Goal: Task Accomplishment & Management: Manage account settings

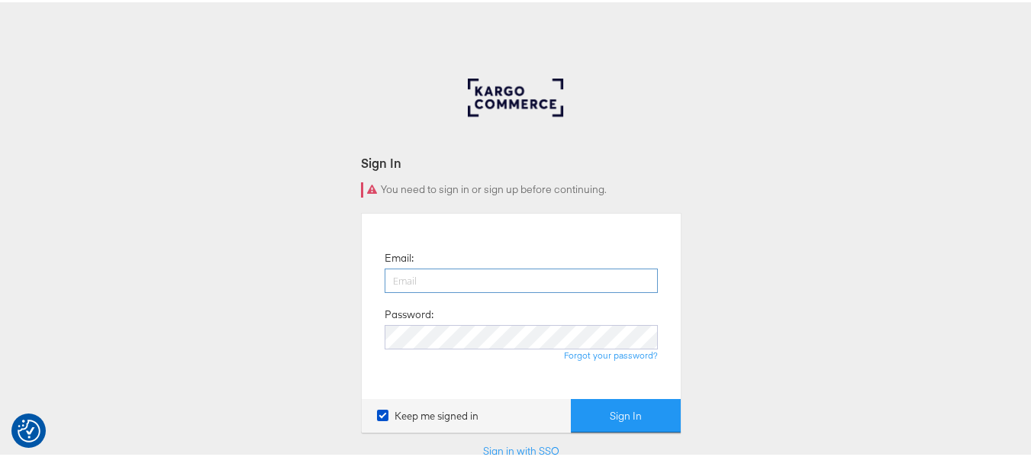
click at [566, 279] on input "email" at bounding box center [521, 278] width 273 height 24
type input "sudheer.bheemunipalli@kargo.com"
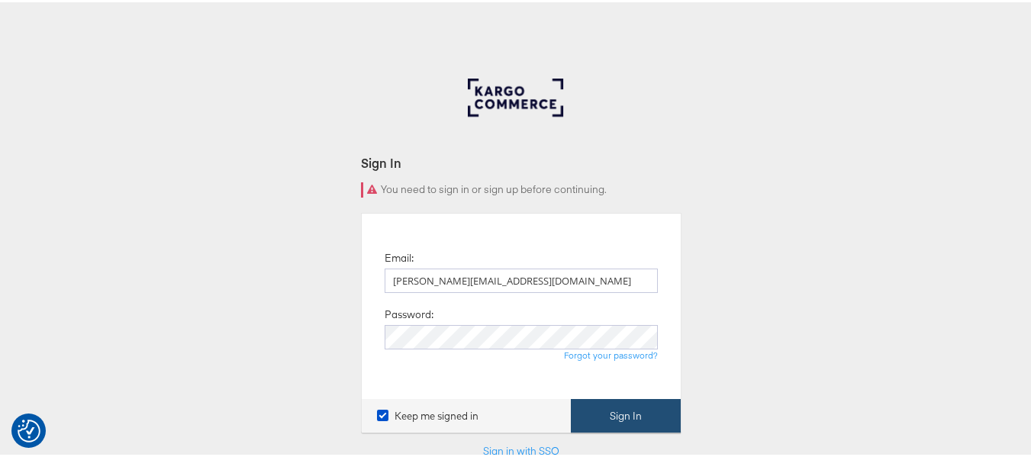
click at [613, 413] on button "Sign In" at bounding box center [626, 414] width 110 height 34
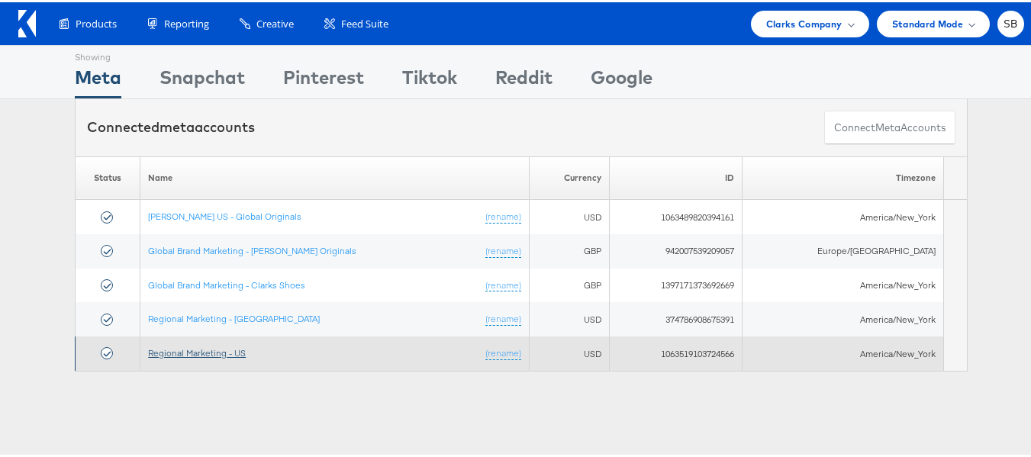
click at [202, 353] on link "Regional Marketing - US" at bounding box center [197, 350] width 98 height 11
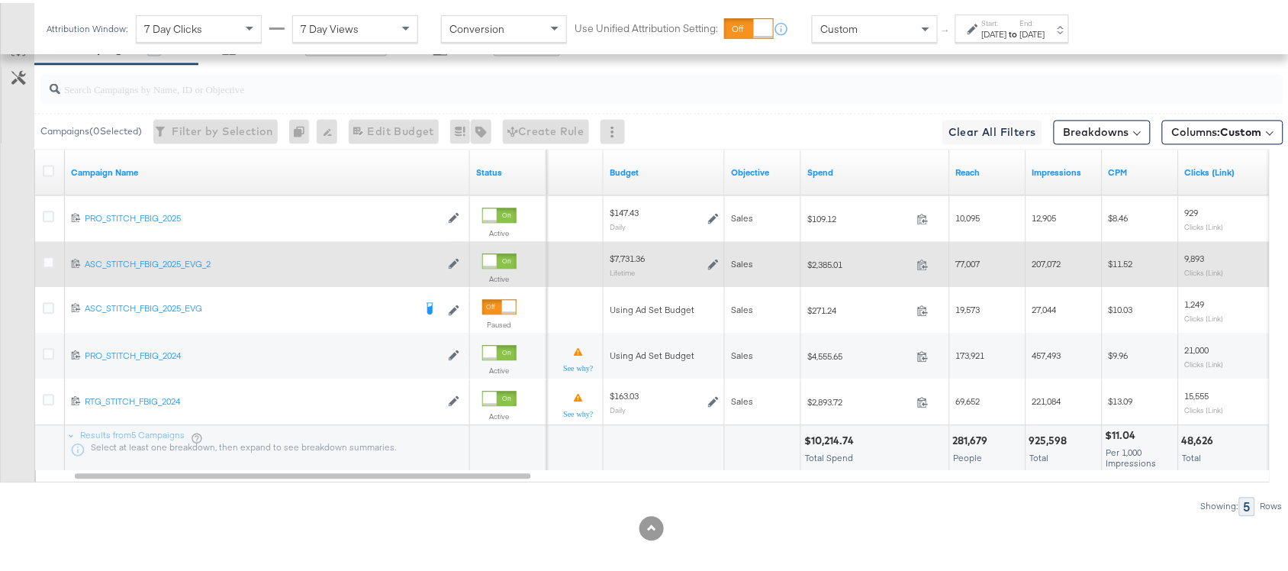
scroll to position [887, 0]
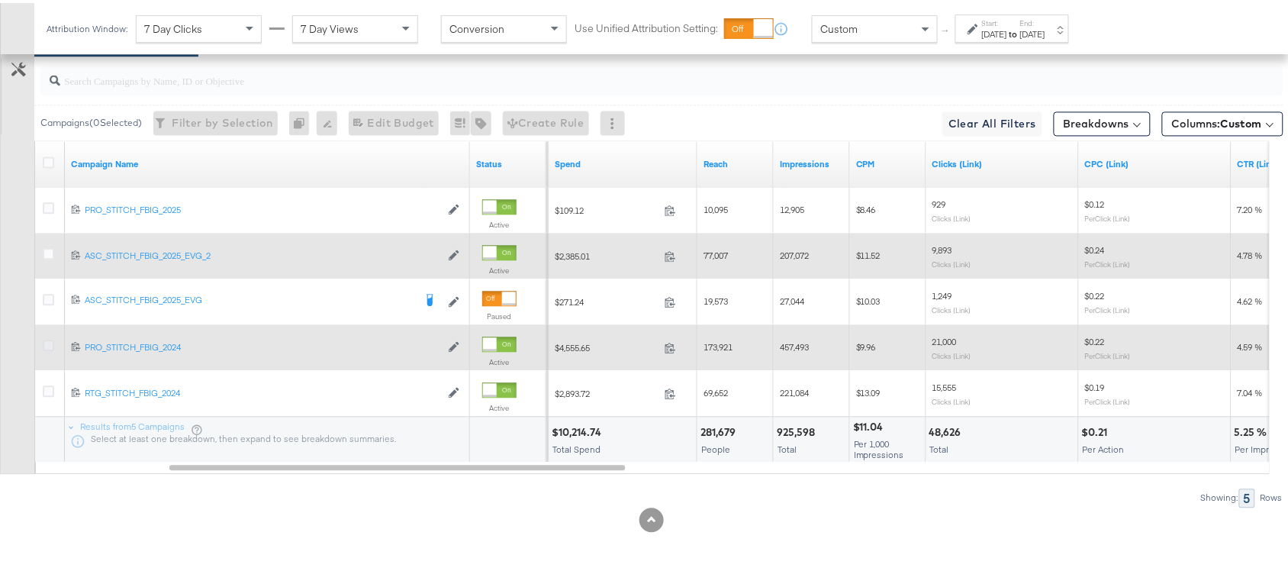
click at [47, 342] on icon at bounding box center [48, 342] width 11 height 11
click at [0, 0] on input "checkbox" at bounding box center [0, 0] width 0 height 0
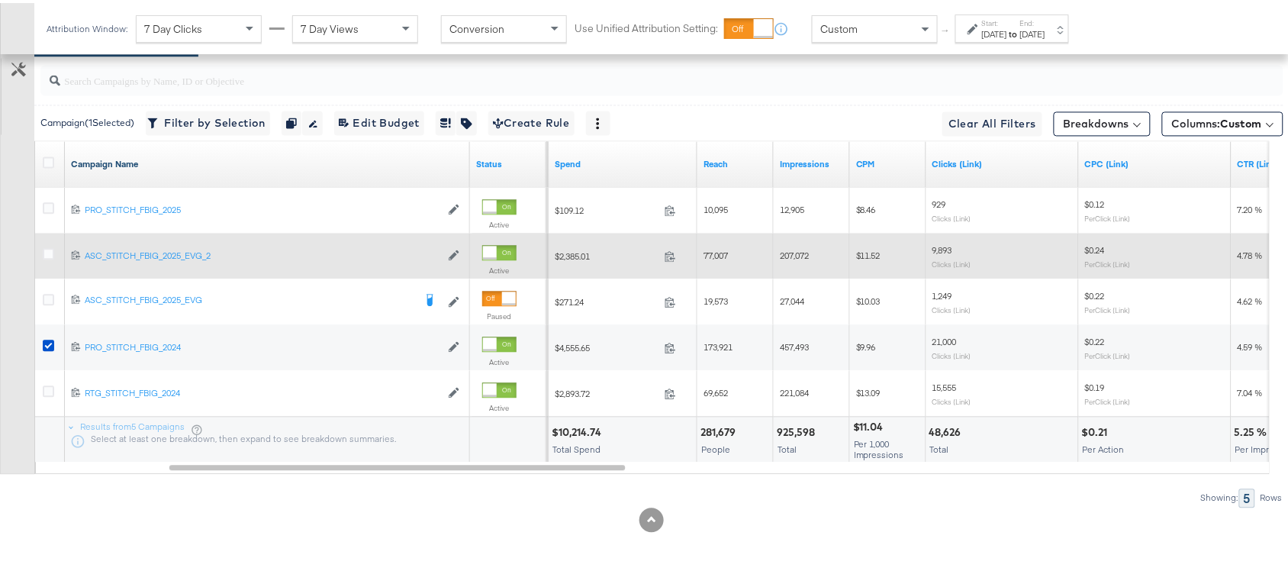
scroll to position [791, 0]
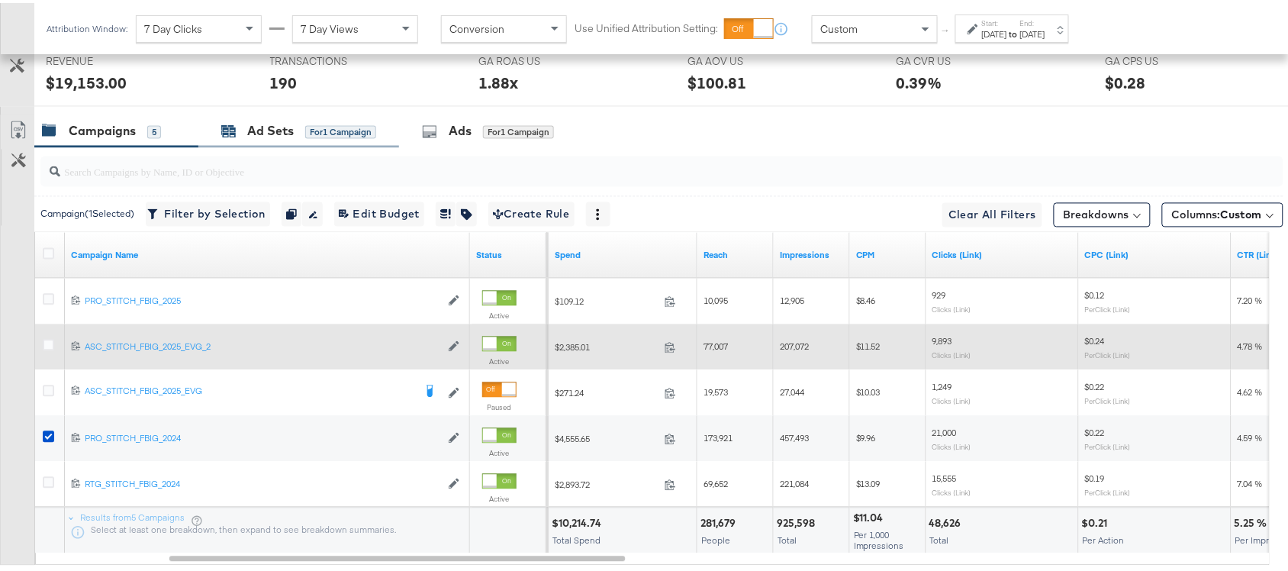
click at [259, 135] on div "Ad Sets" at bounding box center [270, 129] width 47 height 18
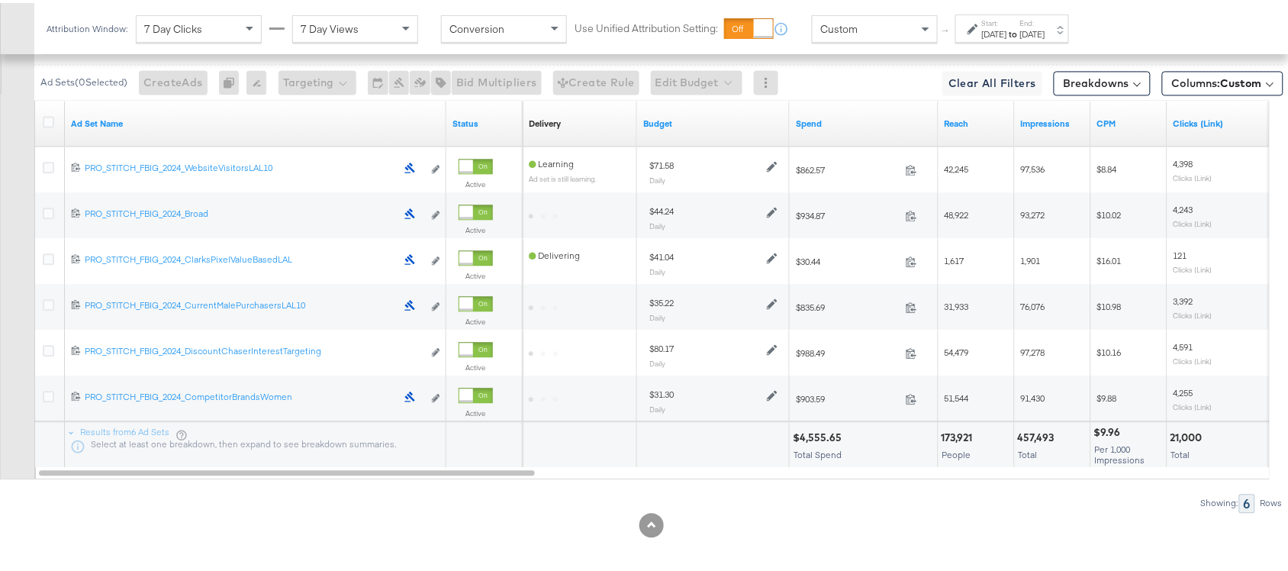
scroll to position [924, 0]
click at [43, 121] on icon at bounding box center [48, 117] width 11 height 11
click at [0, 0] on input "checkbox" at bounding box center [0, 0] width 0 height 0
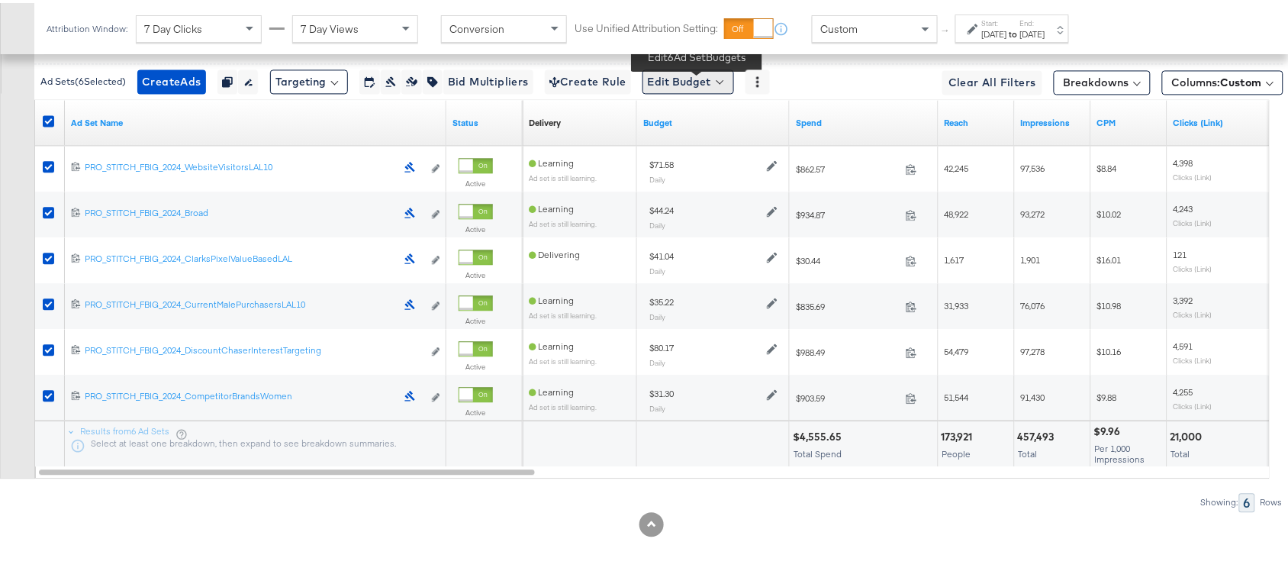
click at [703, 82] on button "Edit Budget" at bounding box center [688, 78] width 92 height 24
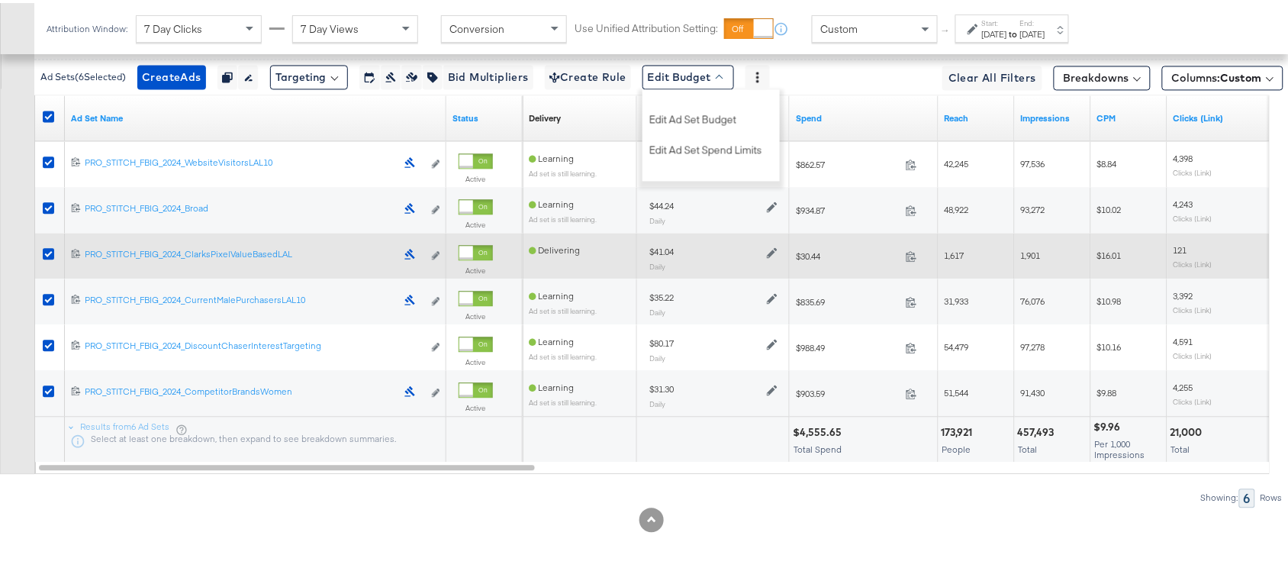
scroll to position [875, 0]
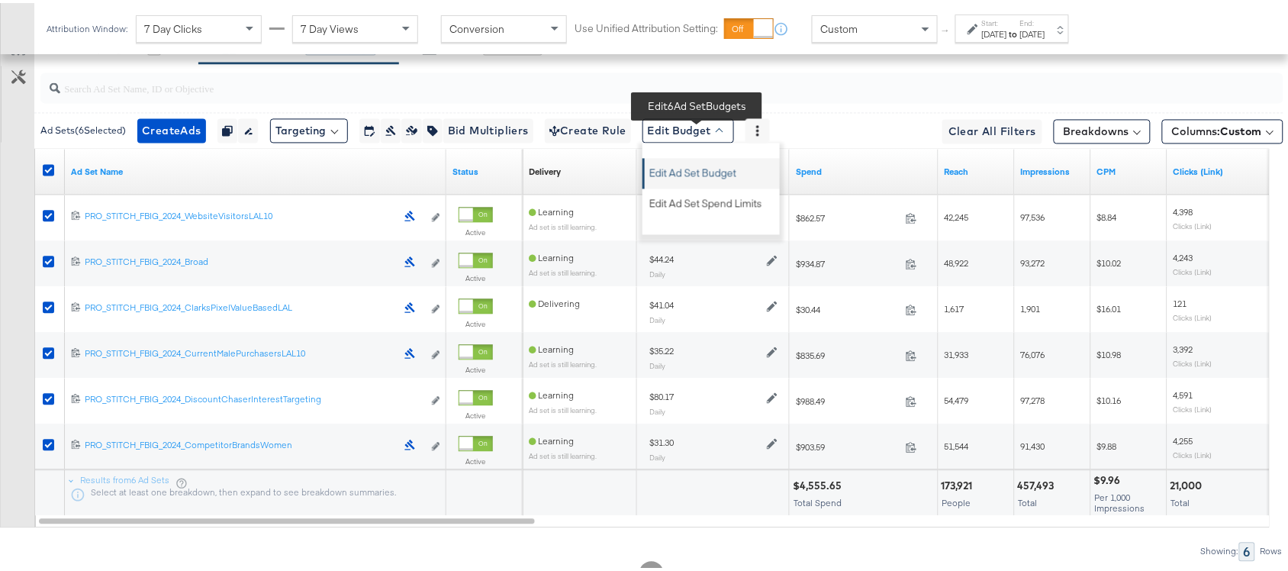
click at [711, 169] on span "Edit Ad Set Budget" at bounding box center [692, 167] width 87 height 20
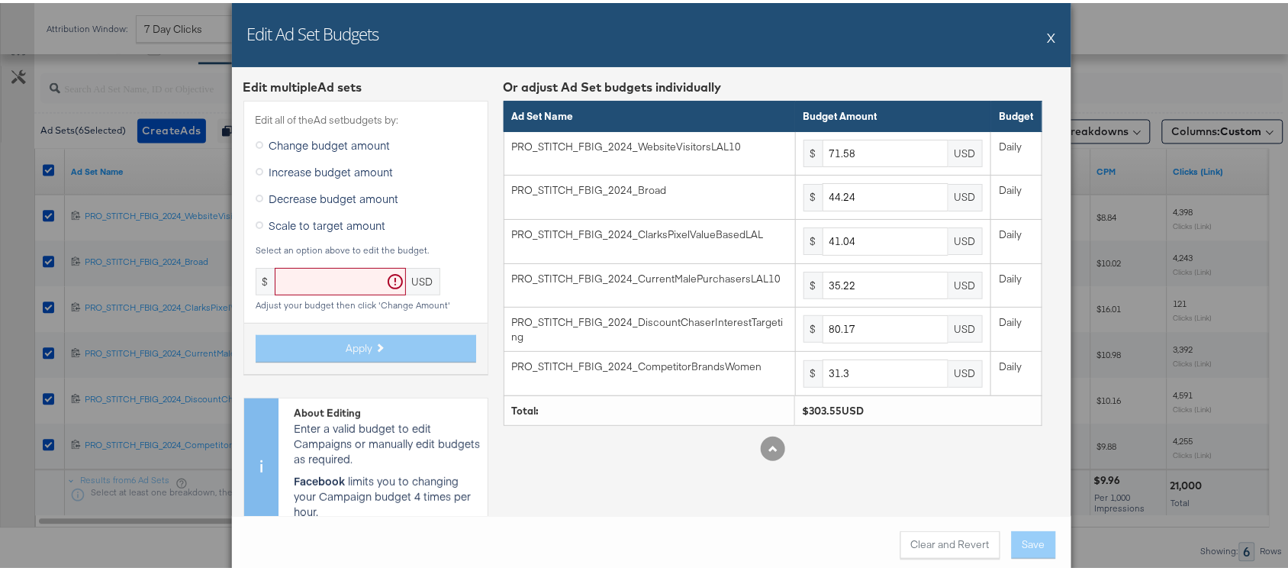
click at [309, 221] on span "Scale to target amount" at bounding box center [327, 221] width 117 height 15
click at [0, 0] on input "Scale to target amount" at bounding box center [0, 0] width 0 height 0
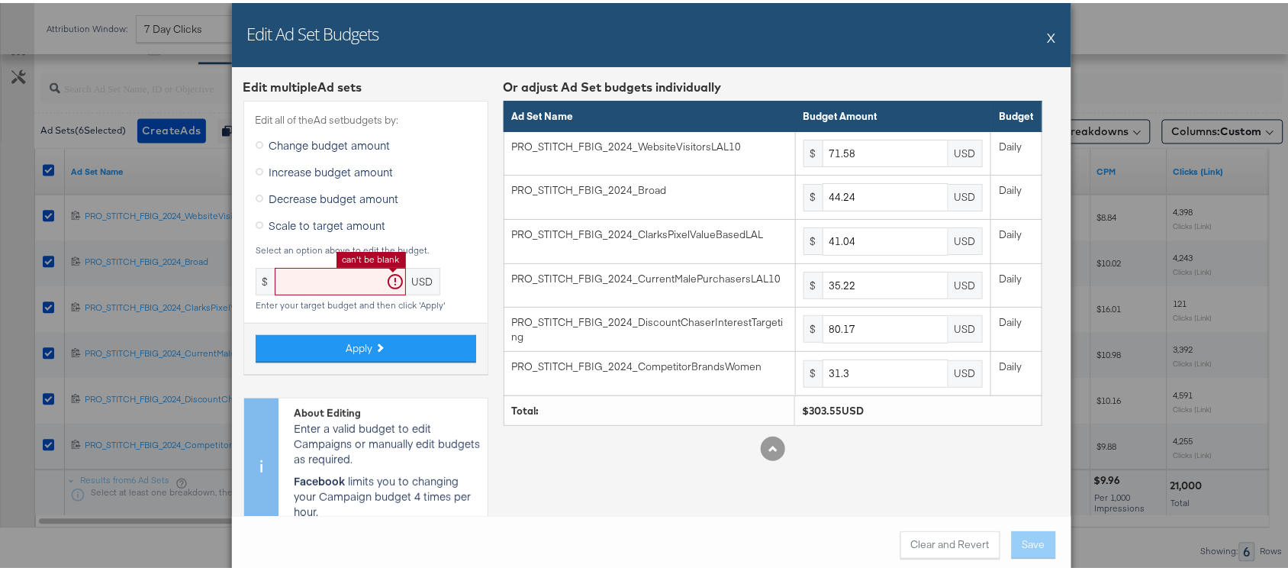
click at [321, 279] on input "text" at bounding box center [340, 279] width 131 height 28
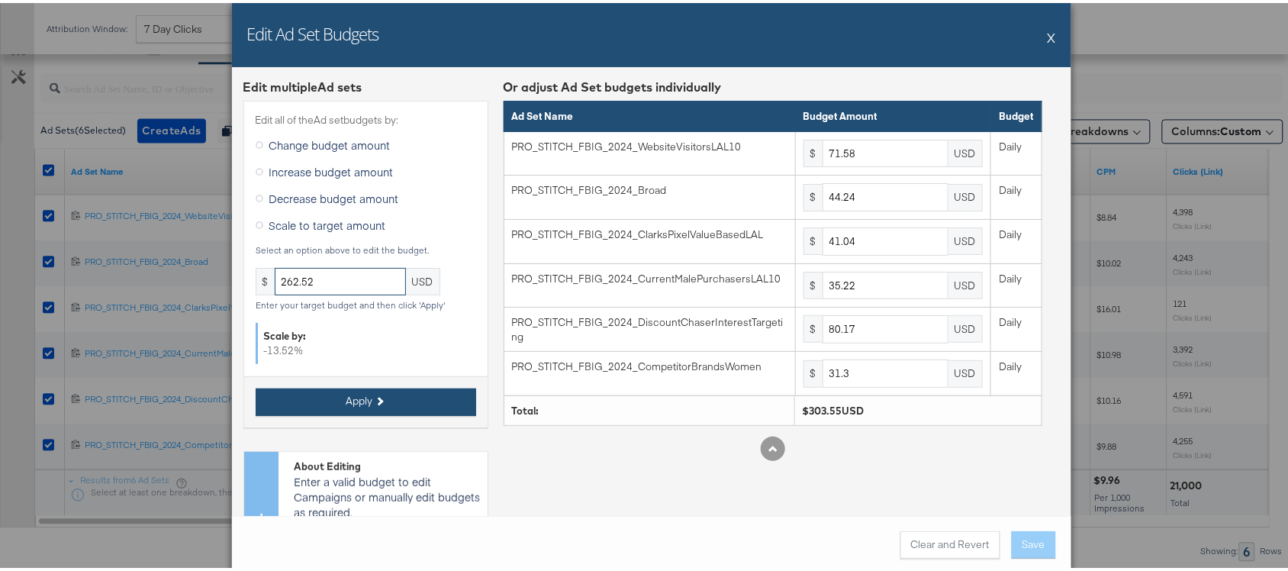
type input "262.52"
click at [353, 401] on span "Apply" at bounding box center [359, 398] width 27 height 14
type input "61.9"
type input "38.26"
type input "35.49"
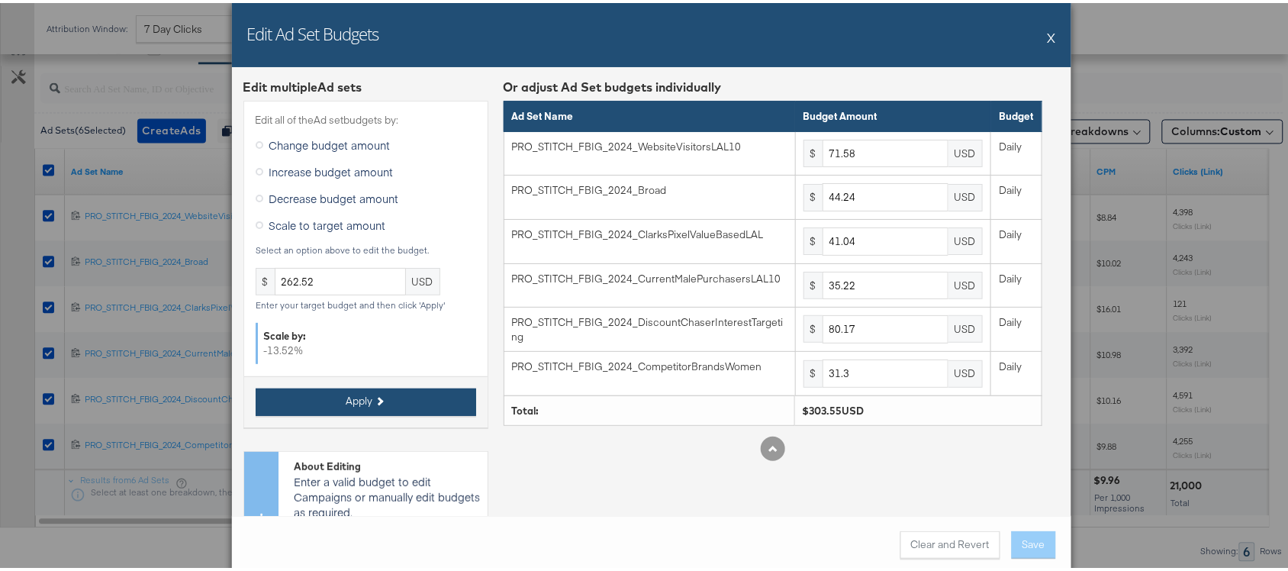
type input "30.45"
type input "69.33"
type input "27.06"
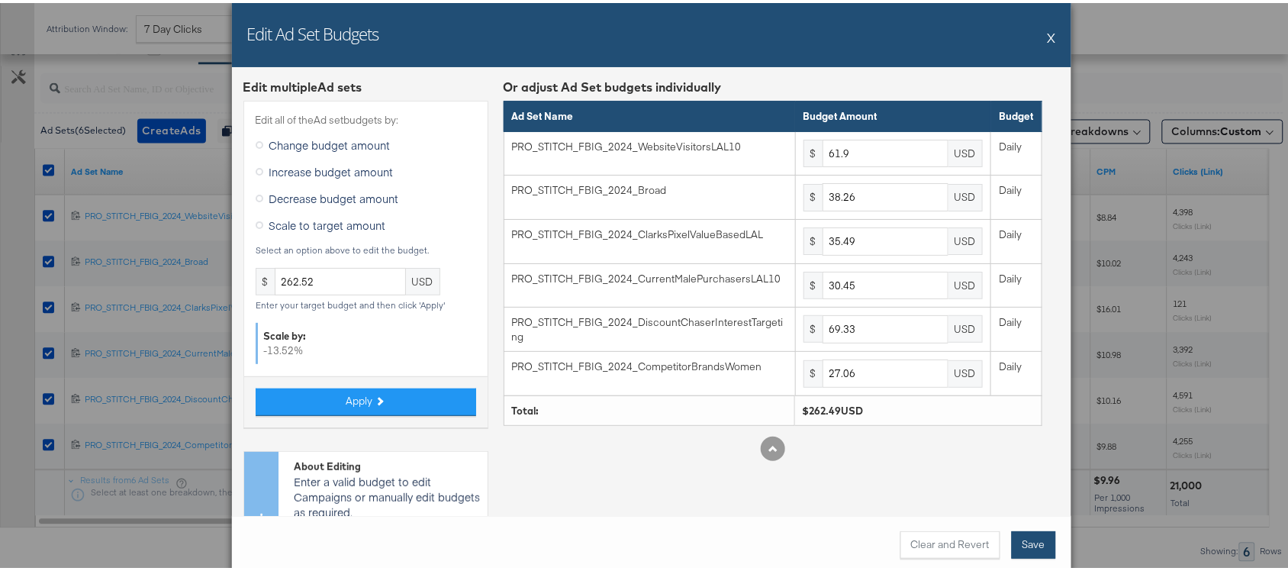
click at [1024, 543] on button "Save" at bounding box center [1034, 541] width 44 height 27
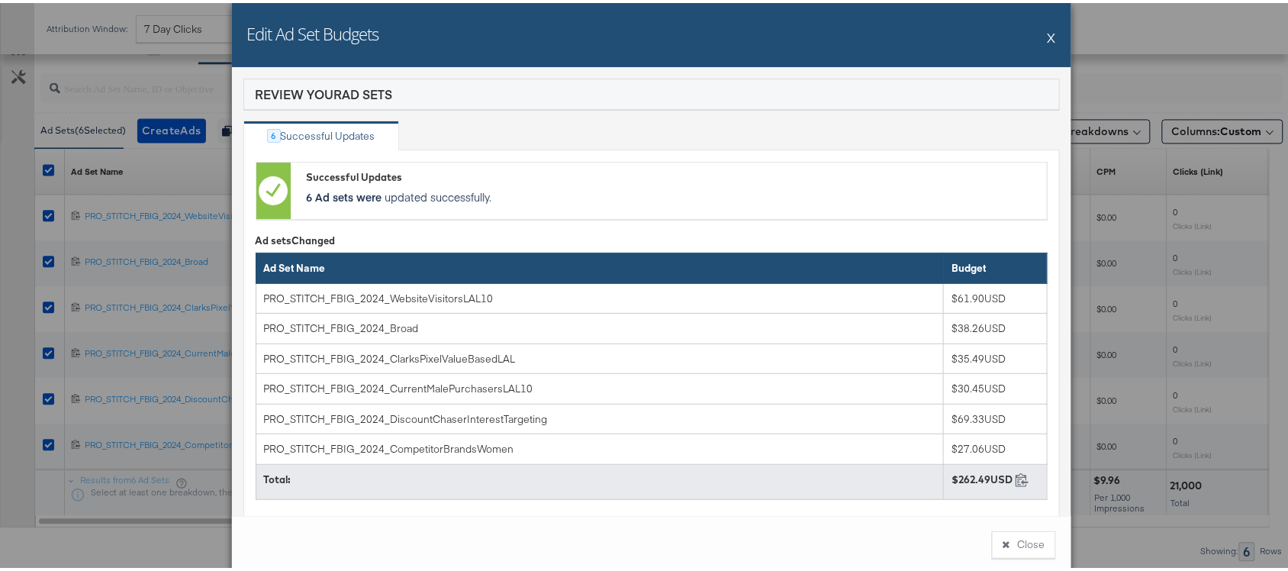
scroll to position [77, 0]
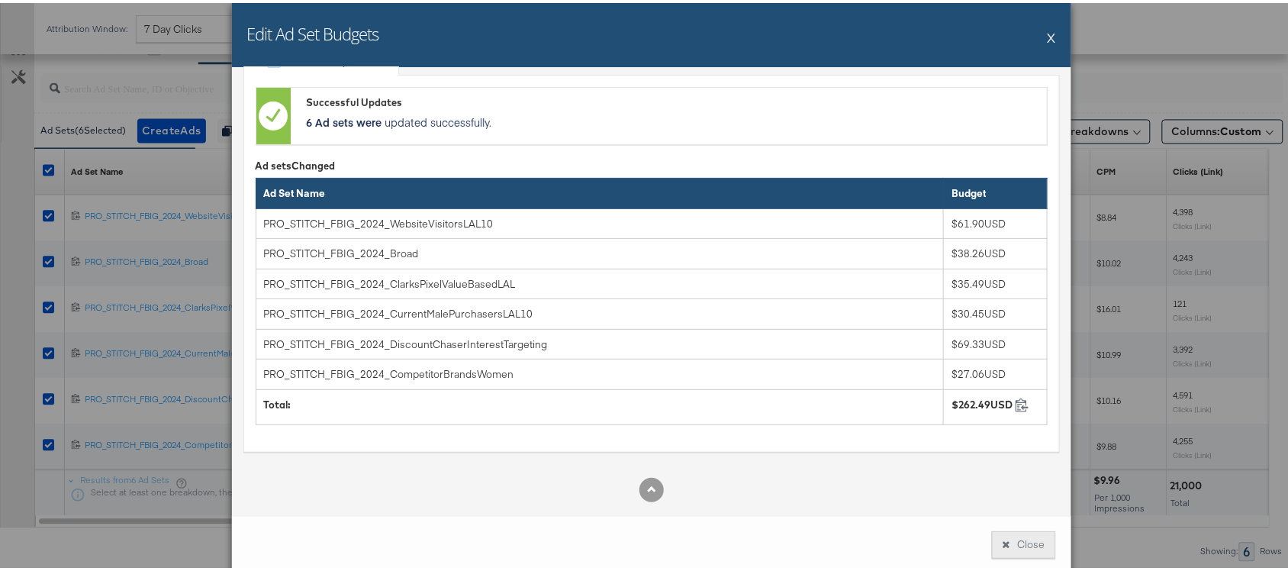
click at [994, 544] on button "Close" at bounding box center [1024, 541] width 64 height 27
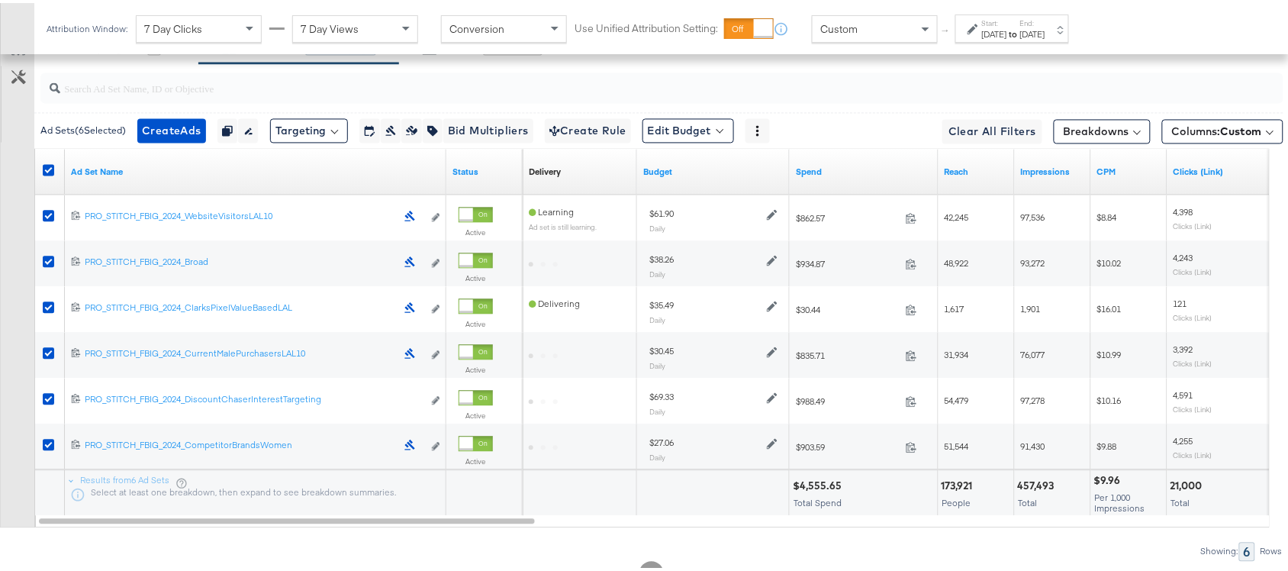
click at [84, 128] on div "Ad Sets ( 6 Selected)" at bounding box center [82, 128] width 85 height 14
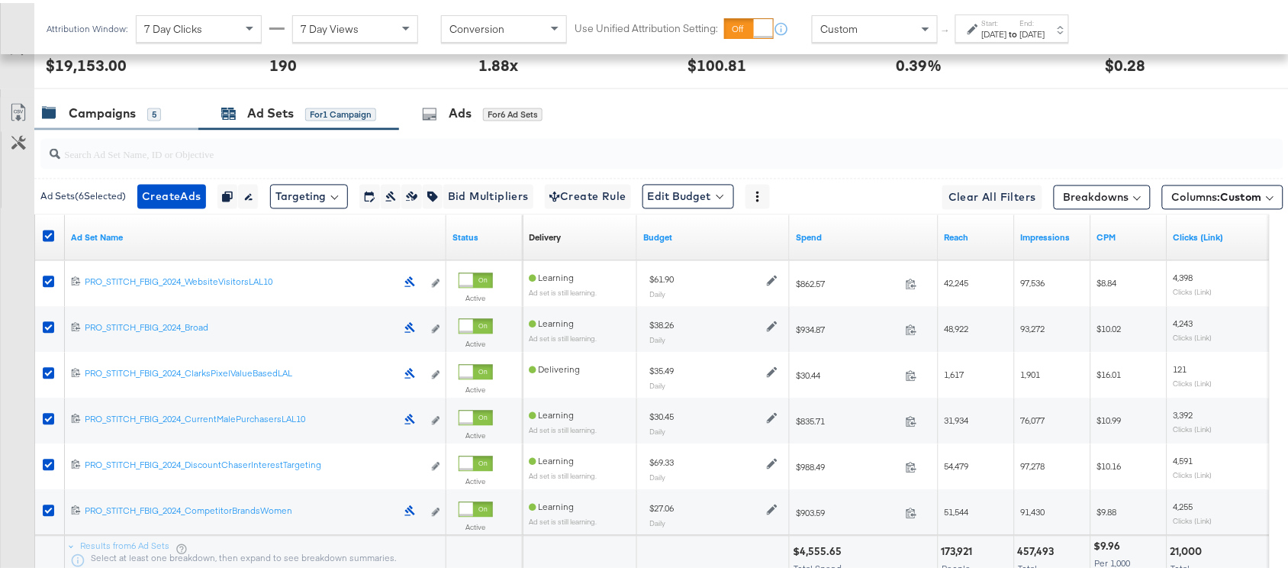
click at [98, 105] on div "Campaigns 5" at bounding box center [116, 111] width 164 height 33
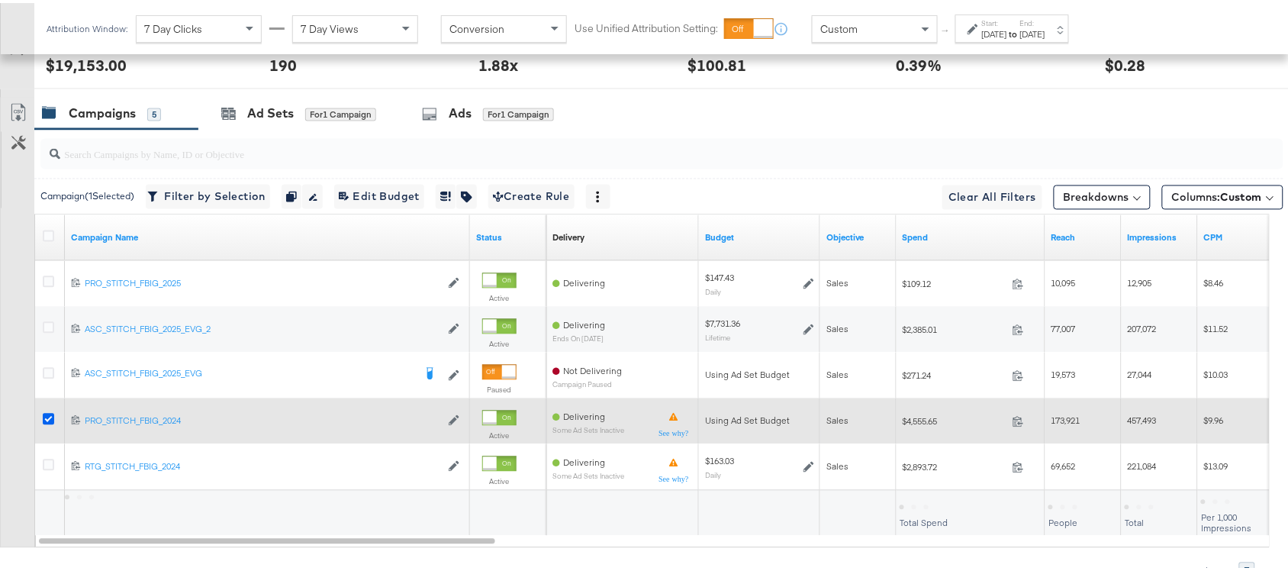
click at [46, 422] on icon at bounding box center [48, 416] width 11 height 11
click at [0, 0] on input "checkbox" at bounding box center [0, 0] width 0 height 0
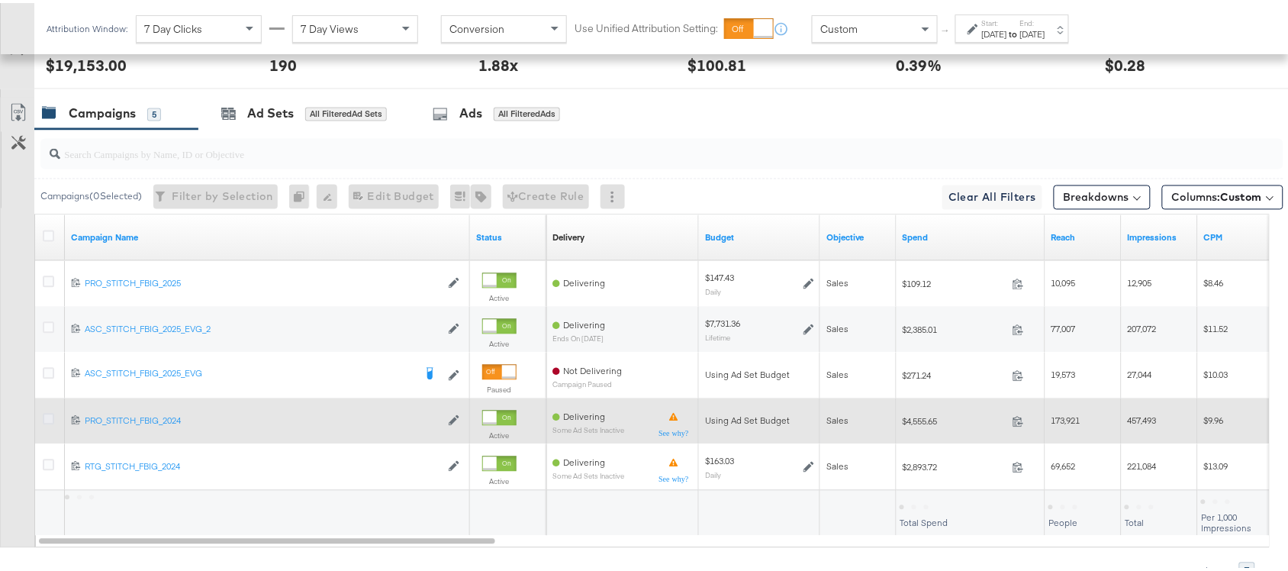
click at [46, 422] on icon at bounding box center [48, 416] width 11 height 11
click at [0, 0] on input "checkbox" at bounding box center [0, 0] width 0 height 0
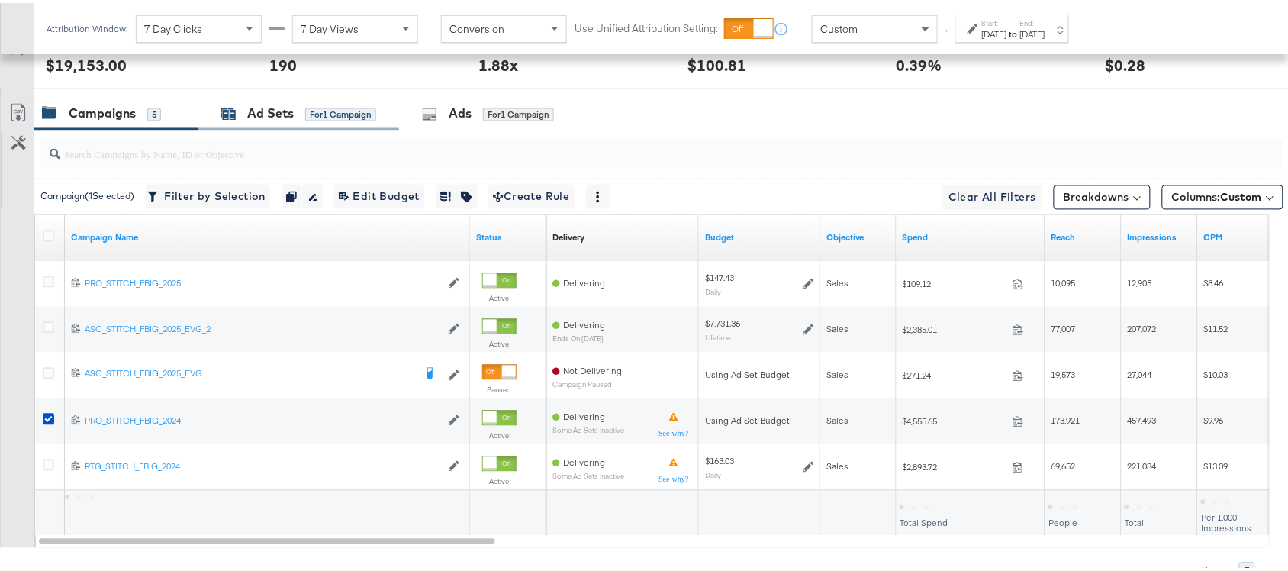
click at [265, 115] on div "Ad Sets" at bounding box center [270, 111] width 47 height 18
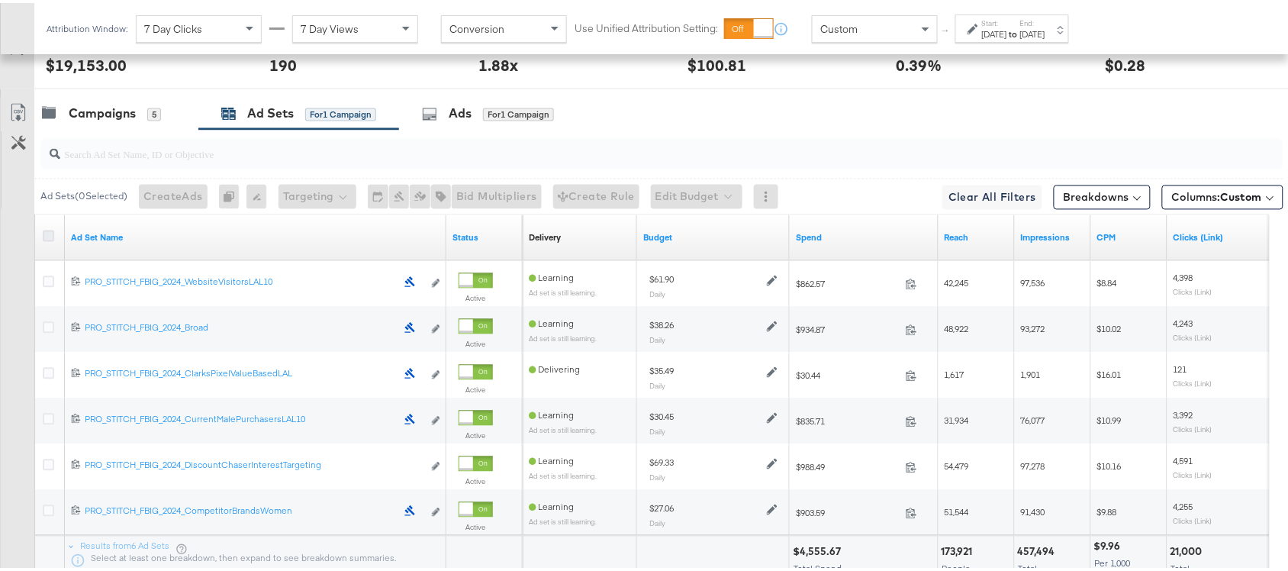
click at [47, 237] on icon at bounding box center [48, 232] width 11 height 11
click at [0, 0] on input "checkbox" at bounding box center [0, 0] width 0 height 0
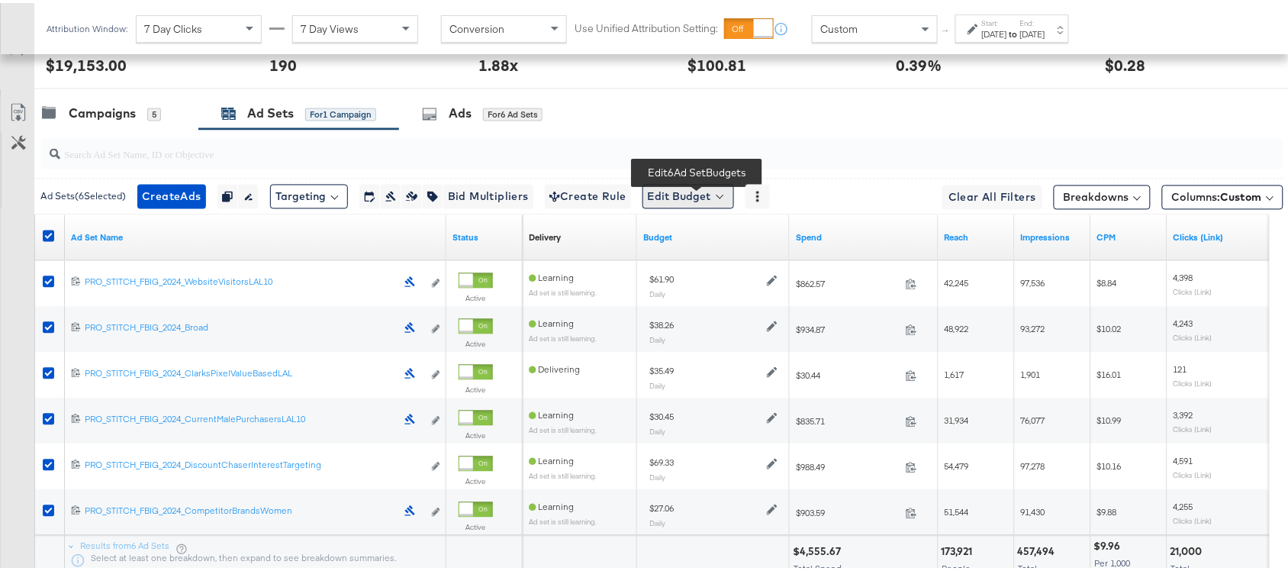
click at [704, 199] on button "Edit Budget" at bounding box center [688, 194] width 92 height 24
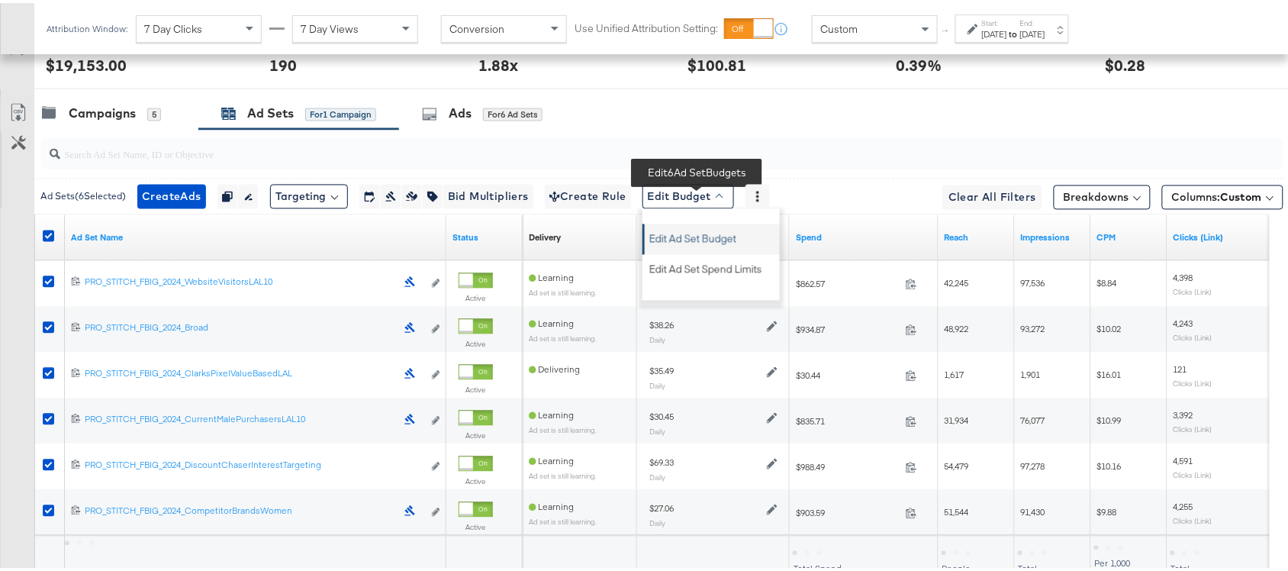
click at [729, 235] on span "Edit Ad Set Budget" at bounding box center [692, 234] width 87 height 20
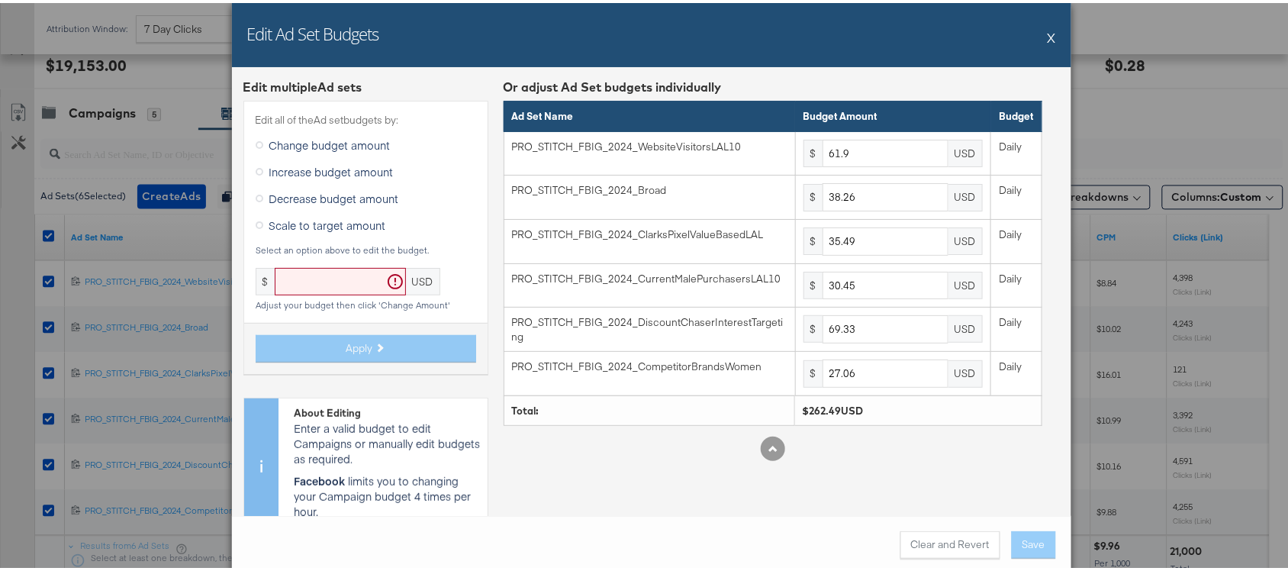
click at [1048, 37] on button "X" at bounding box center [1052, 34] width 8 height 31
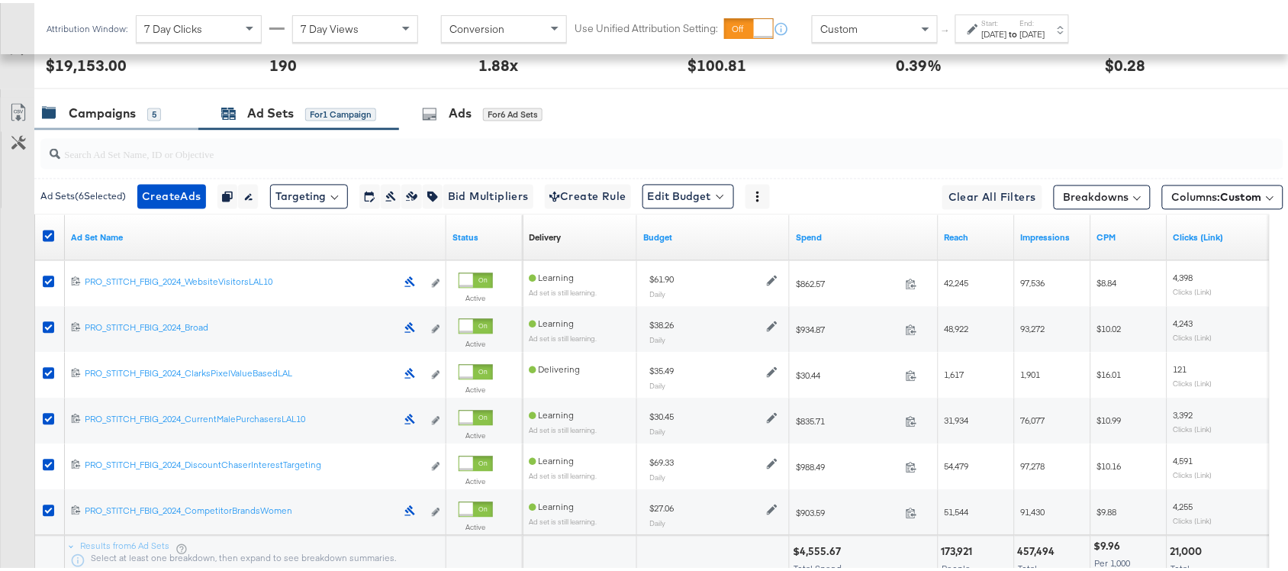
click at [72, 111] on div "Campaigns" at bounding box center [102, 111] width 67 height 18
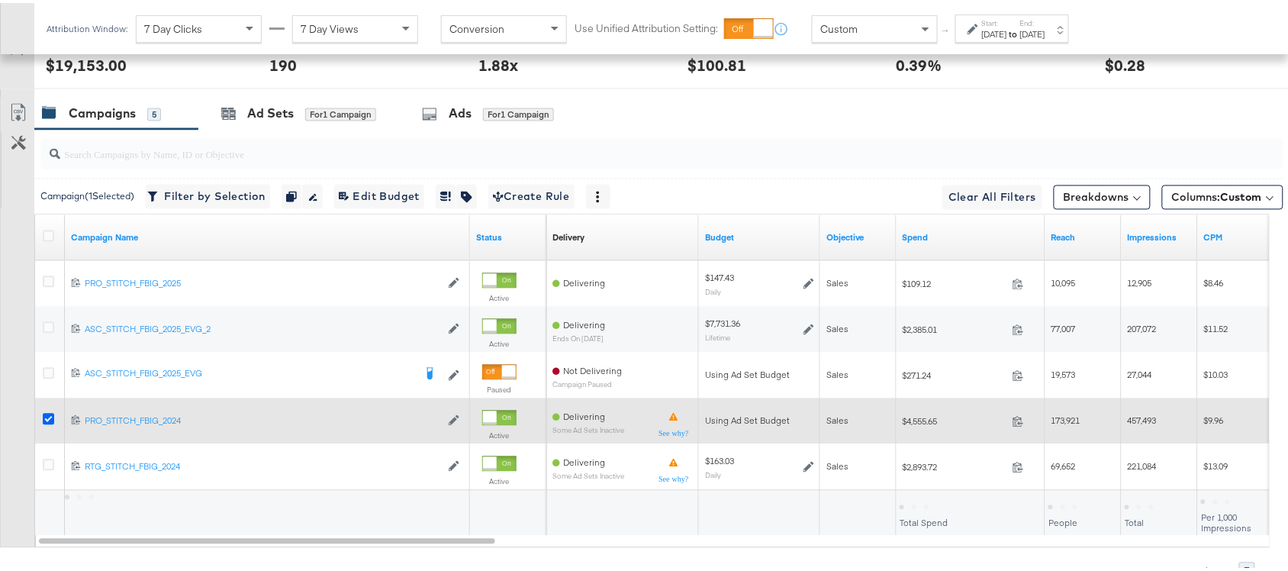
click at [47, 420] on icon at bounding box center [48, 416] width 11 height 11
click at [0, 0] on input "checkbox" at bounding box center [0, 0] width 0 height 0
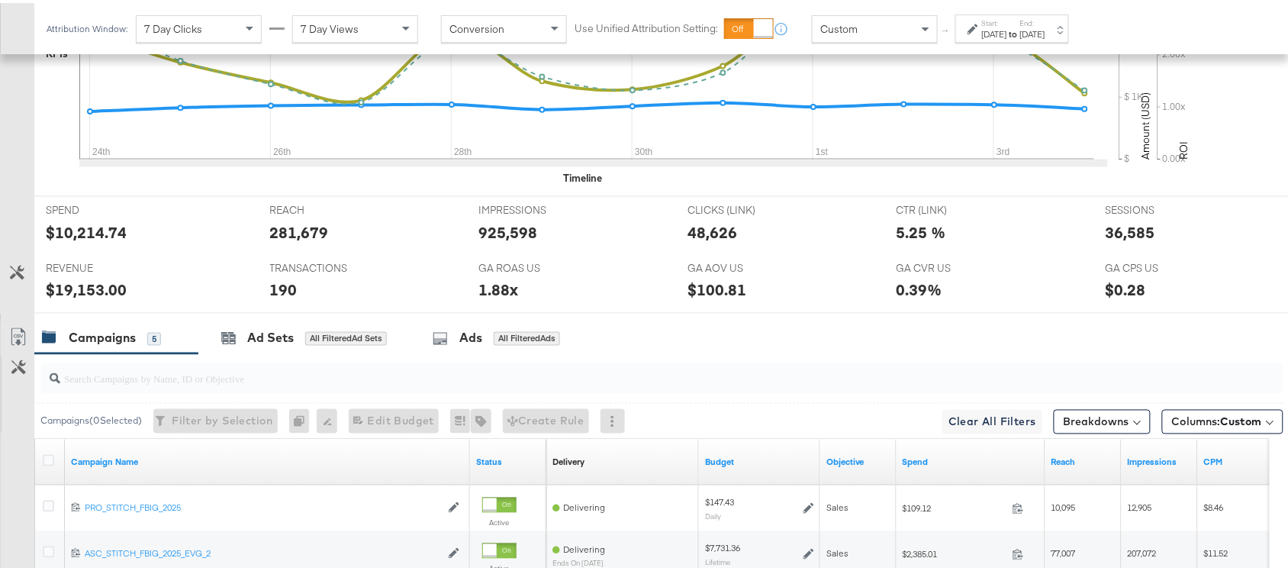
scroll to position [887, 0]
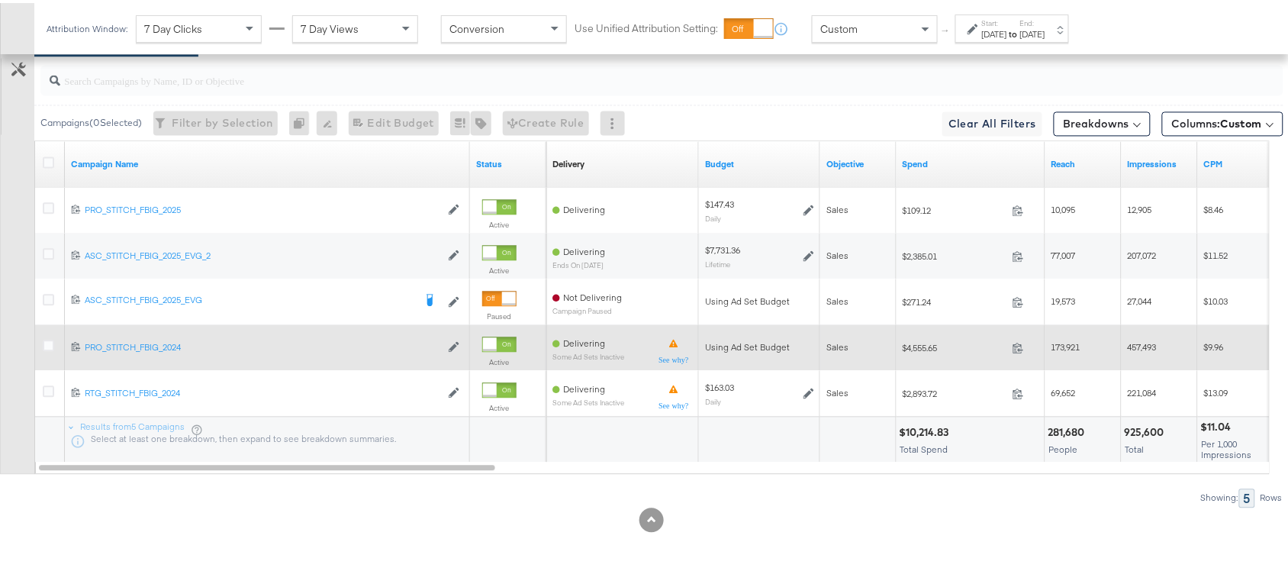
click at [43, 349] on div at bounding box center [51, 344] width 16 height 15
click at [48, 340] on icon at bounding box center [48, 342] width 11 height 11
click at [0, 0] on input "checkbox" at bounding box center [0, 0] width 0 height 0
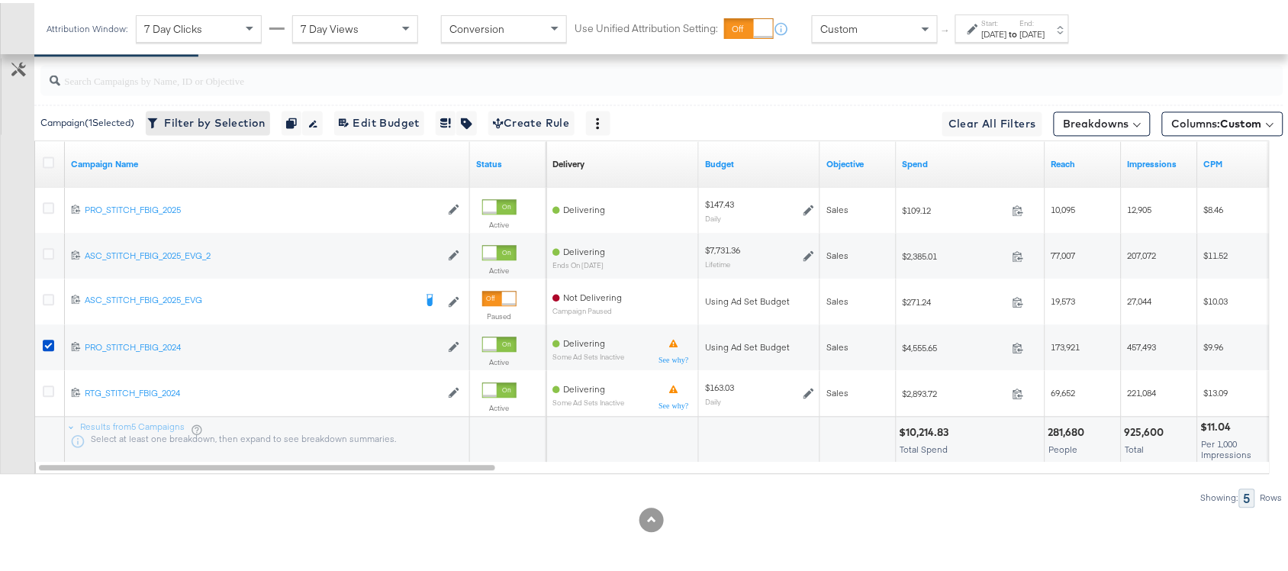
scroll to position [607, 0]
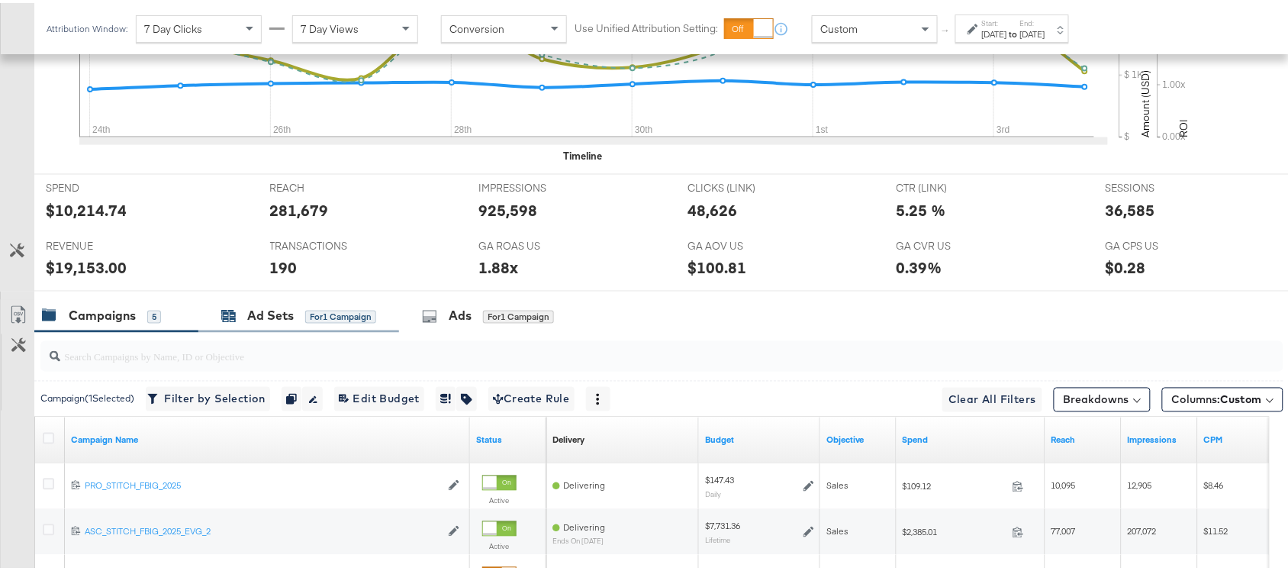
click at [273, 311] on div "Ad Sets" at bounding box center [270, 313] width 47 height 18
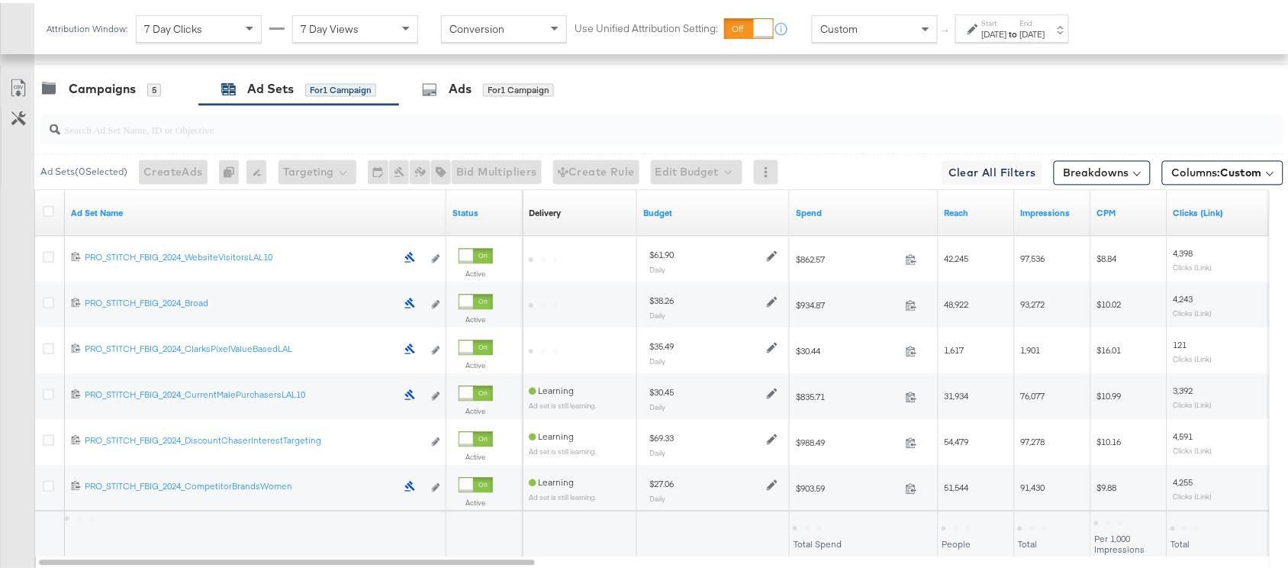
scroll to position [840, 0]
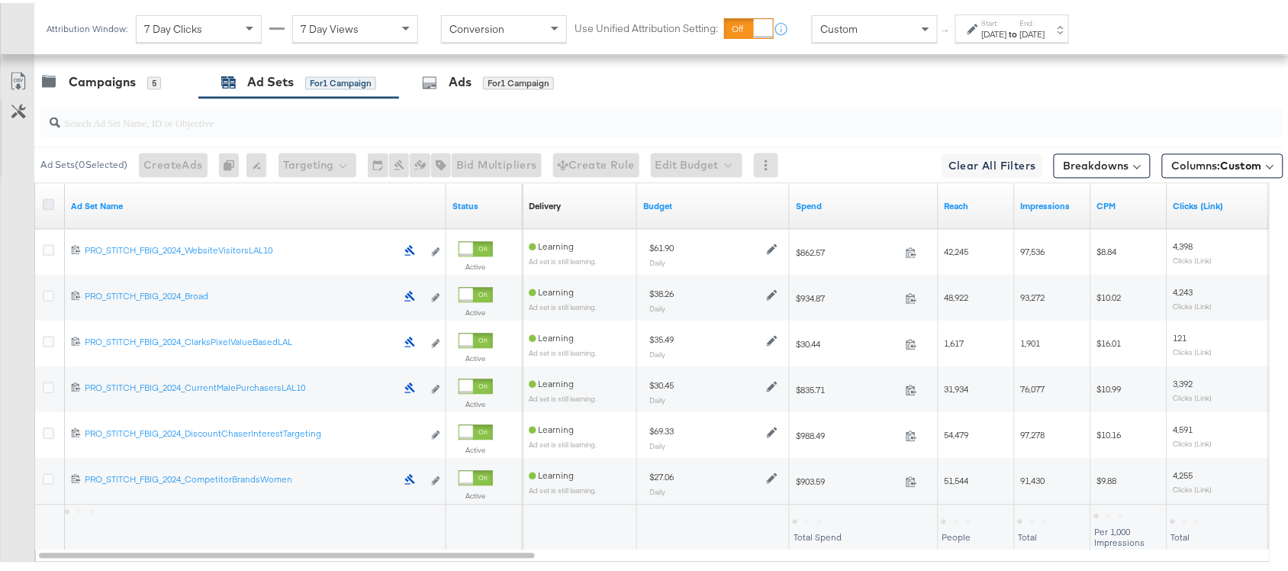
click at [47, 207] on icon at bounding box center [48, 201] width 11 height 11
click at [0, 0] on input "checkbox" at bounding box center [0, 0] width 0 height 0
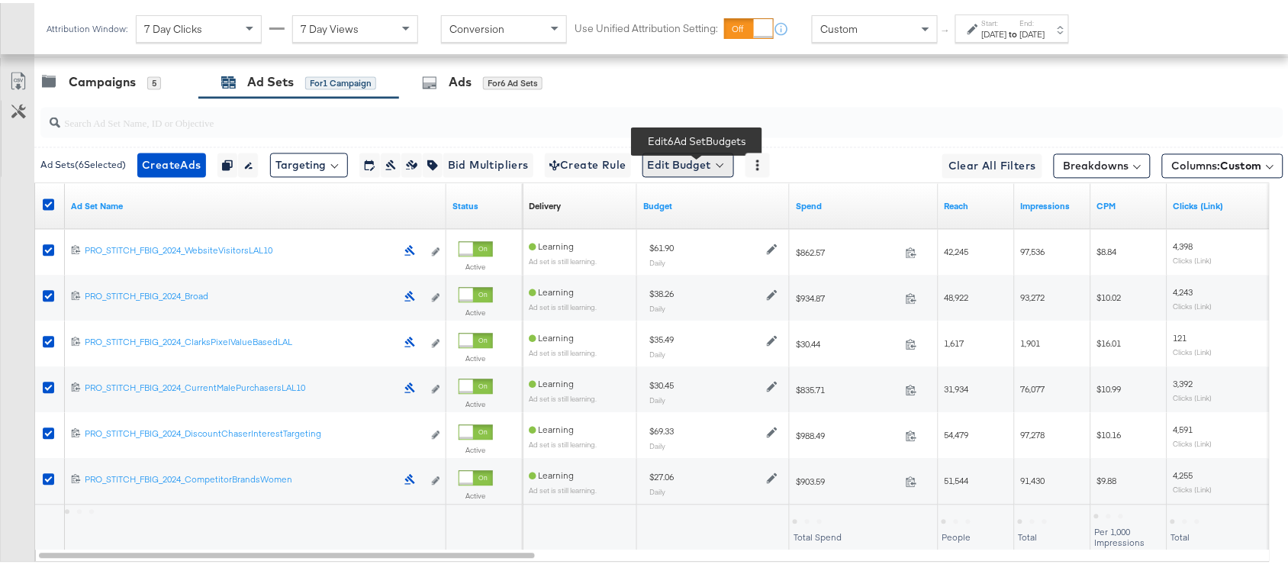
click at [717, 168] on button "Edit Budget" at bounding box center [688, 162] width 92 height 24
click at [736, 204] on span "Edit Ad Set Budget" at bounding box center [692, 202] width 87 height 20
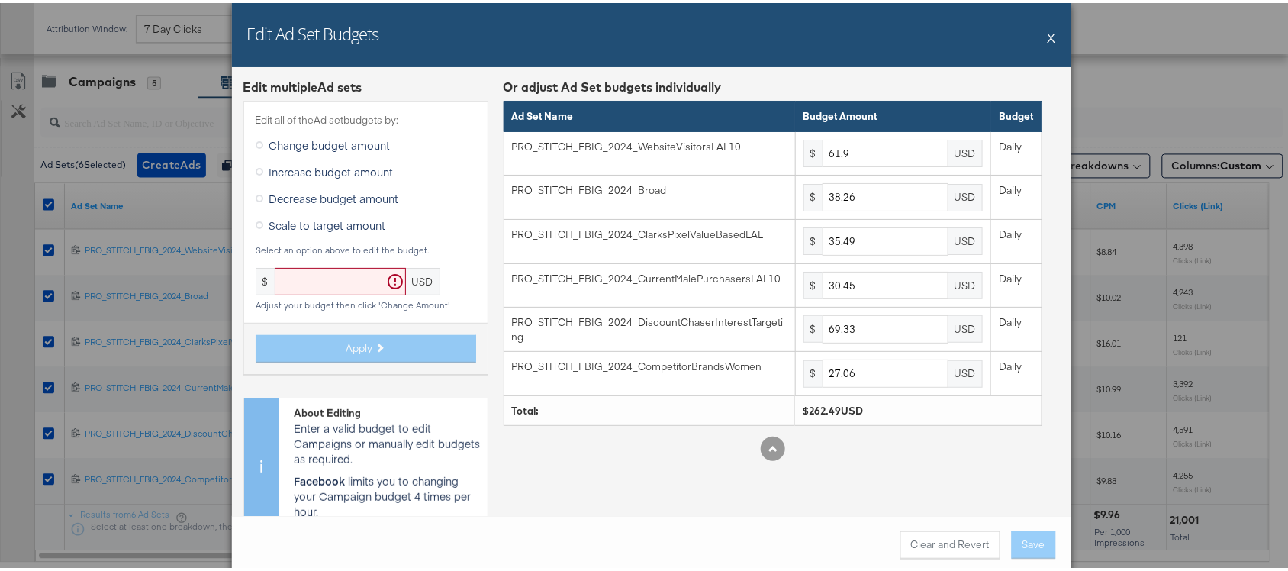
click at [1048, 31] on button "X" at bounding box center [1052, 34] width 8 height 31
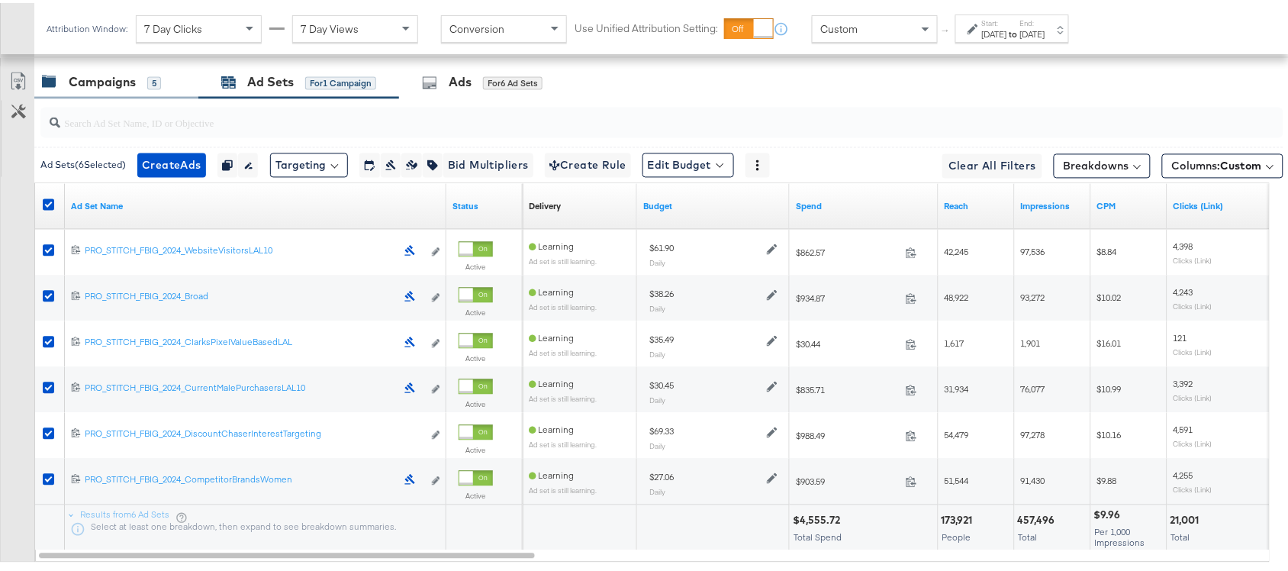
click at [111, 82] on div "Campaigns" at bounding box center [102, 80] width 67 height 18
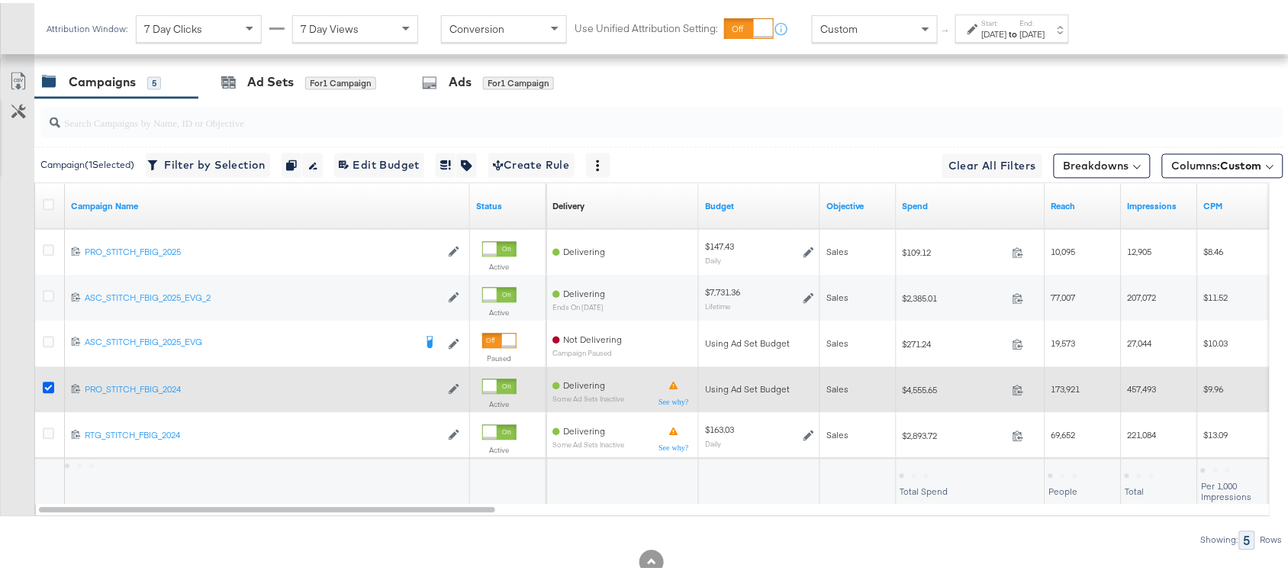
click at [47, 388] on icon at bounding box center [48, 384] width 11 height 11
click at [0, 0] on input "checkbox" at bounding box center [0, 0] width 0 height 0
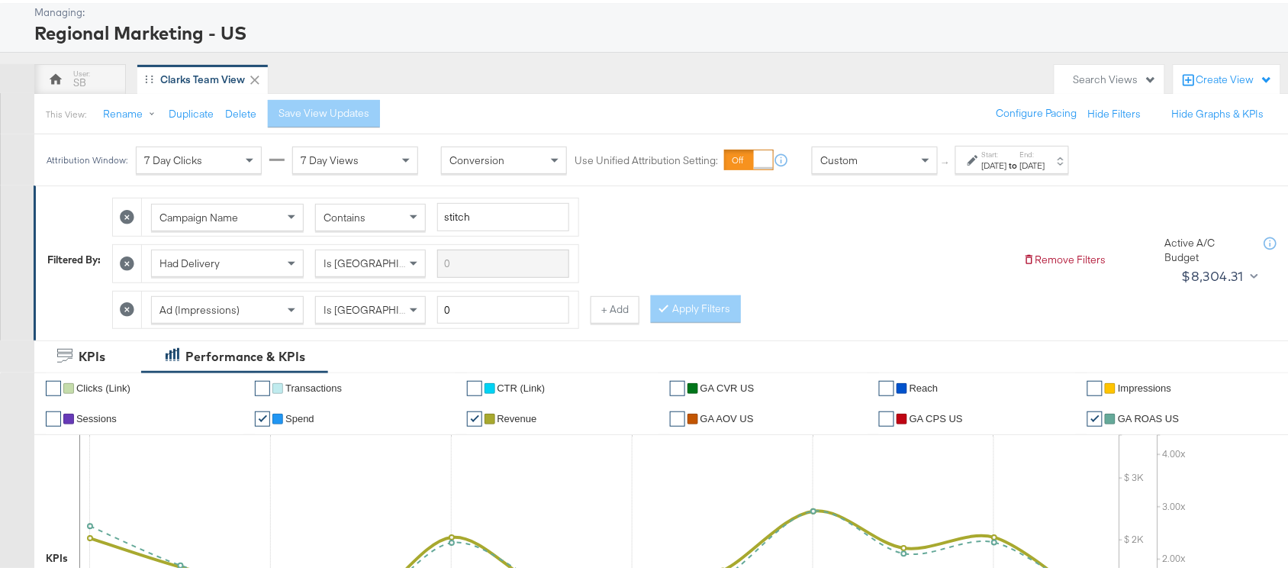
scroll to position [79, 0]
click at [1007, 160] on div "[DATE]" at bounding box center [994, 164] width 25 height 12
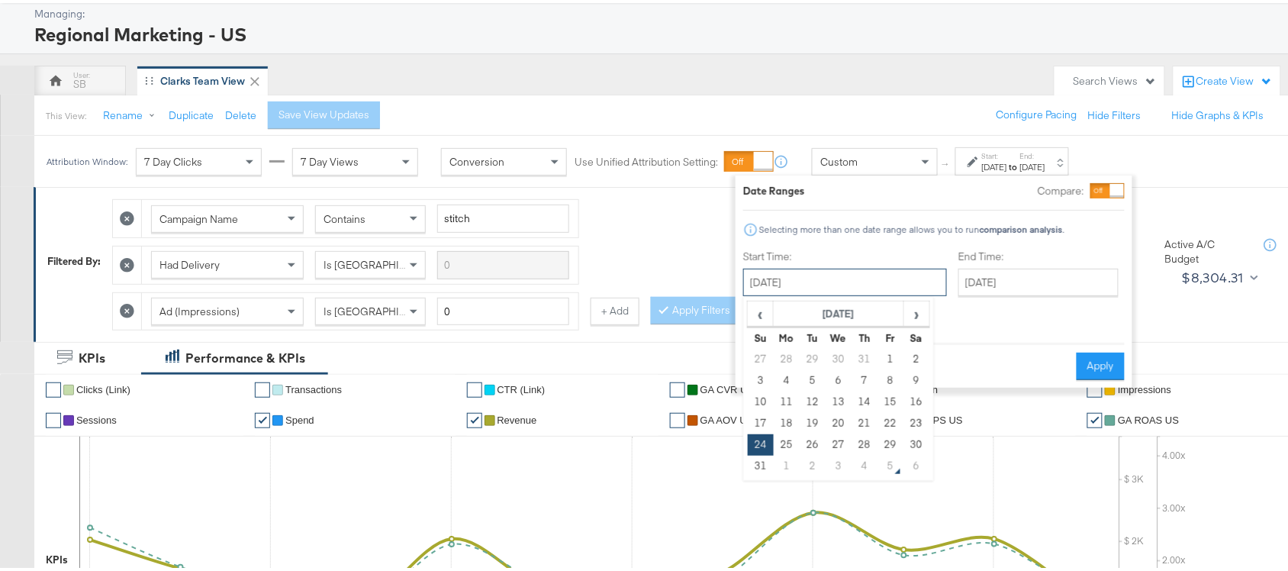
click at [862, 286] on input "[DATE]" at bounding box center [845, 279] width 204 height 27
click at [916, 299] on span "›" at bounding box center [917, 310] width 24 height 23
click at [759, 351] on td "31" at bounding box center [761, 356] width 26 height 21
click at [840, 280] on input "August 1st 2025" at bounding box center [839, 279] width 204 height 27
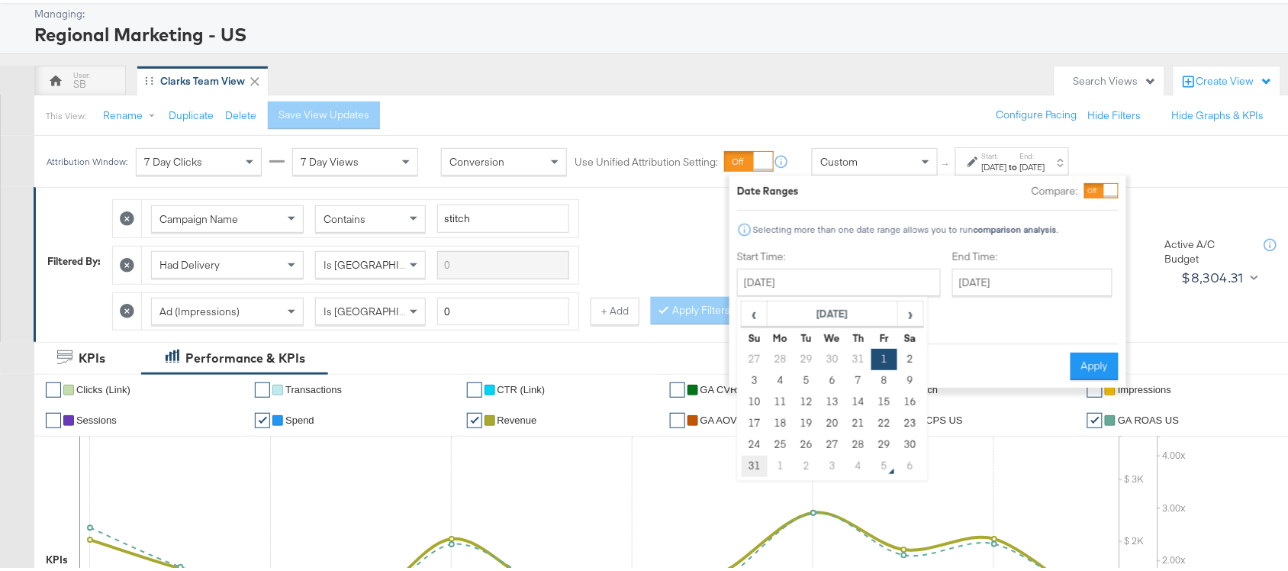
click at [749, 465] on td "31" at bounding box center [755, 462] width 26 height 21
type input "[DATE]"
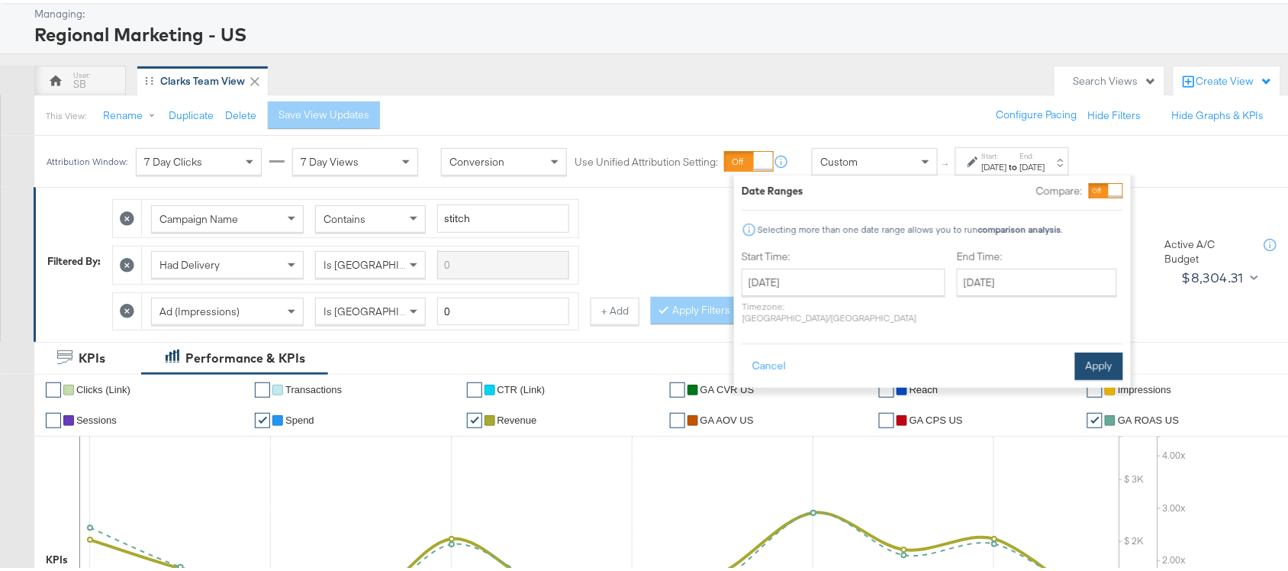
click at [1093, 353] on button "Apply" at bounding box center [1099, 362] width 48 height 27
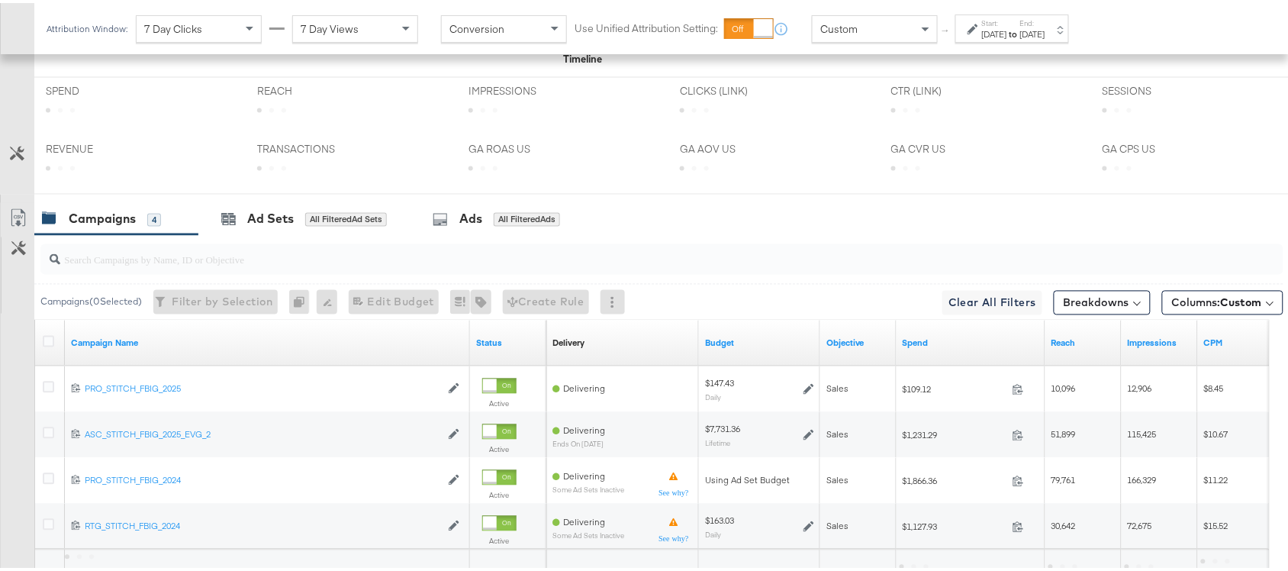
scroll to position [841, 0]
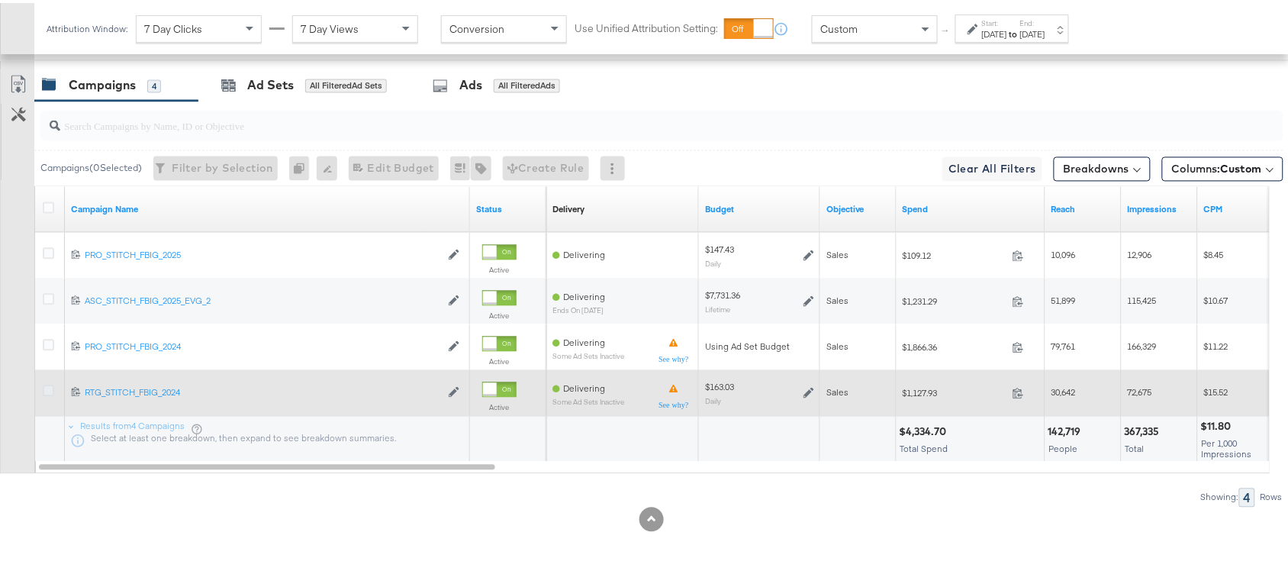
click at [47, 390] on icon at bounding box center [48, 387] width 11 height 11
click at [0, 0] on input "checkbox" at bounding box center [0, 0] width 0 height 0
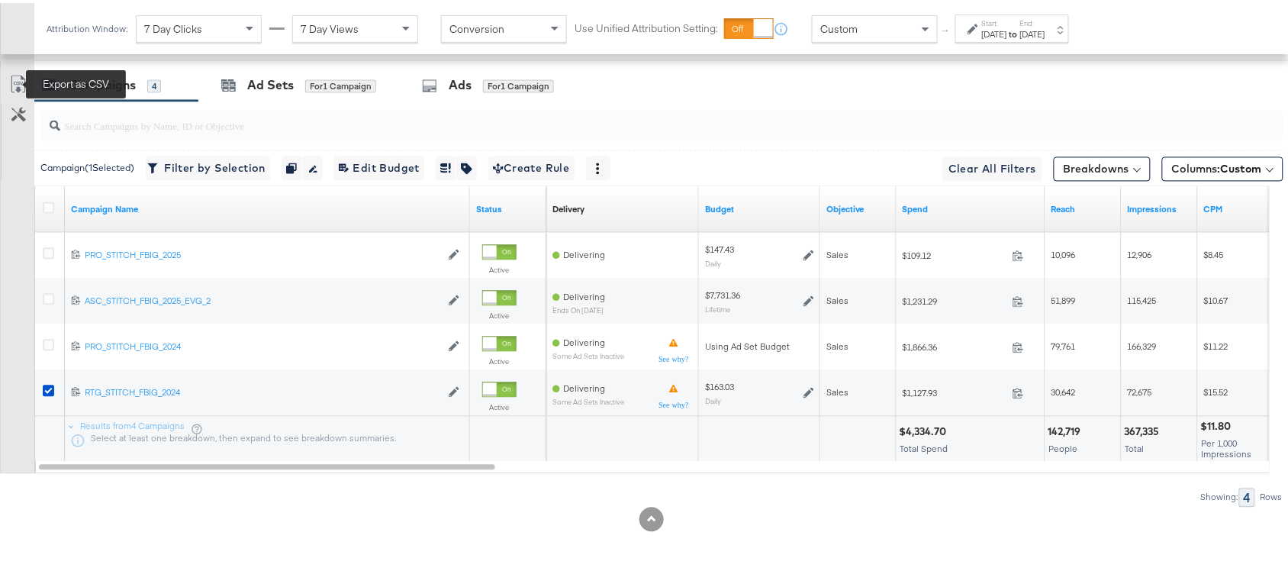
click at [16, 82] on icon at bounding box center [18, 81] width 18 height 18
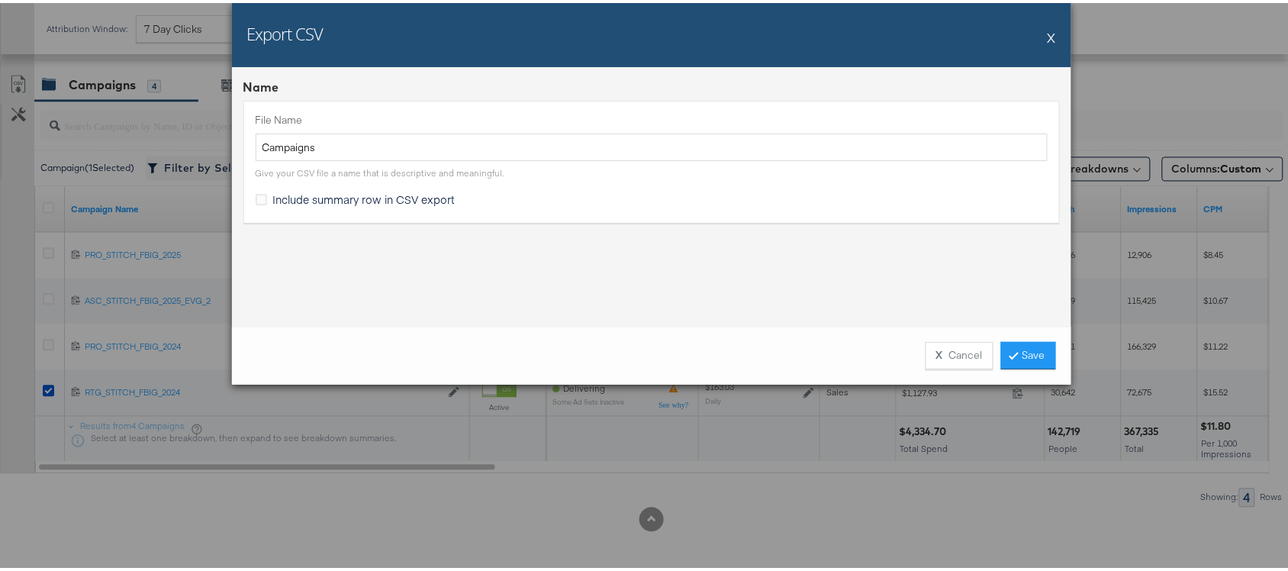
click at [1039, 24] on div "Export CSV X" at bounding box center [651, 32] width 839 height 64
click at [1048, 29] on button "X" at bounding box center [1052, 34] width 8 height 31
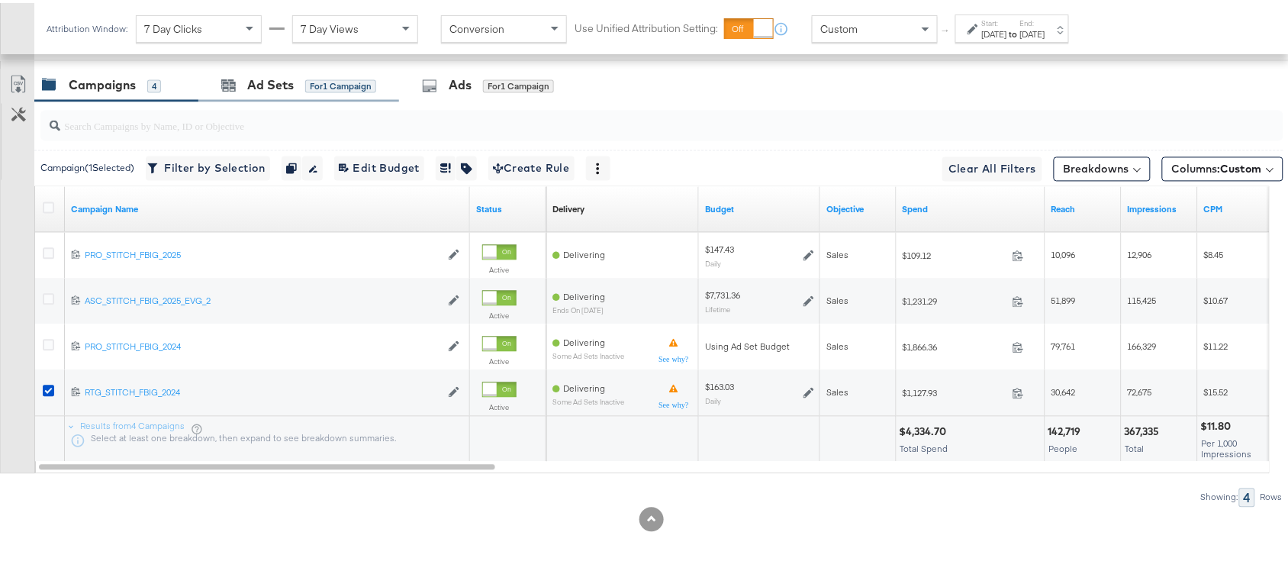
click at [246, 93] on div "Ad Sets for 1 Campaign" at bounding box center [298, 82] width 201 height 33
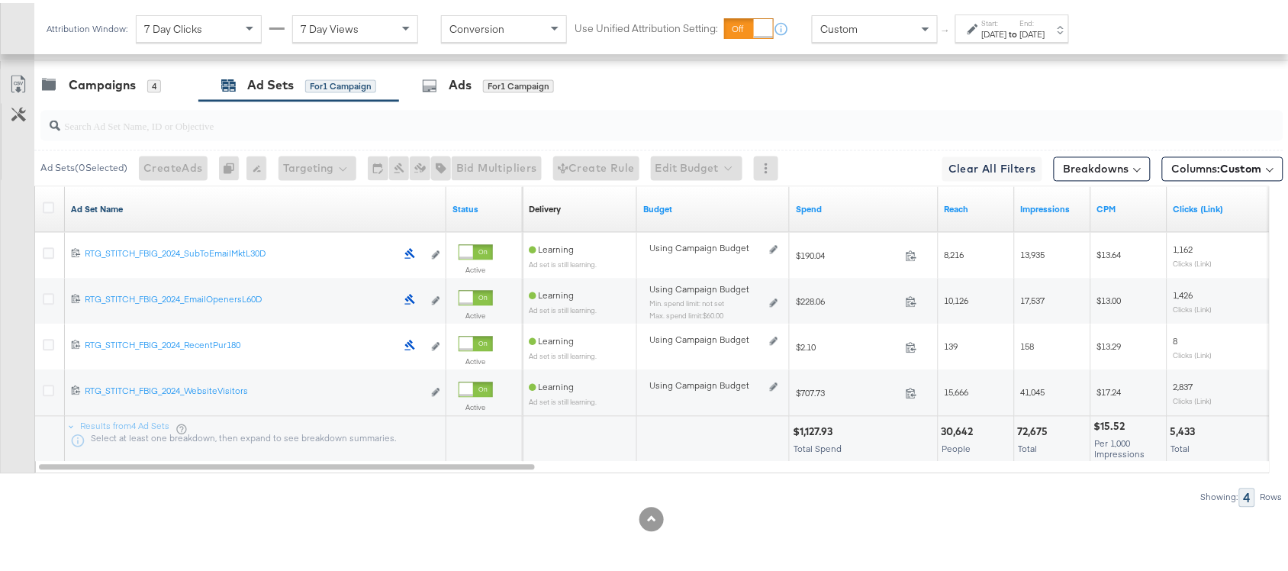
click at [143, 210] on link "Ad Set Name" at bounding box center [255, 207] width 369 height 12
click at [143, 210] on link "Ad Set Name ↓" at bounding box center [255, 207] width 369 height 12
click at [117, 89] on div "Campaigns" at bounding box center [102, 83] width 67 height 18
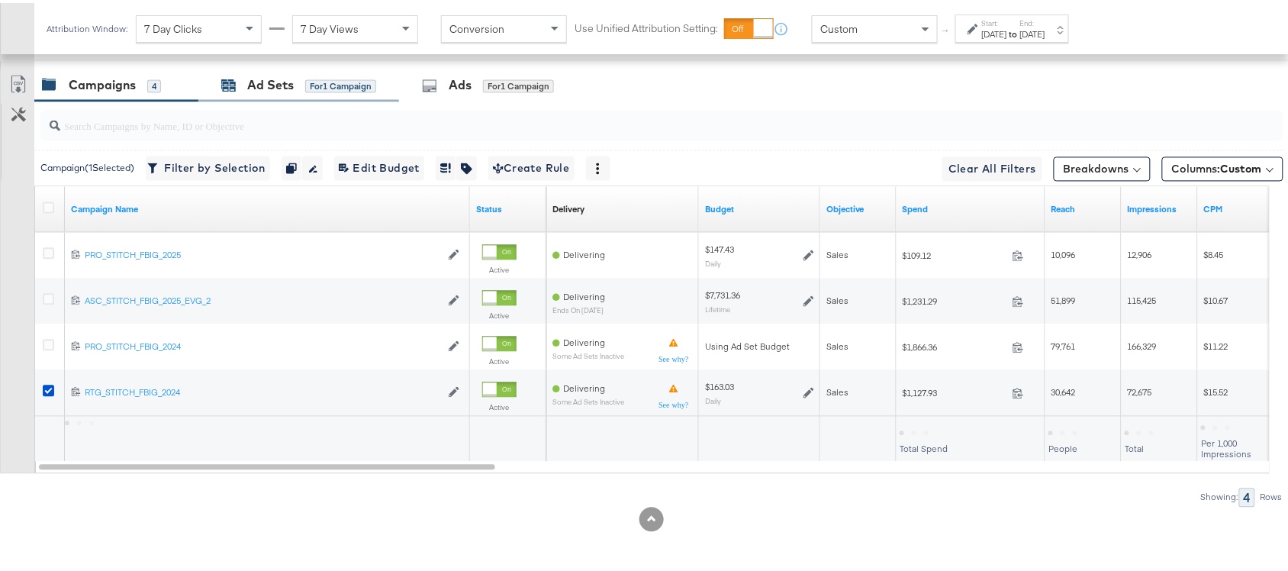
click at [275, 86] on div "Ad Sets" at bounding box center [270, 83] width 47 height 18
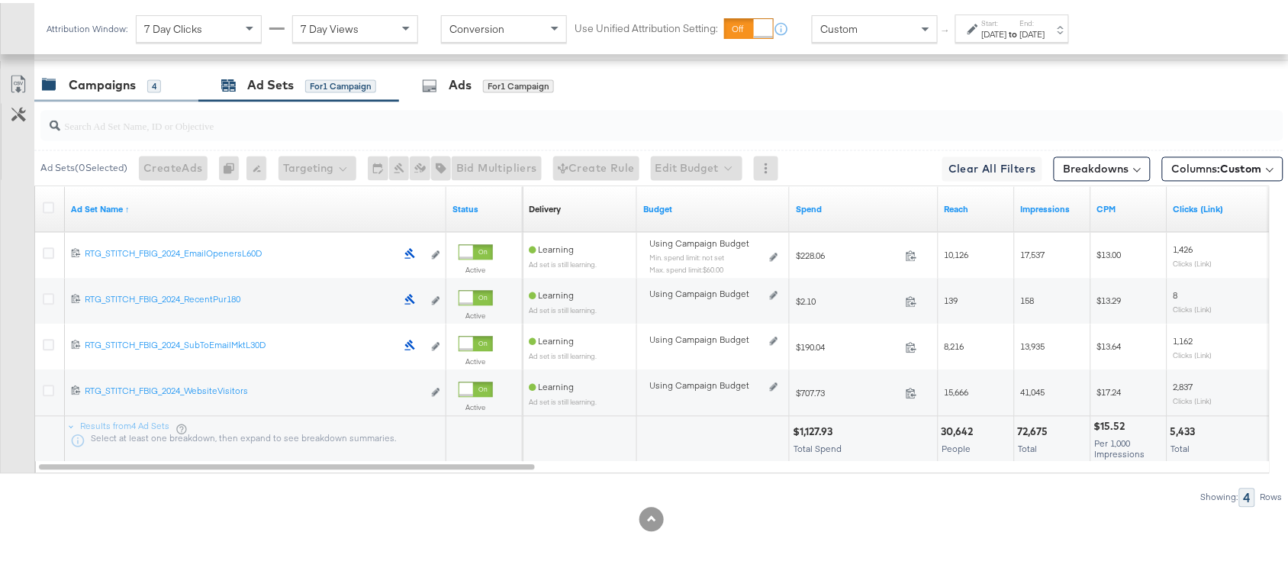
click at [105, 82] on div "Campaigns" at bounding box center [102, 83] width 67 height 18
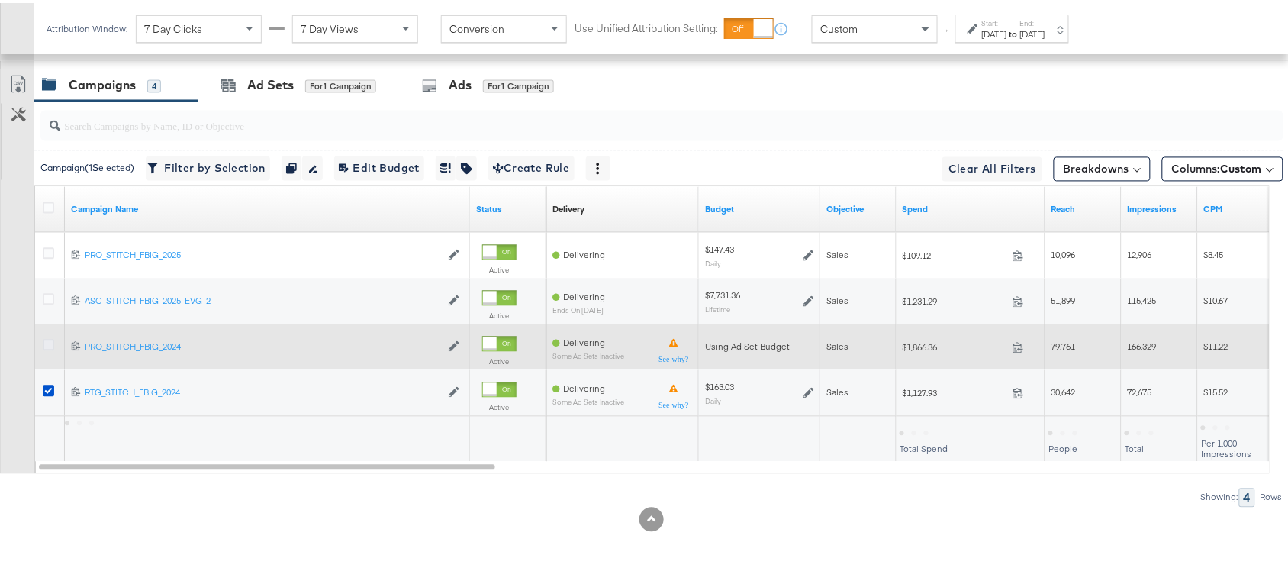
click at [47, 345] on icon at bounding box center [48, 342] width 11 height 11
click at [0, 0] on input "checkbox" at bounding box center [0, 0] width 0 height 0
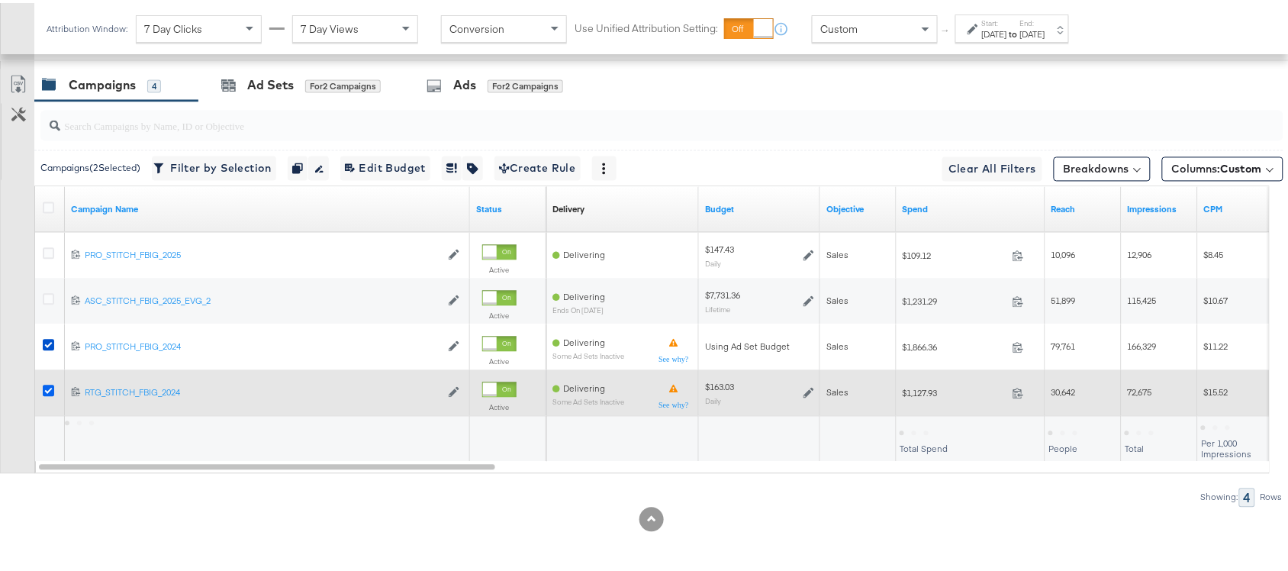
click at [46, 386] on icon at bounding box center [48, 387] width 11 height 11
click at [0, 0] on input "checkbox" at bounding box center [0, 0] width 0 height 0
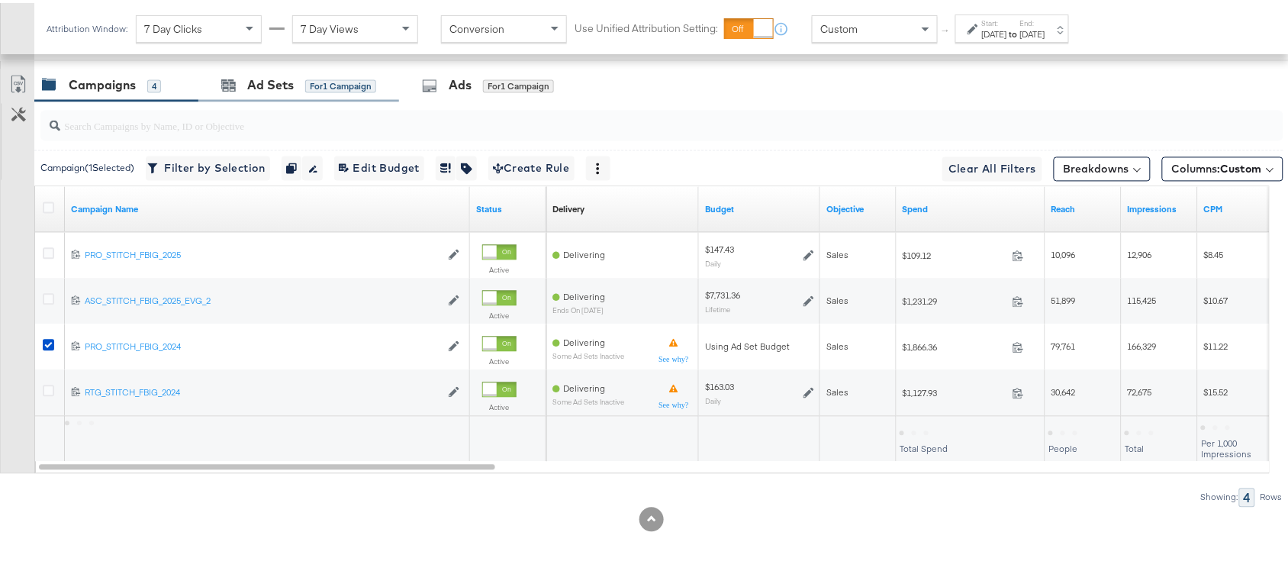
click at [254, 92] on div "Ad Sets for 1 Campaign" at bounding box center [298, 82] width 201 height 33
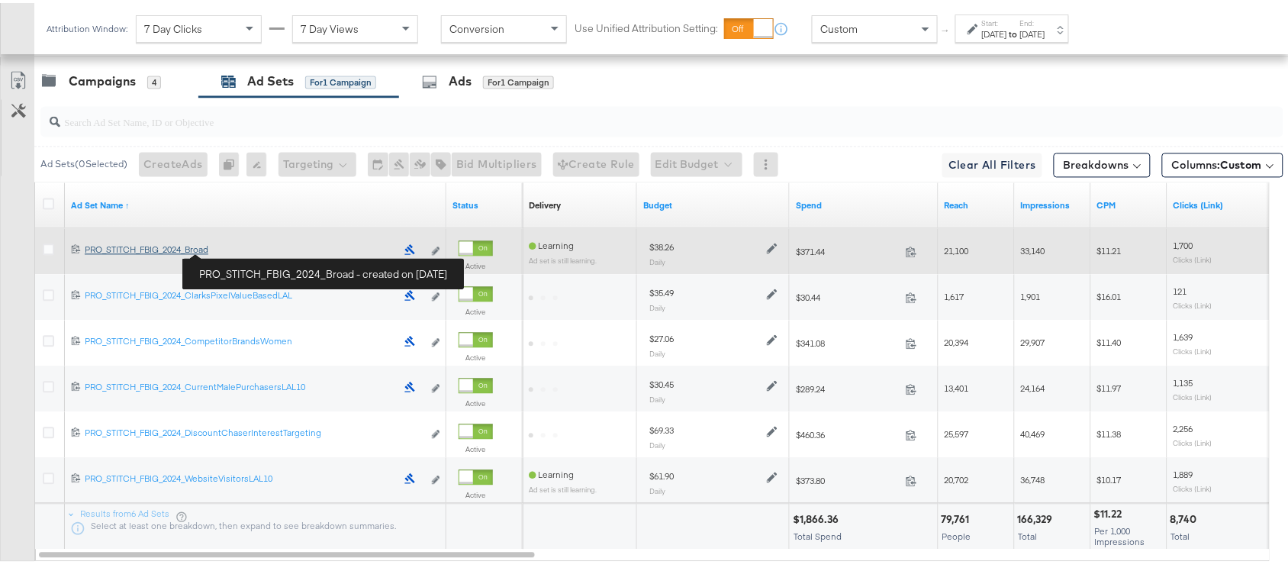
click at [224, 253] on div "PRO_STITCH_FBIG_2024_Broad PRO_STITCH_FBIG_2024_Broad" at bounding box center [240, 247] width 311 height 12
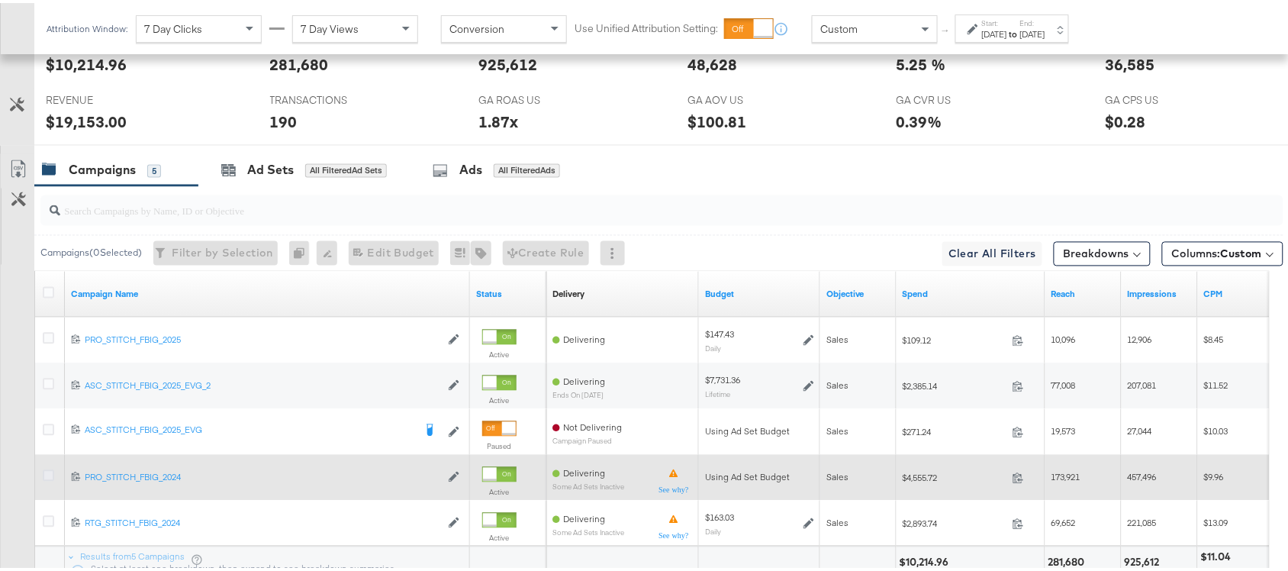
scroll to position [851, 0]
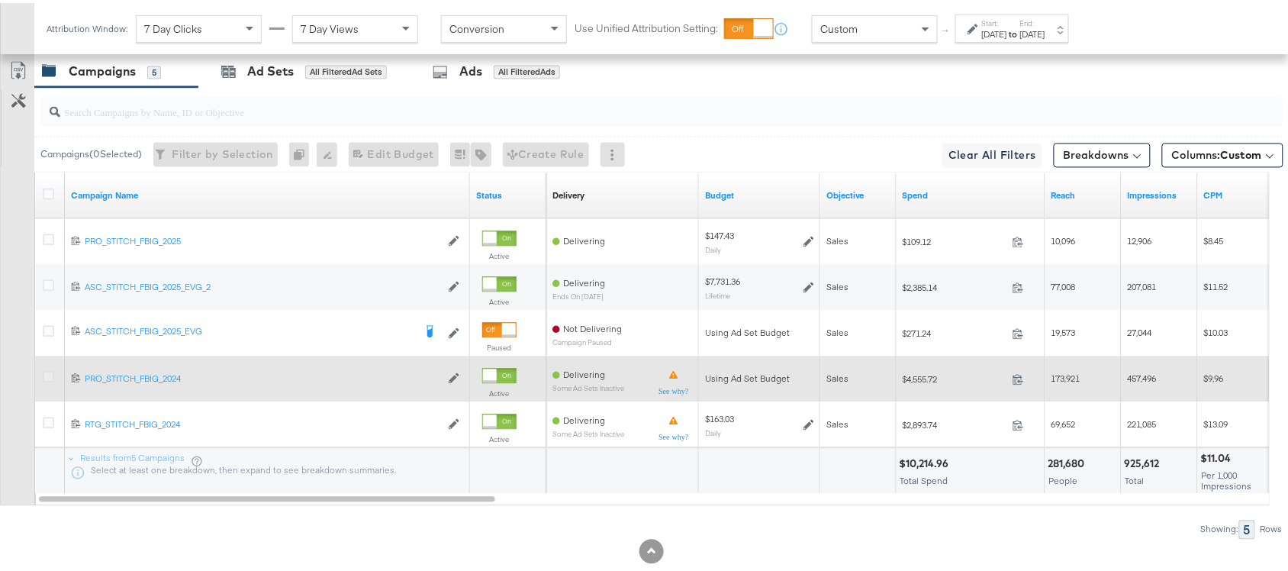
click at [44, 380] on icon at bounding box center [48, 374] width 11 height 11
click at [0, 0] on input "checkbox" at bounding box center [0, 0] width 0 height 0
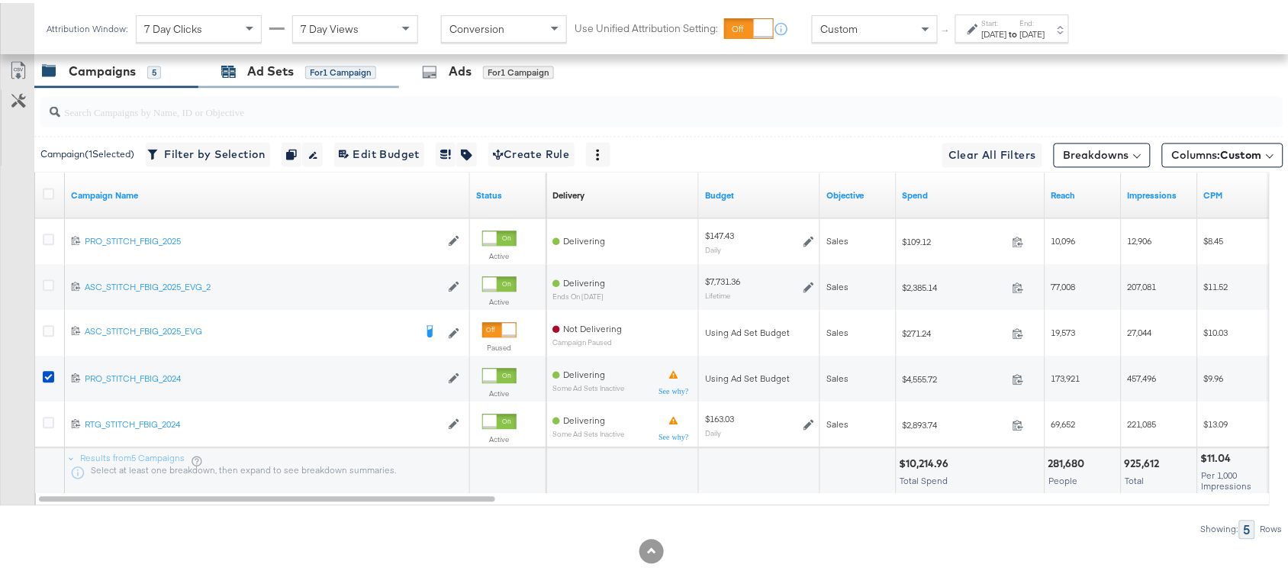
click at [275, 75] on div "Ad Sets" at bounding box center [270, 69] width 47 height 18
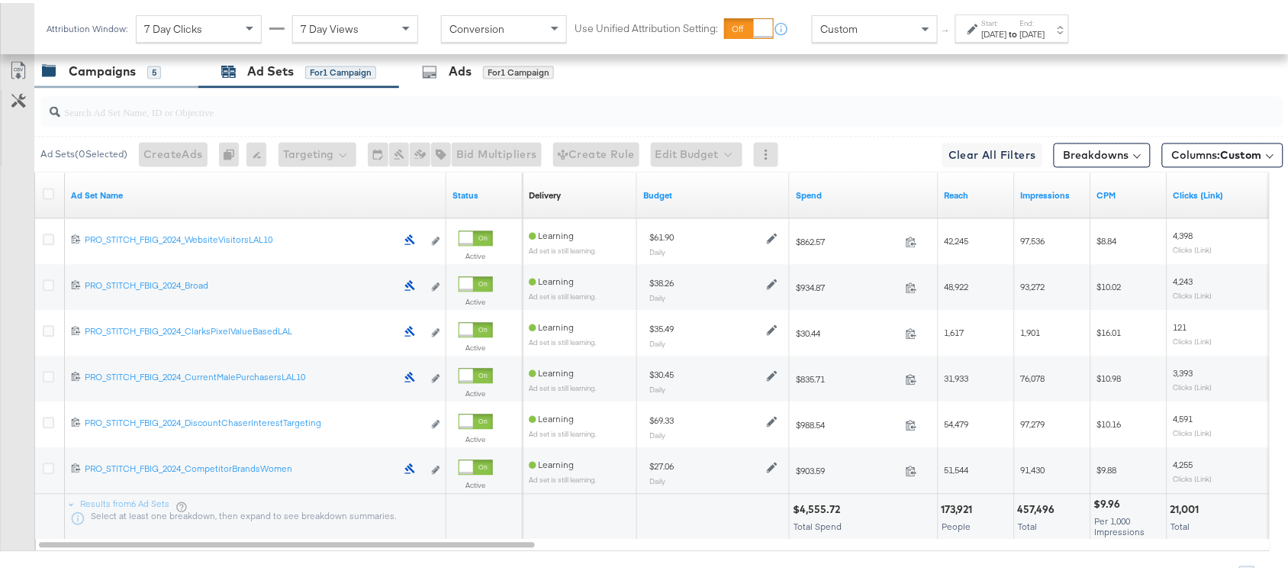
click at [85, 66] on div "Campaigns" at bounding box center [102, 69] width 67 height 18
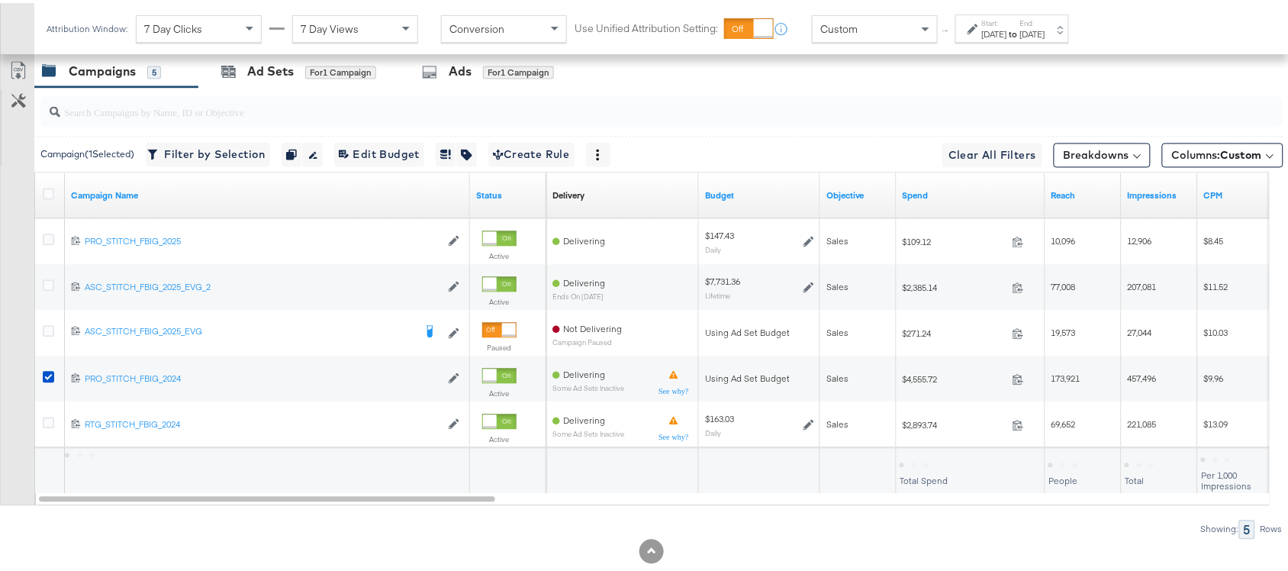
click at [1020, 27] on strong "to" at bounding box center [1013, 30] width 13 height 11
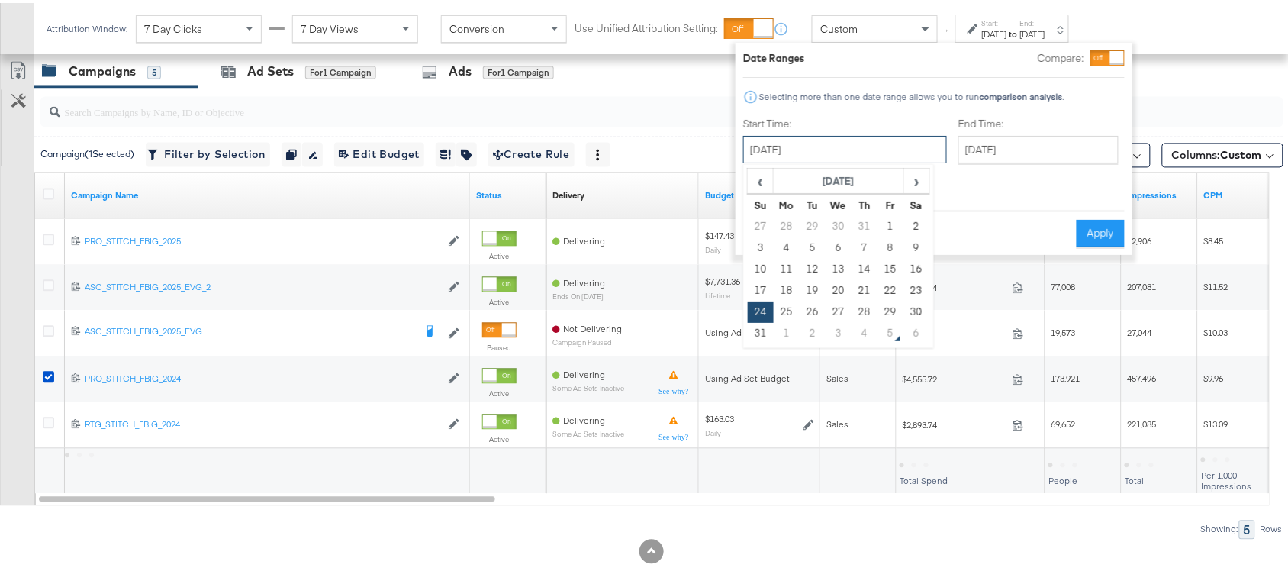
click at [864, 146] on input "[DATE]" at bounding box center [845, 146] width 204 height 27
click at [758, 334] on td "31" at bounding box center [761, 330] width 26 height 21
type input "[DATE]"
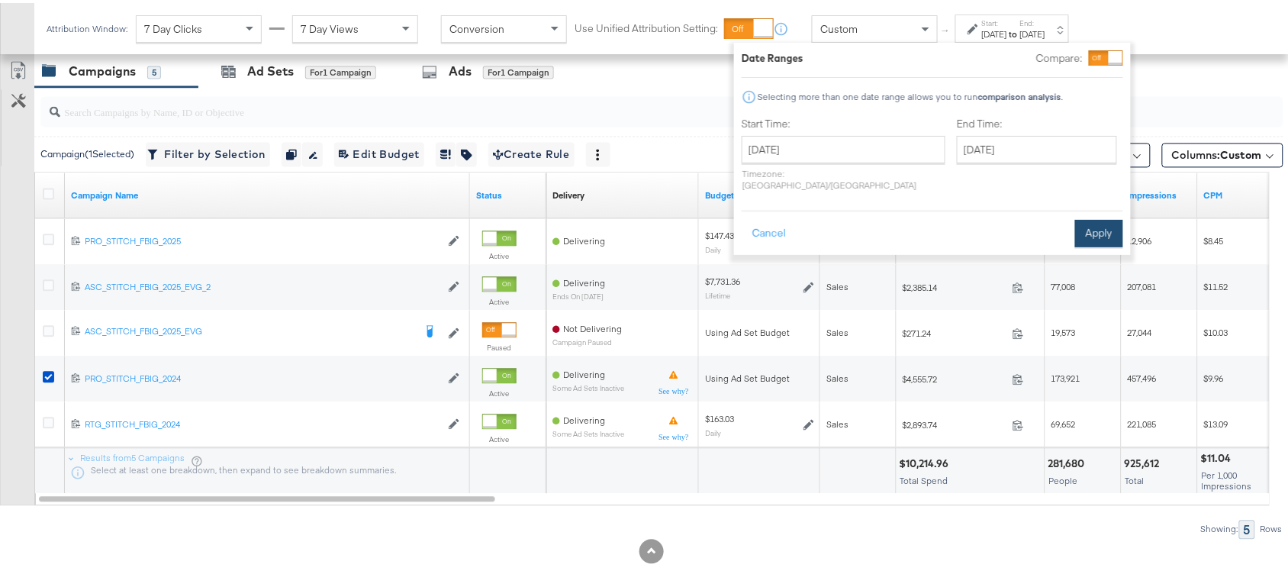
click at [1107, 217] on button "Apply" at bounding box center [1099, 230] width 48 height 27
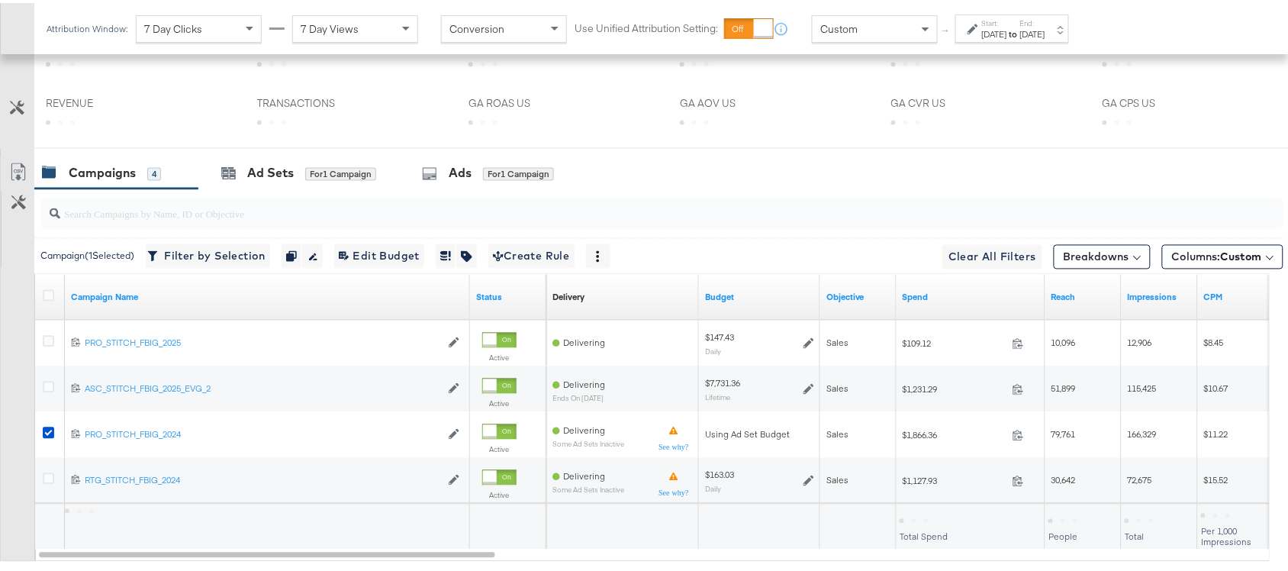
scroll to position [841, 0]
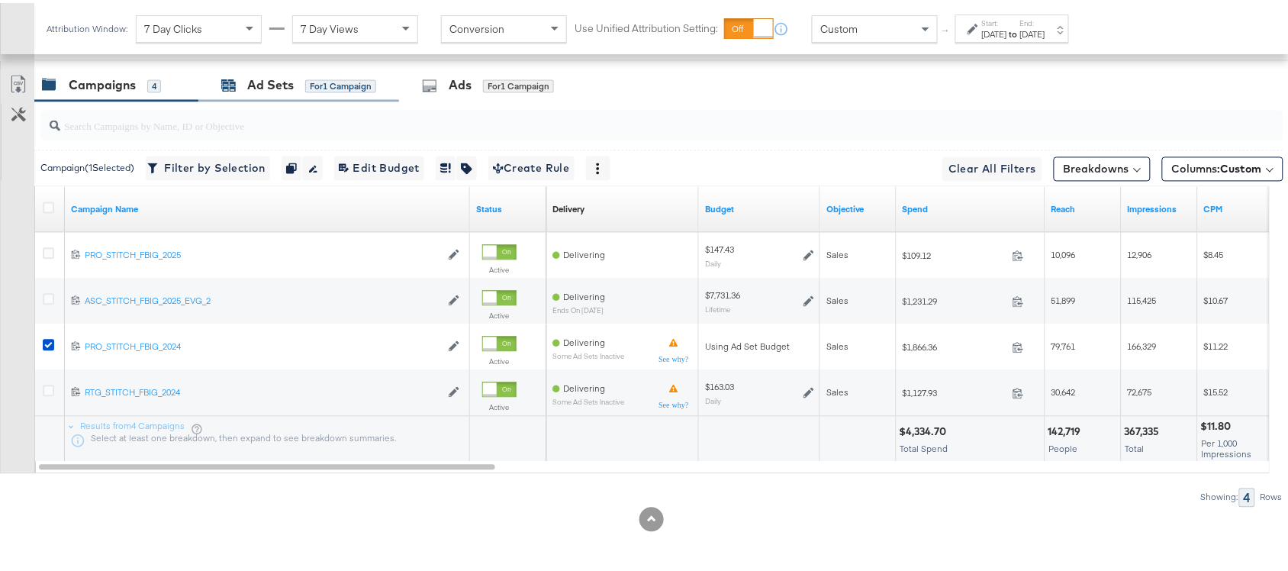
click at [265, 80] on div "Ad Sets" at bounding box center [270, 83] width 47 height 18
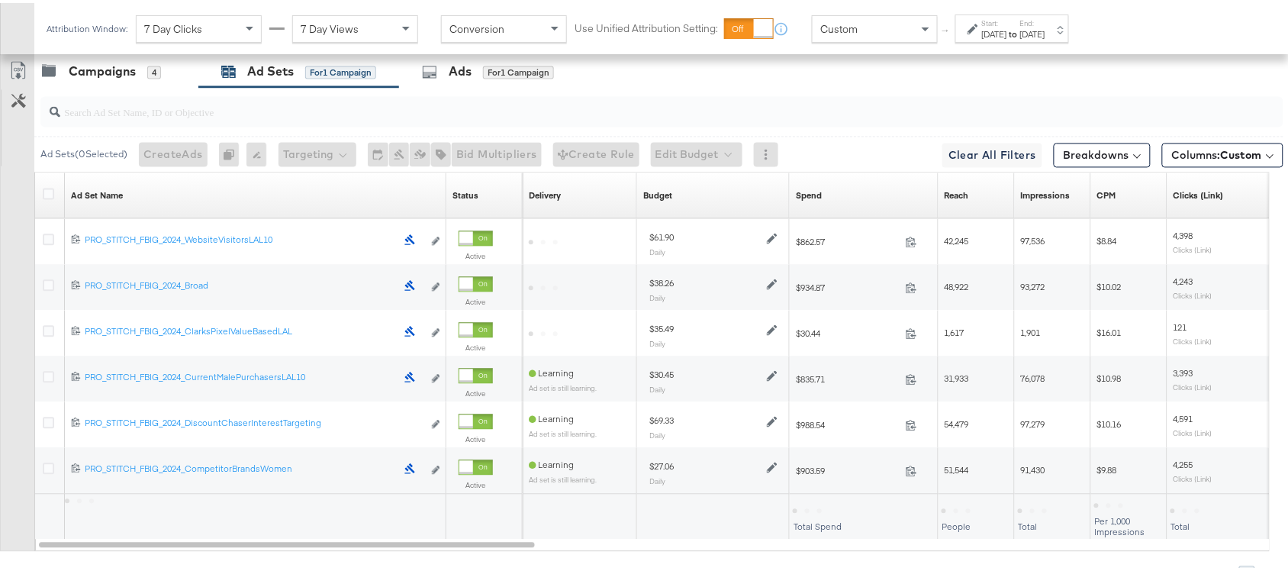
scroll to position [749, 0]
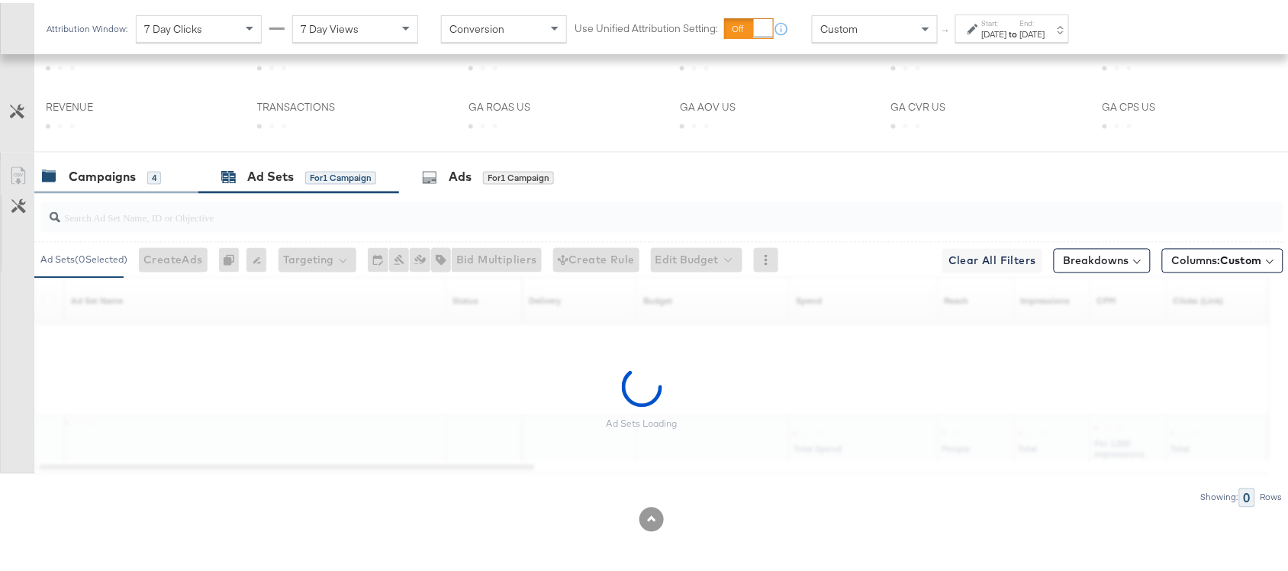
click at [93, 163] on div "Campaigns 4" at bounding box center [116, 174] width 164 height 33
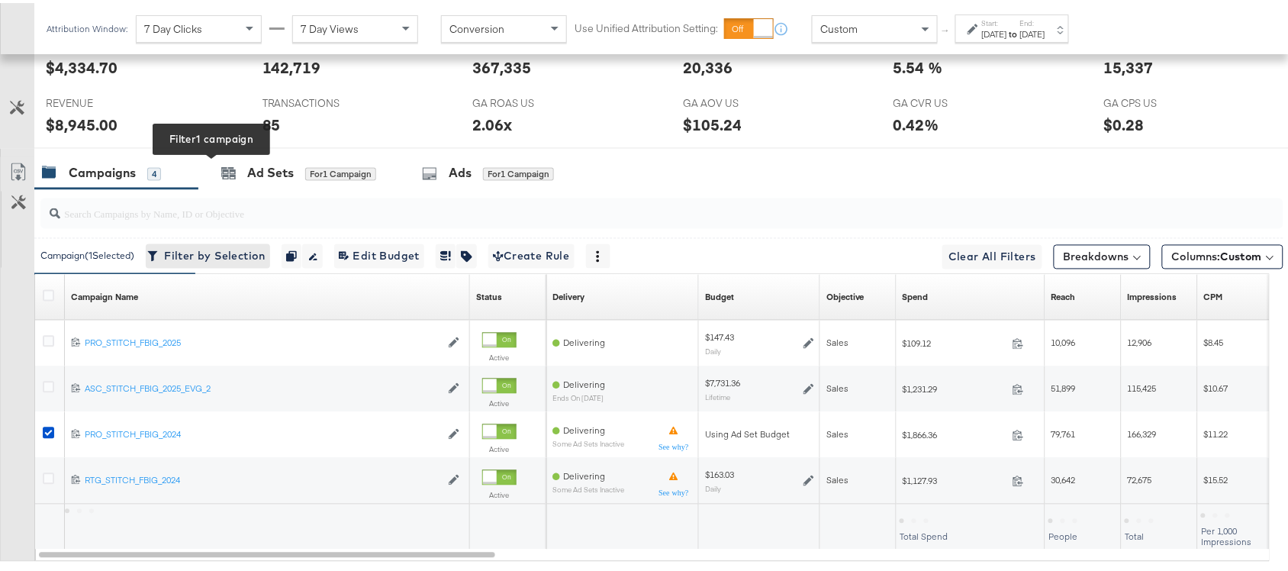
scroll to position [841, 0]
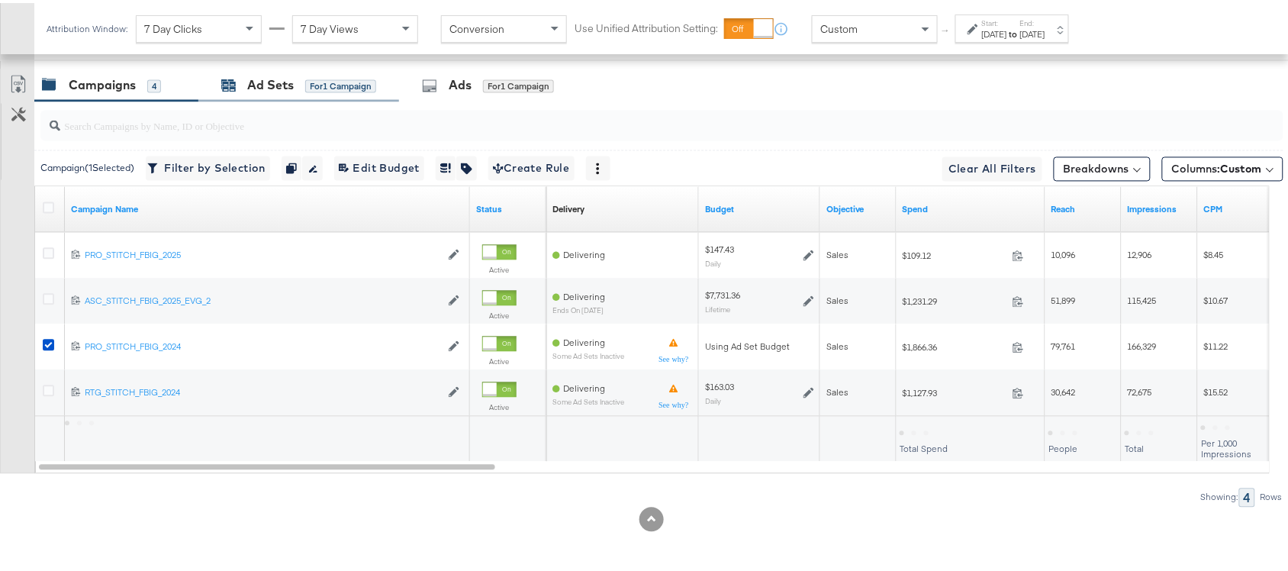
click at [269, 89] on div "Ad Sets" at bounding box center [270, 83] width 47 height 18
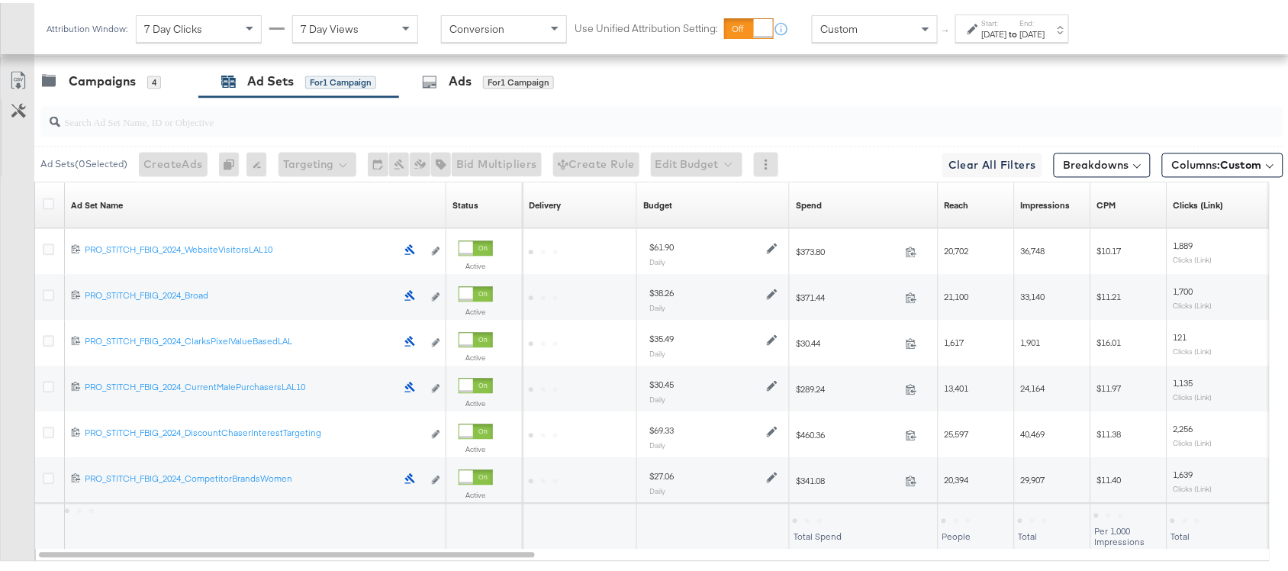
scroll to position [851, 0]
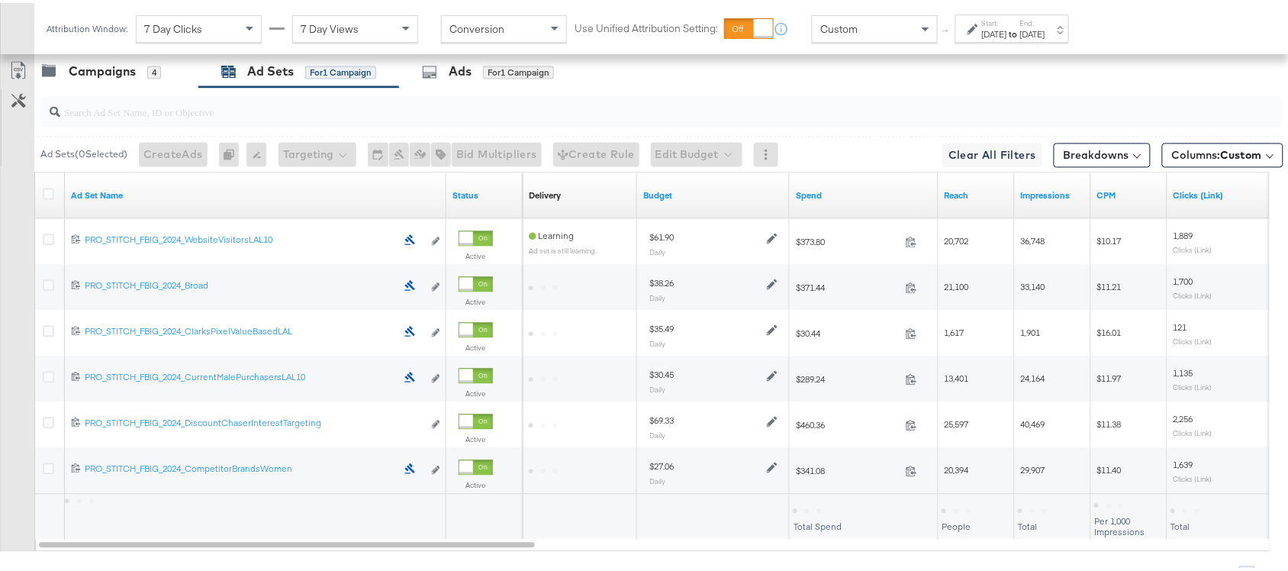
click at [207, 204] on div "Ad Set Name" at bounding box center [256, 193] width 382 height 24
click at [130, 199] on link "Ad Set Name" at bounding box center [255, 193] width 369 height 12
click at [130, 199] on link "Ad Set Name ↓" at bounding box center [255, 193] width 369 height 12
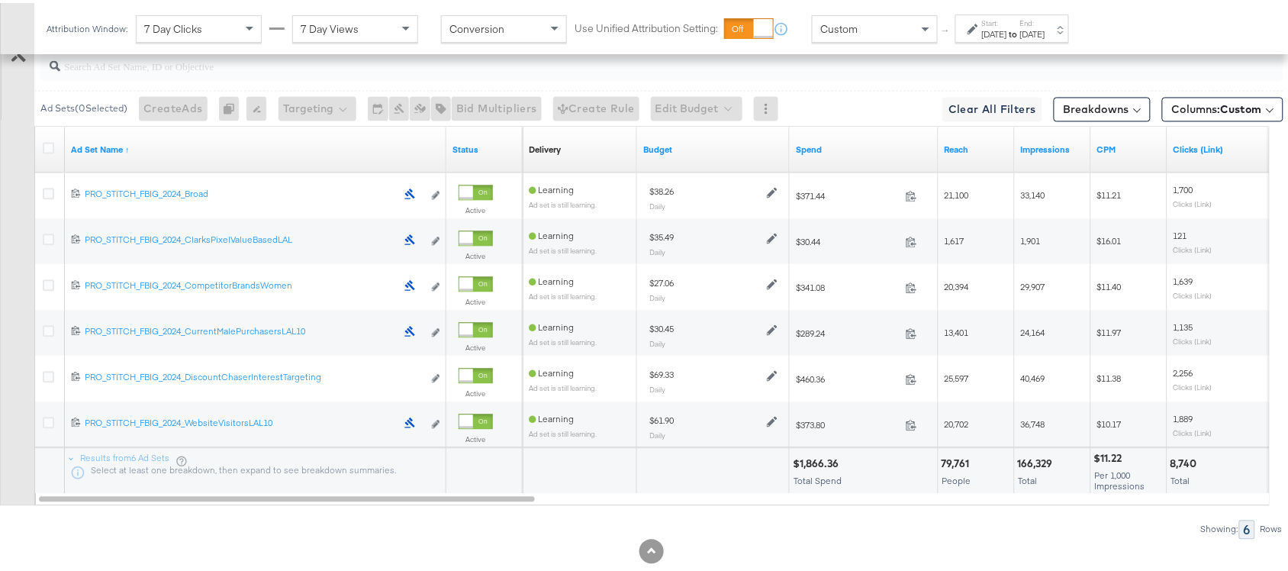
scroll to position [901, 0]
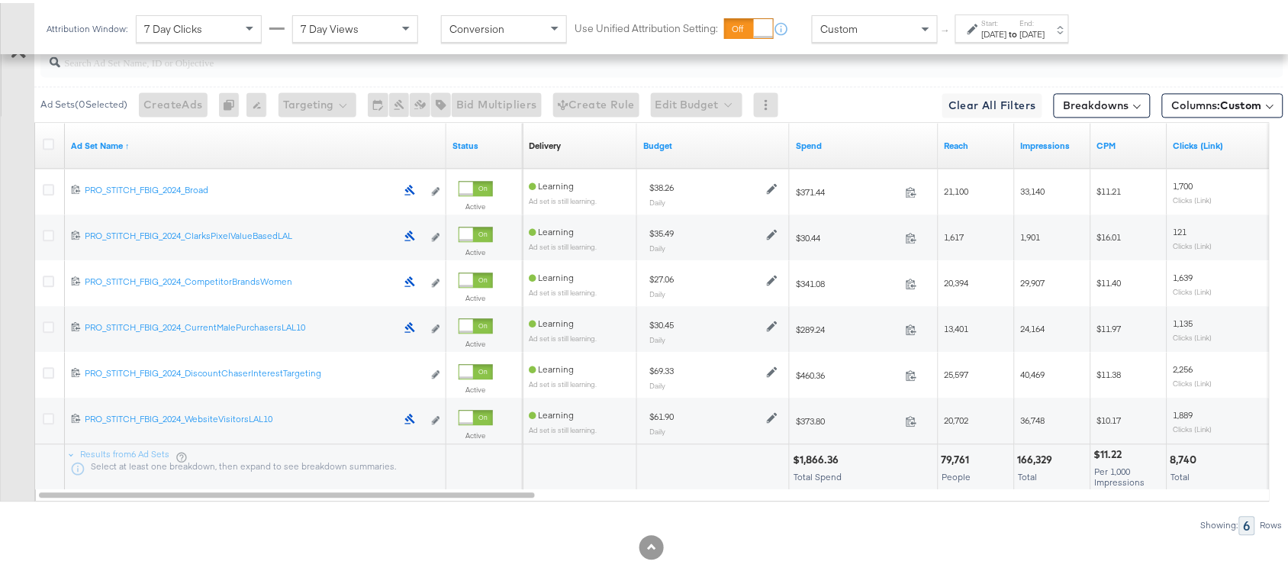
click at [1020, 31] on strong "to" at bounding box center [1013, 30] width 13 height 11
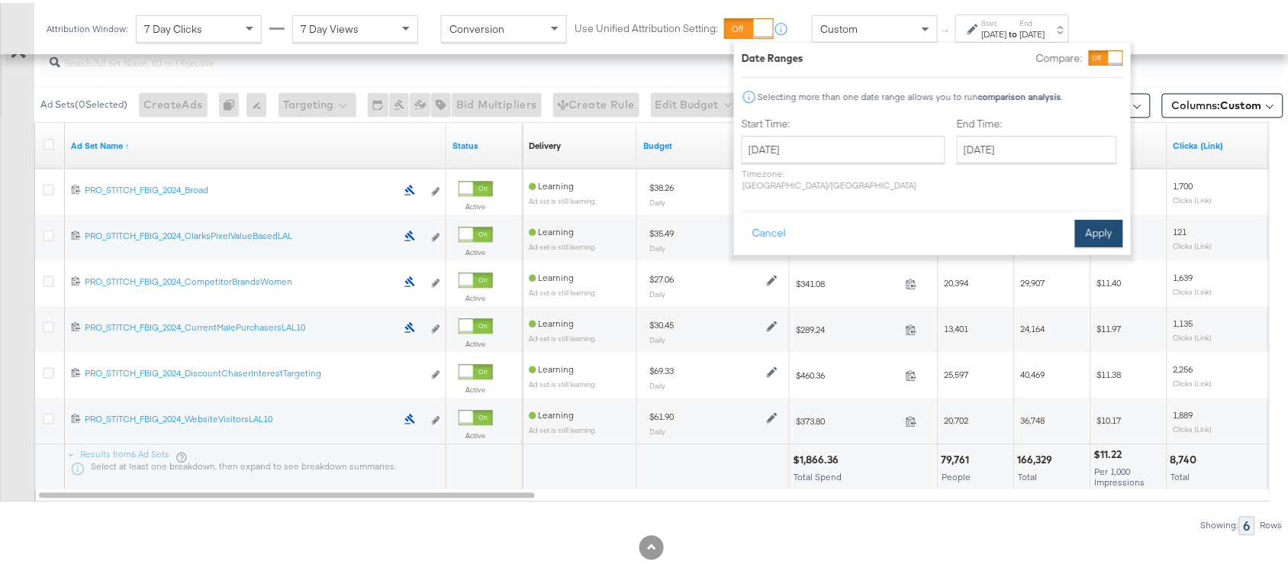
click at [1099, 217] on button "Apply" at bounding box center [1099, 230] width 48 height 27
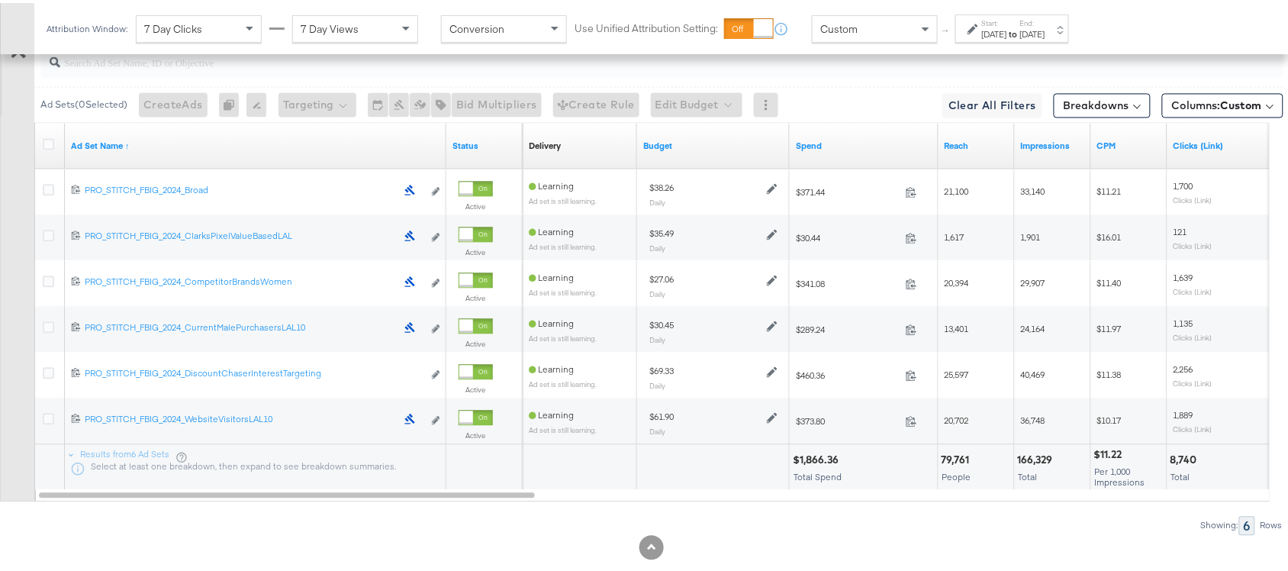
click at [136, 155] on div "Ad Set Name ↑" at bounding box center [256, 142] width 382 height 24
click at [136, 147] on link "Ad Set Name ↑" at bounding box center [255, 143] width 369 height 12
click at [136, 147] on link "Ad Set Name ↓" at bounding box center [255, 143] width 369 height 12
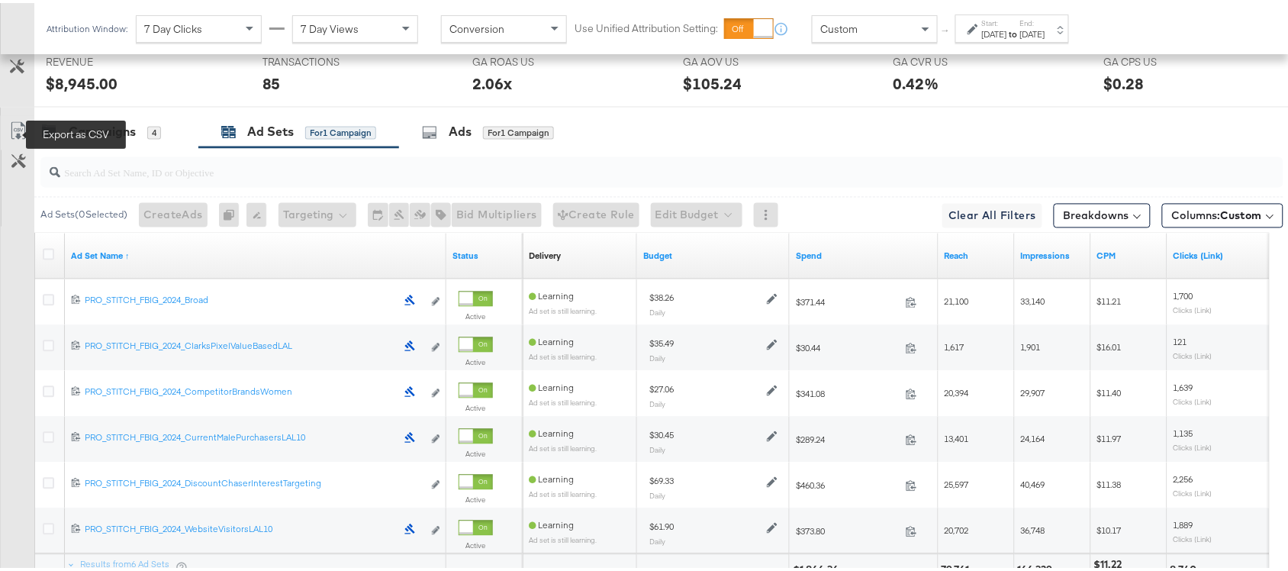
click at [21, 137] on icon at bounding box center [18, 128] width 18 height 18
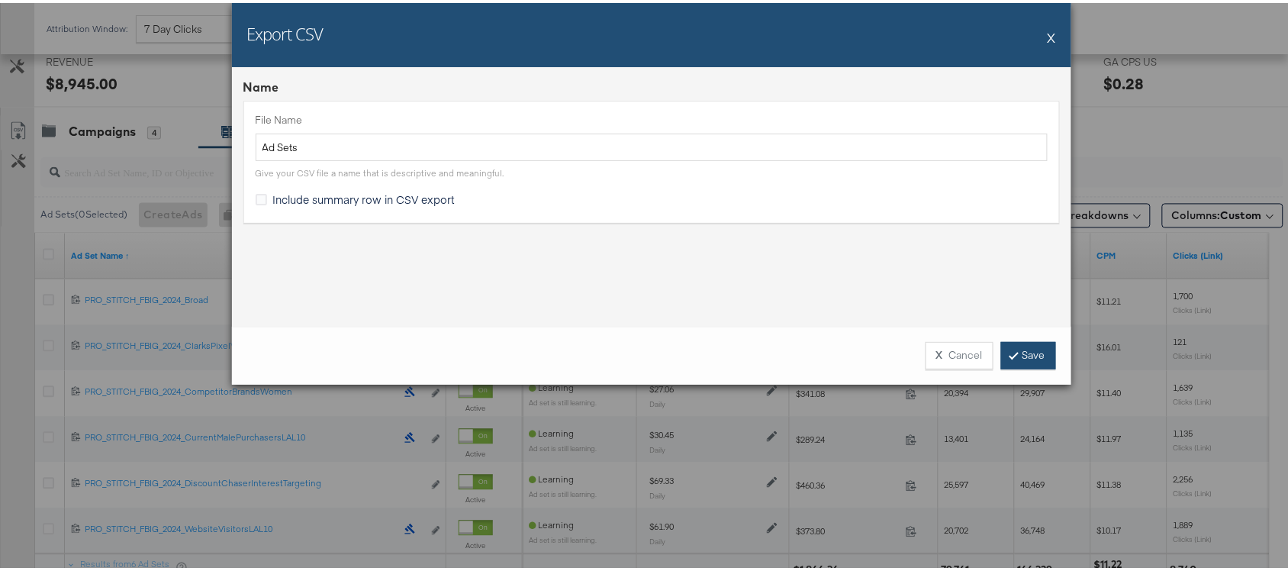
click at [1017, 356] on link "Save" at bounding box center [1028, 352] width 55 height 27
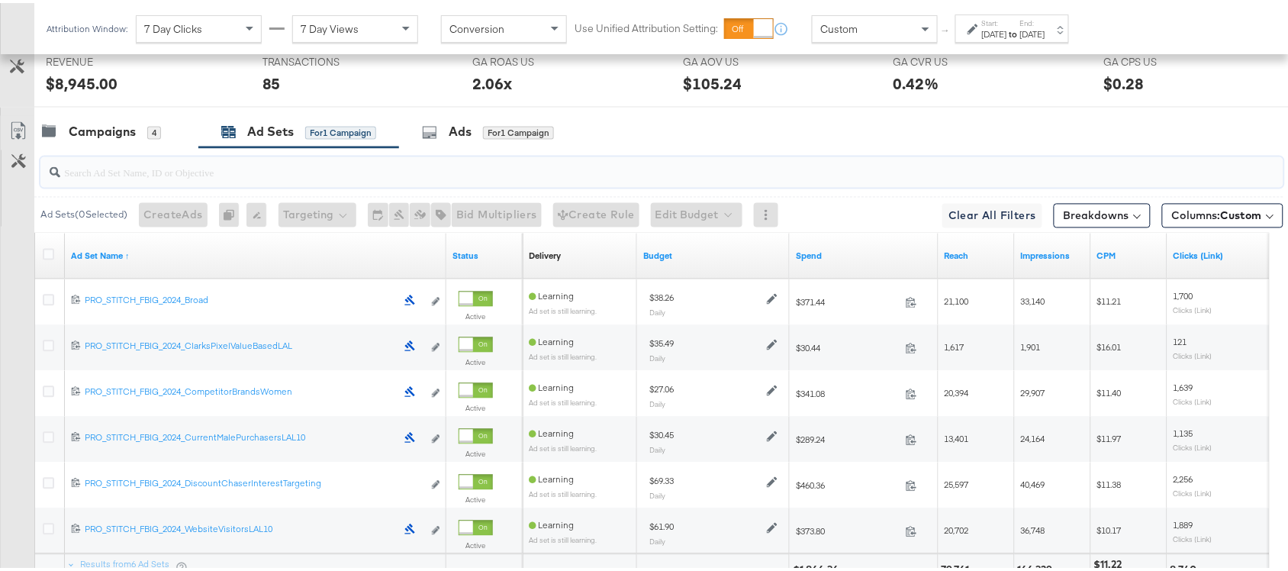
click at [833, 156] on input "search" at bounding box center [615, 164] width 1110 height 30
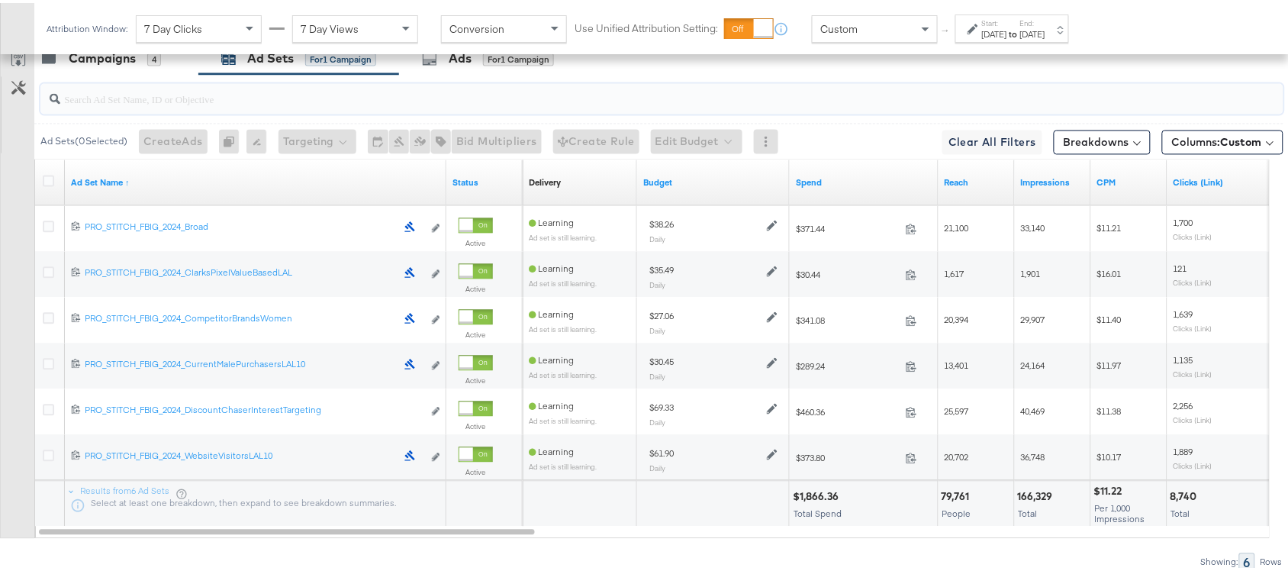
scroll to position [881, 0]
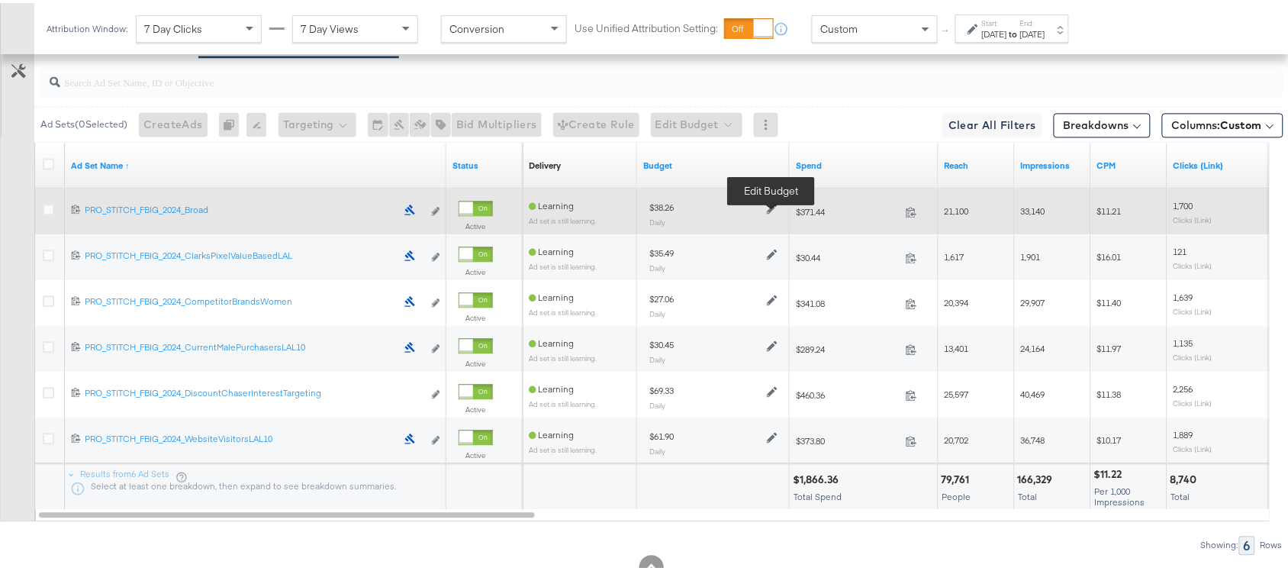
click at [768, 211] on icon at bounding box center [772, 205] width 11 height 11
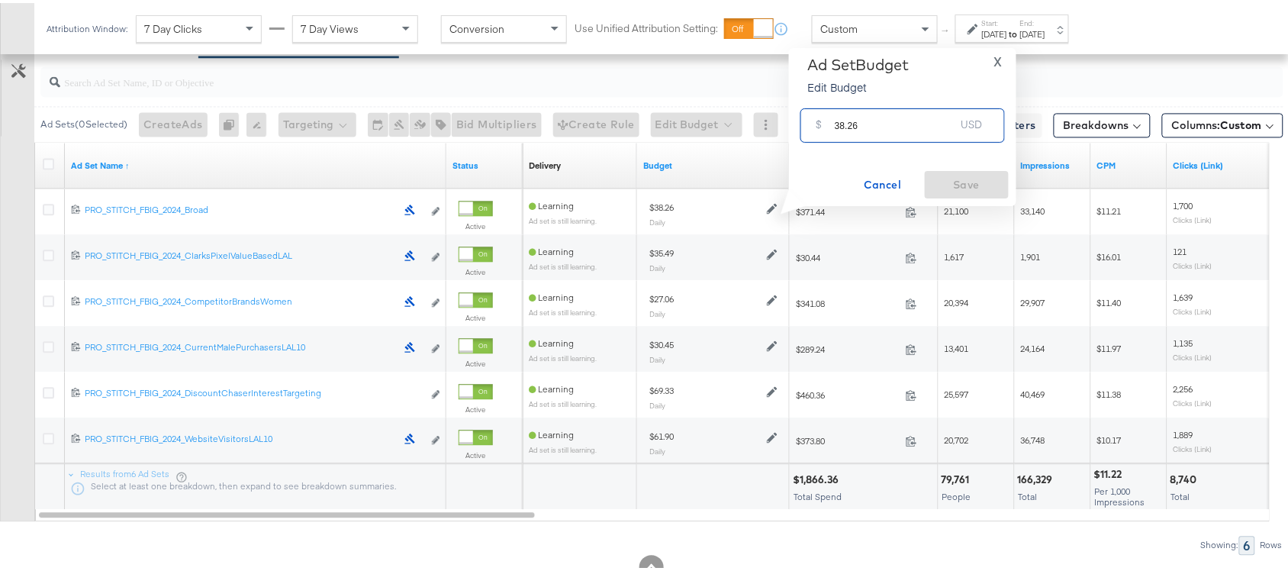
click at [884, 120] on input "38.26" at bounding box center [895, 116] width 121 height 33
paste input "$79.75"
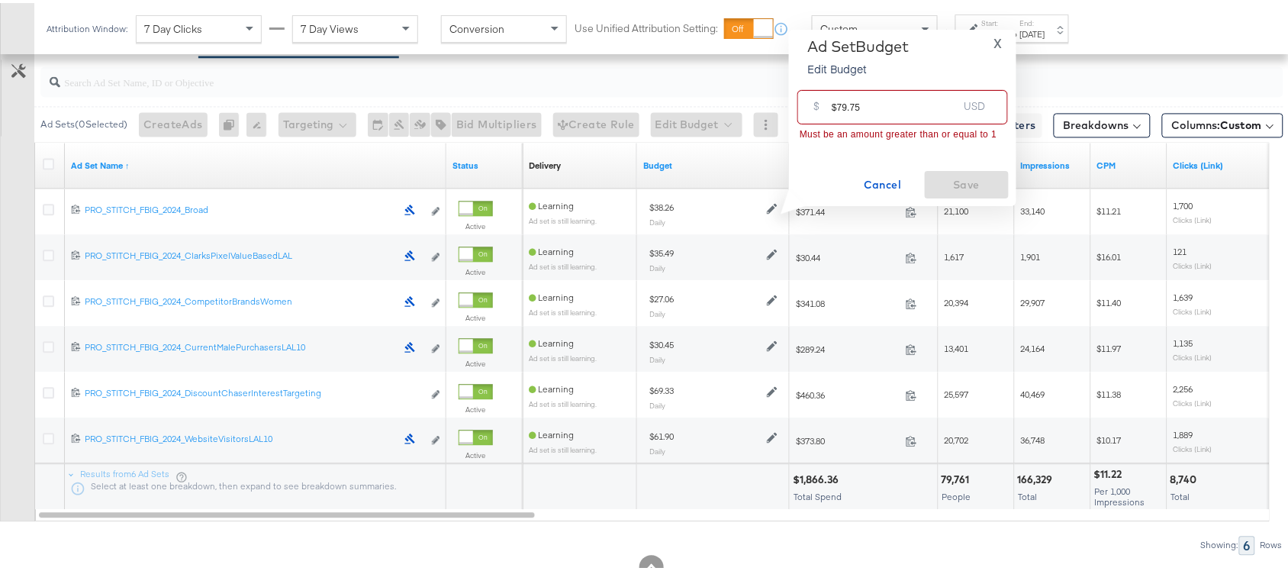
click at [837, 105] on input "$79.75" at bounding box center [895, 98] width 126 height 33
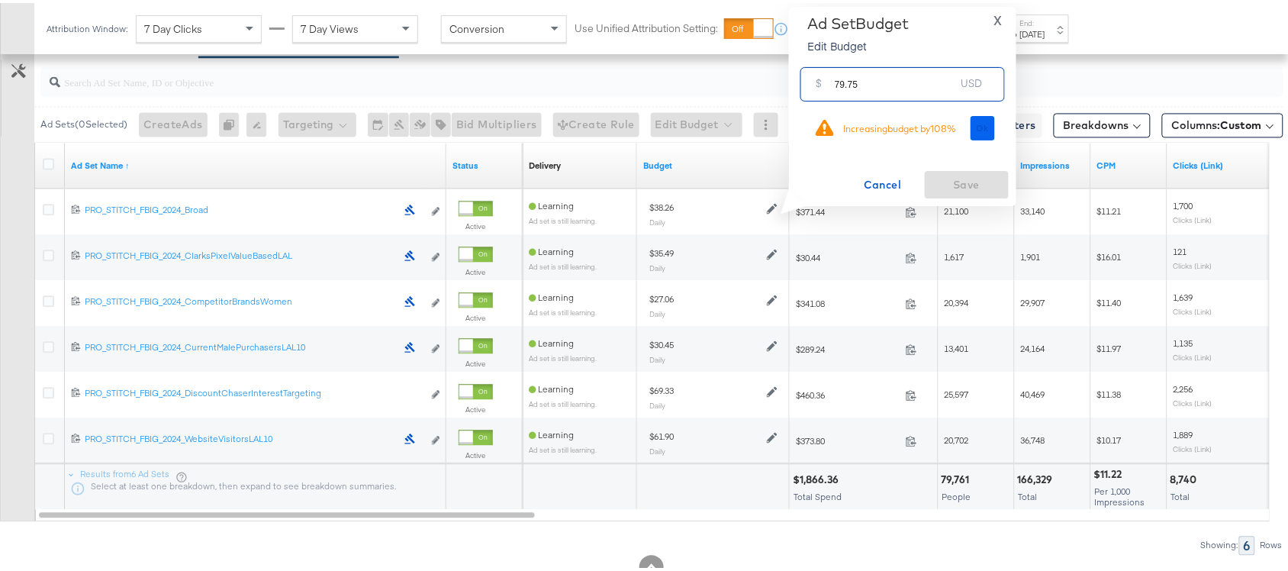
type input "79.75"
click at [988, 124] on span "Ok" at bounding box center [983, 125] width 12 height 11
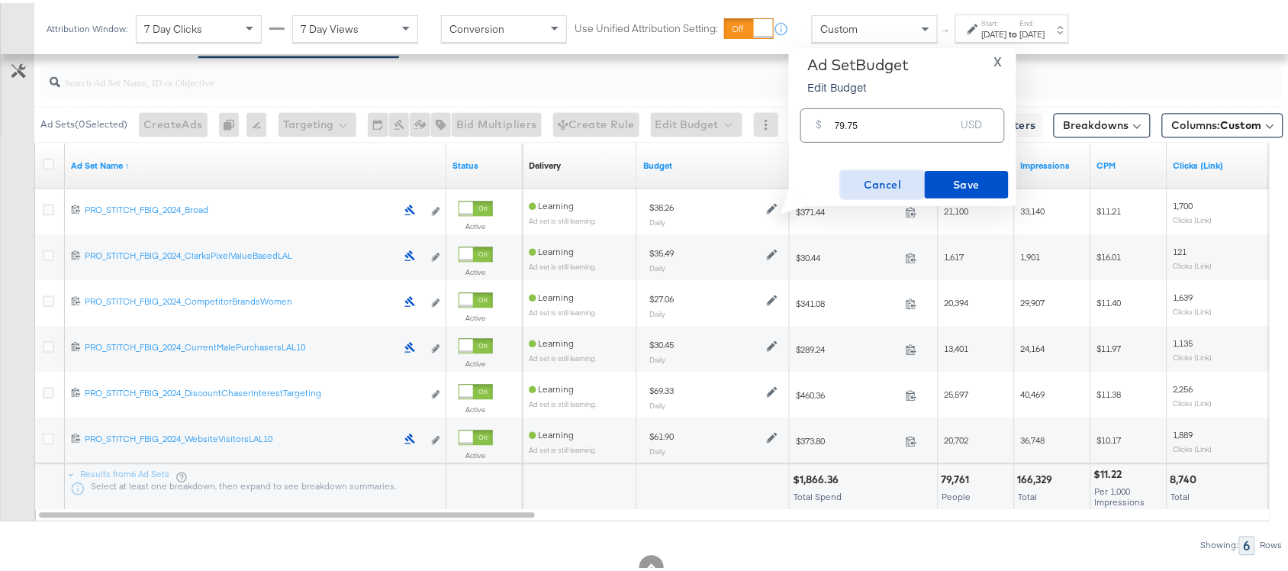
click at [894, 176] on span "Cancel" at bounding box center [883, 181] width 72 height 19
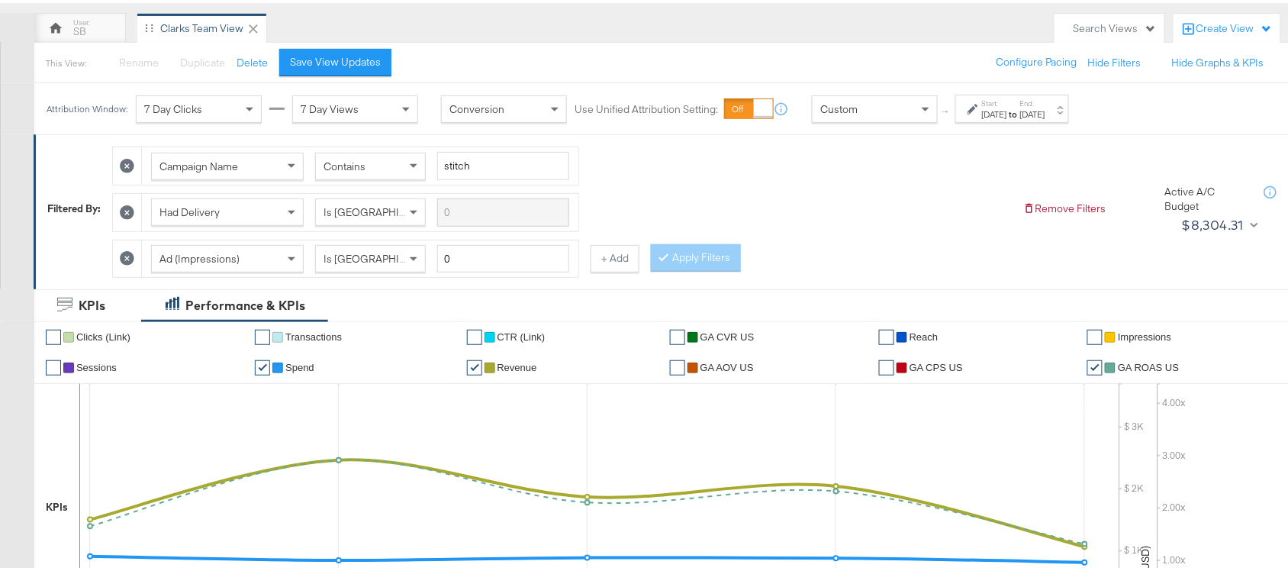
scroll to position [0, 0]
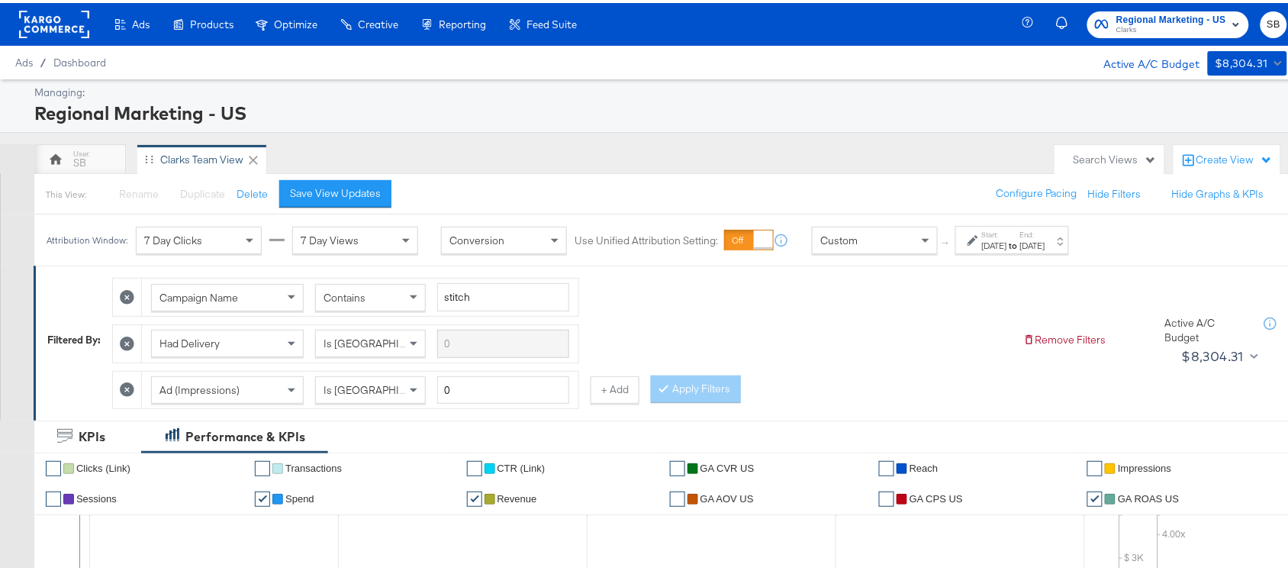
click at [27, 11] on rect at bounding box center [54, 21] width 70 height 27
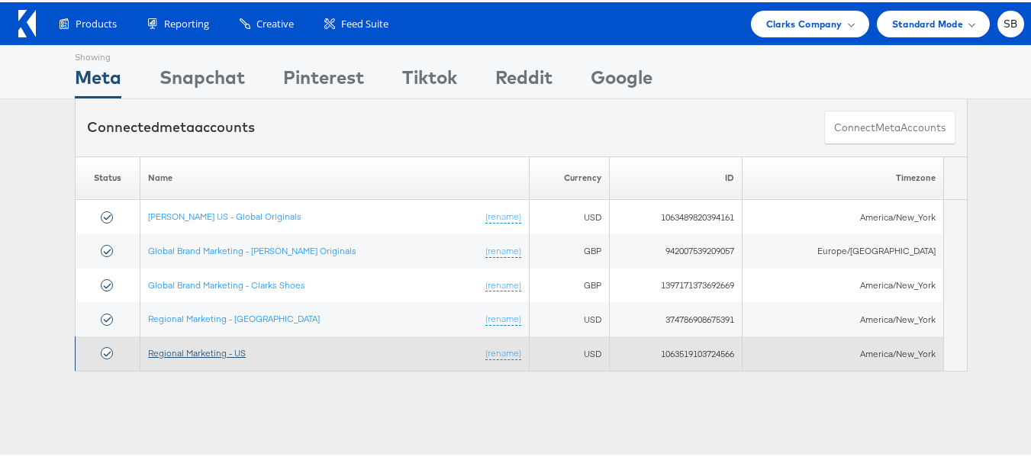
click at [213, 348] on link "Regional Marketing - US" at bounding box center [197, 350] width 98 height 11
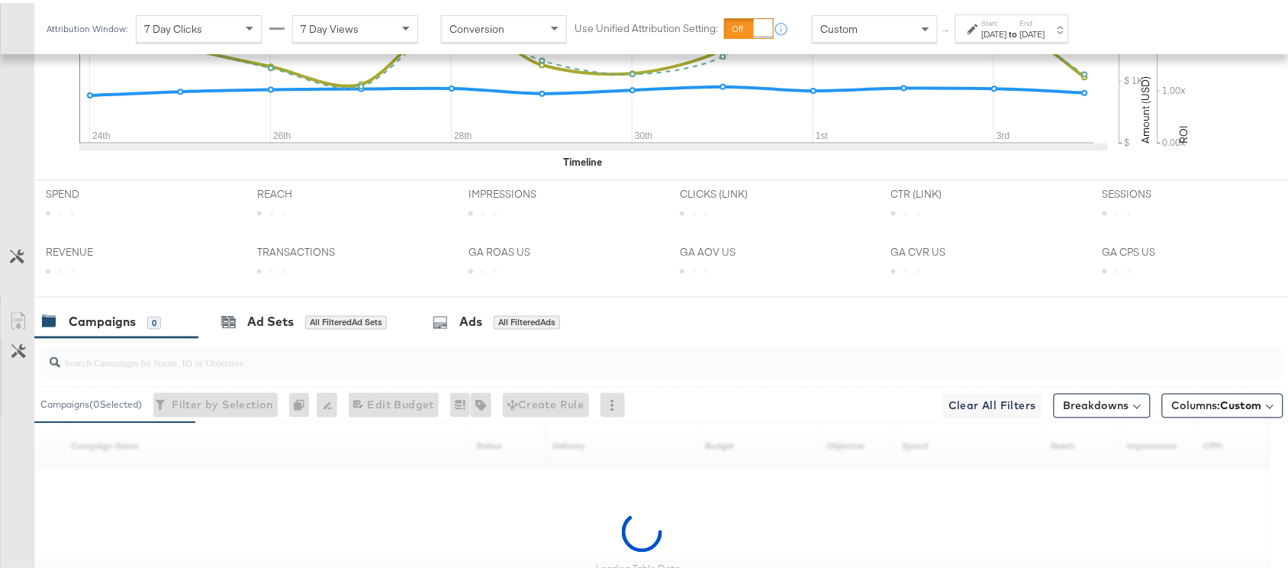
scroll to position [749, 0]
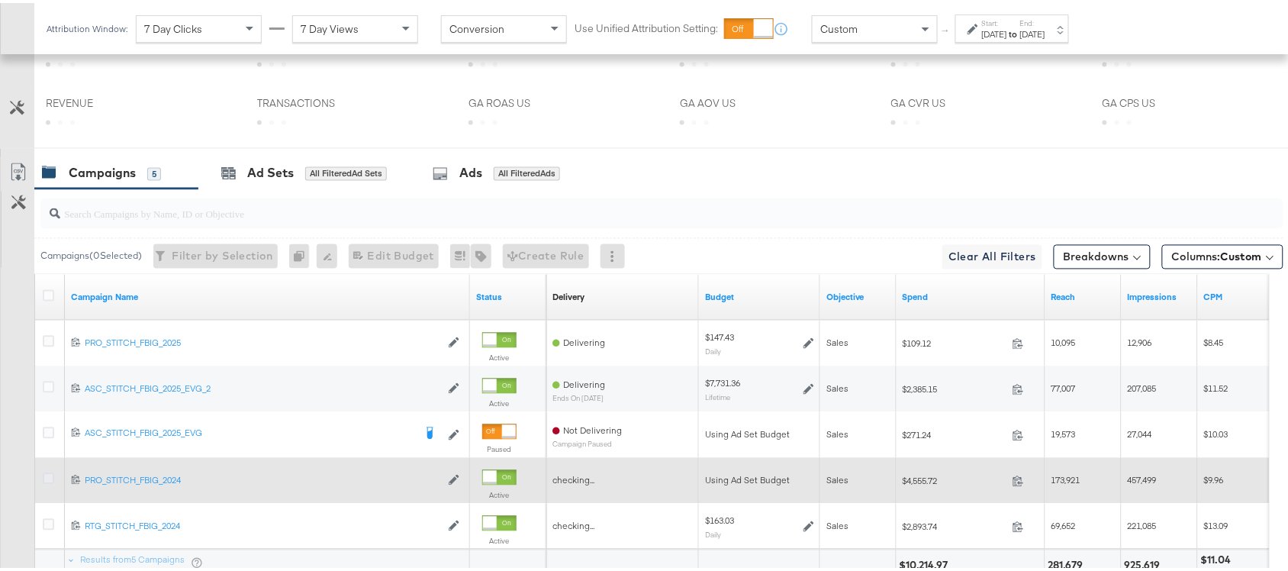
click at [47, 481] on icon at bounding box center [48, 475] width 11 height 11
click at [0, 0] on input "checkbox" at bounding box center [0, 0] width 0 height 0
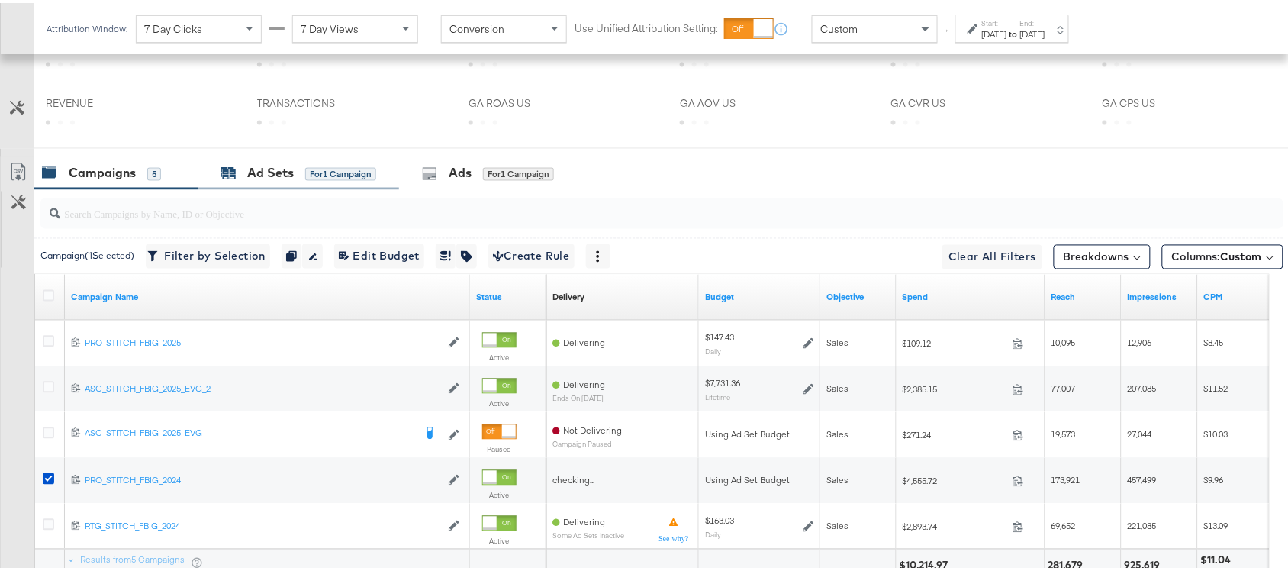
click at [266, 173] on div "Ad Sets" at bounding box center [270, 171] width 47 height 18
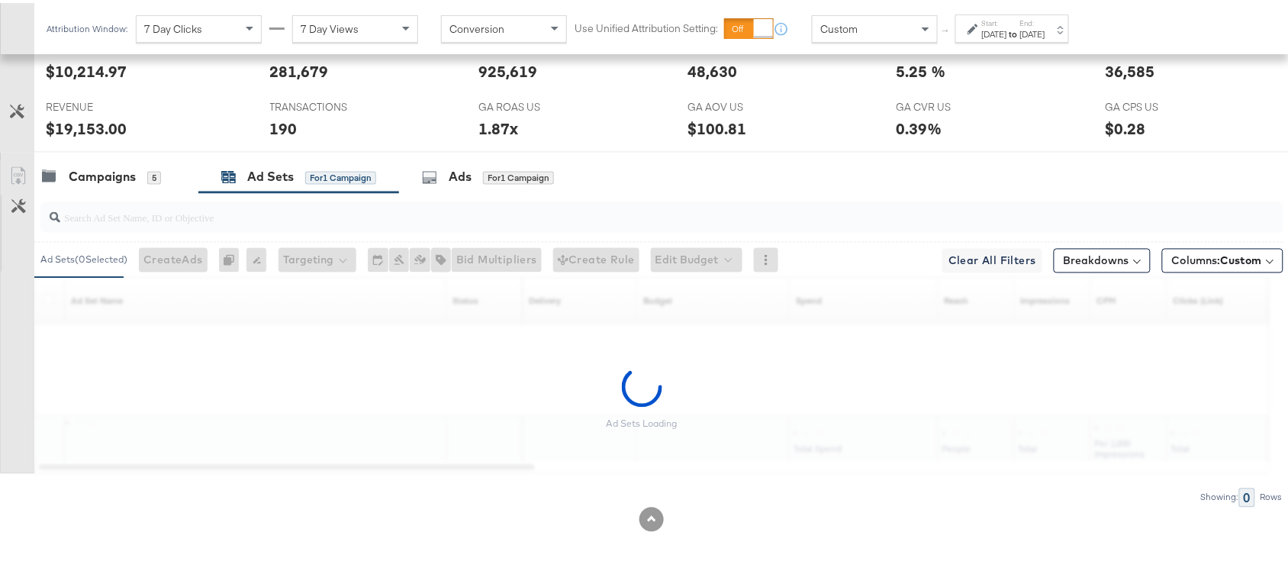
click at [1007, 34] on div "[DATE]" at bounding box center [994, 31] width 25 height 12
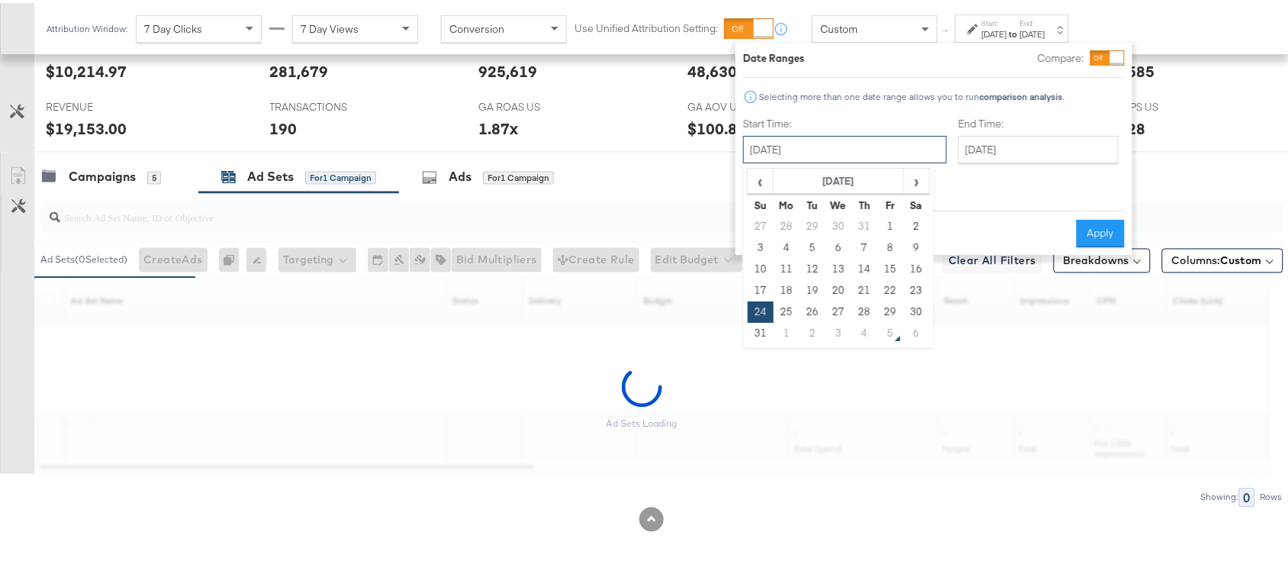
click at [801, 143] on input "[DATE]" at bounding box center [845, 146] width 204 height 27
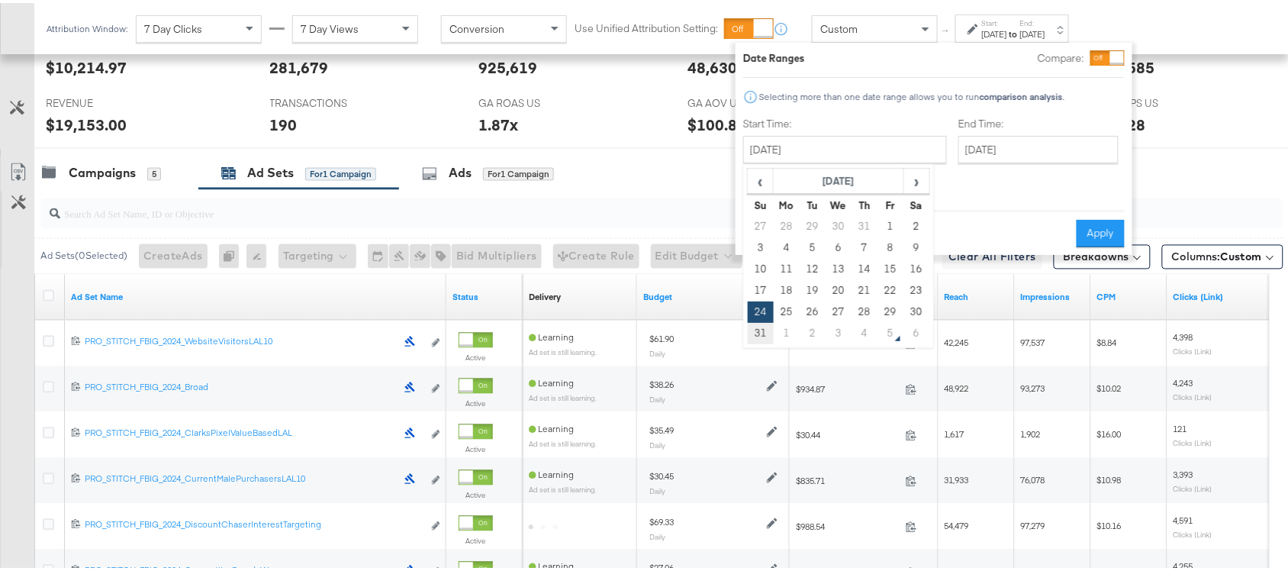
click at [759, 329] on td "31" at bounding box center [761, 330] width 26 height 21
type input "[DATE]"
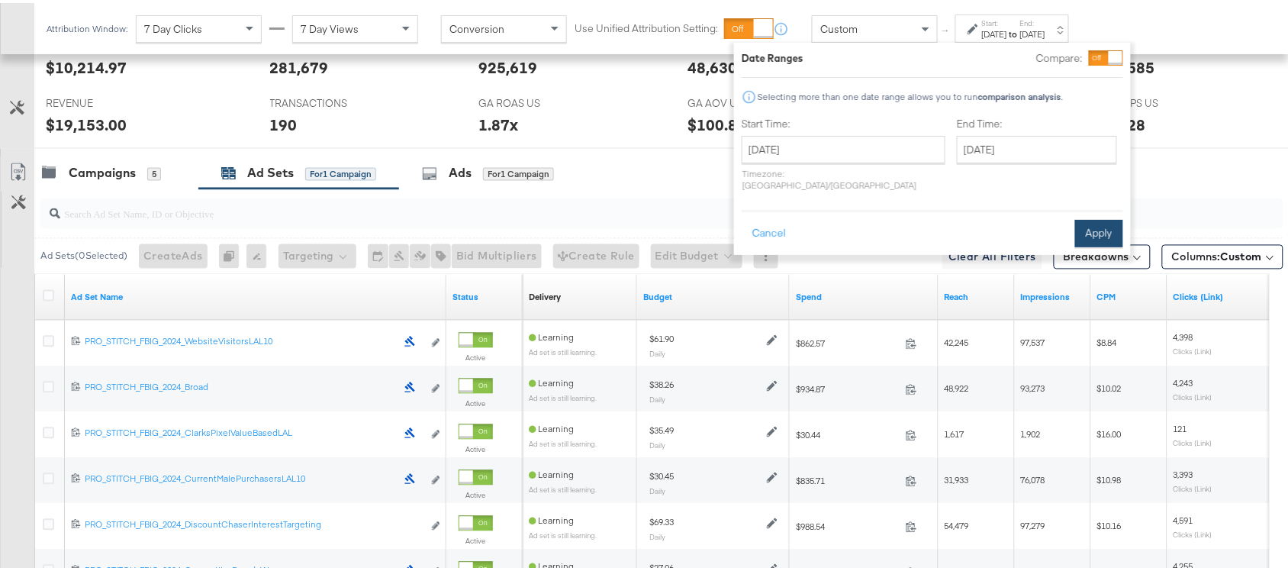
click at [1100, 217] on button "Apply" at bounding box center [1099, 230] width 48 height 27
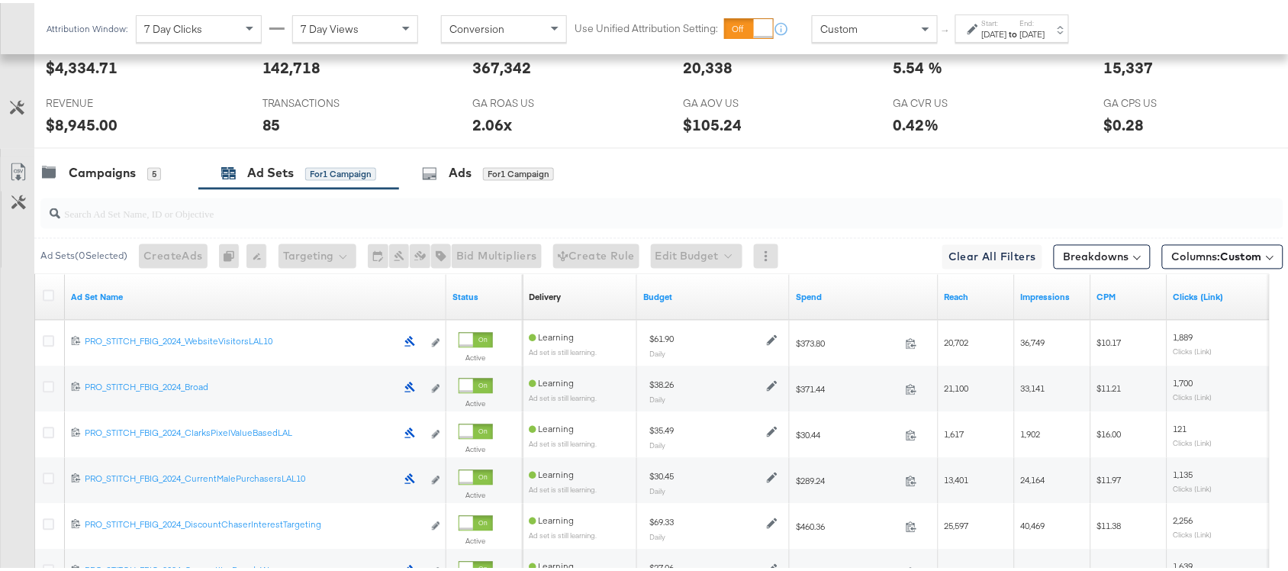
scroll to position [932, 0]
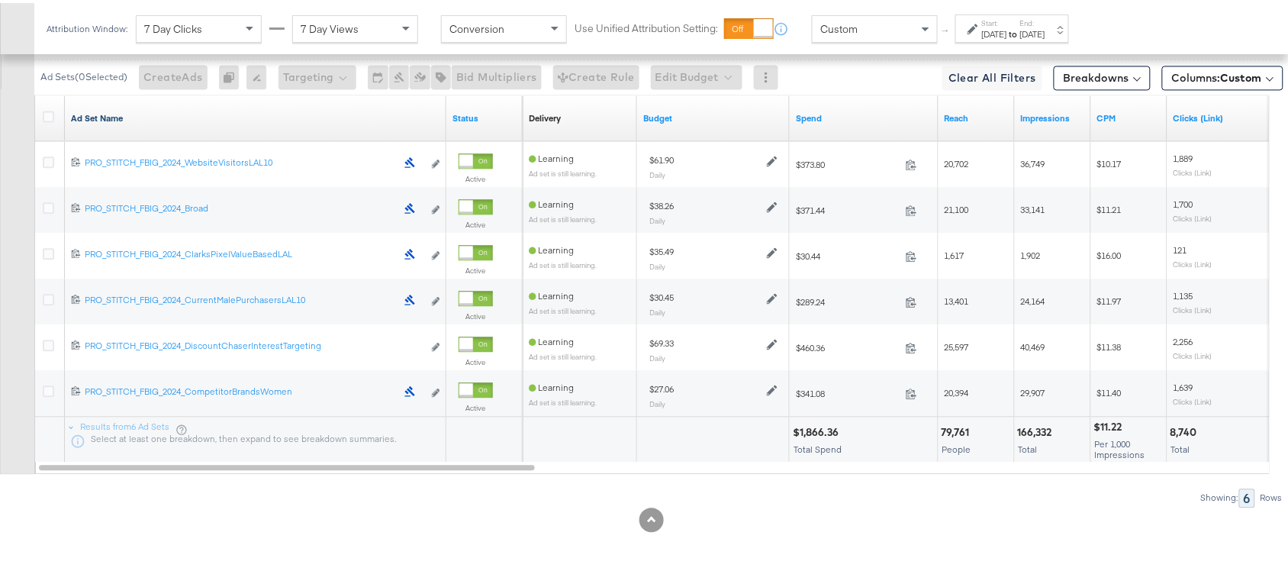
click at [137, 114] on link "Ad Set Name" at bounding box center [255, 115] width 369 height 12
click at [137, 114] on link "Ad Set Name ↓" at bounding box center [255, 115] width 369 height 12
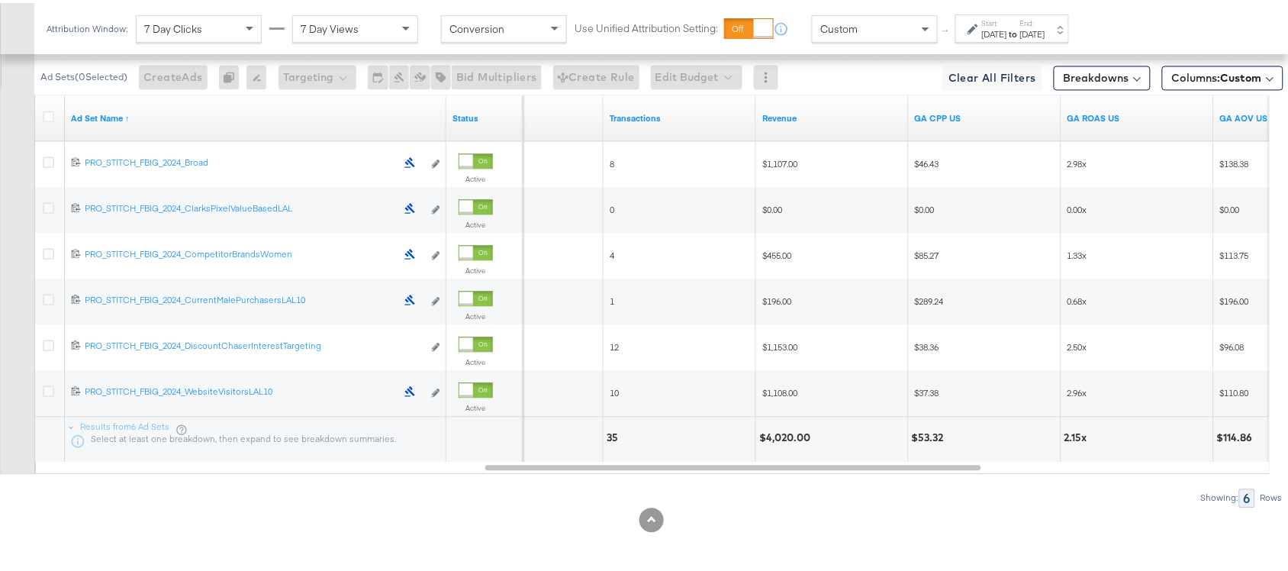
click at [865, 235] on div "$455.00" at bounding box center [832, 253] width 153 height 46
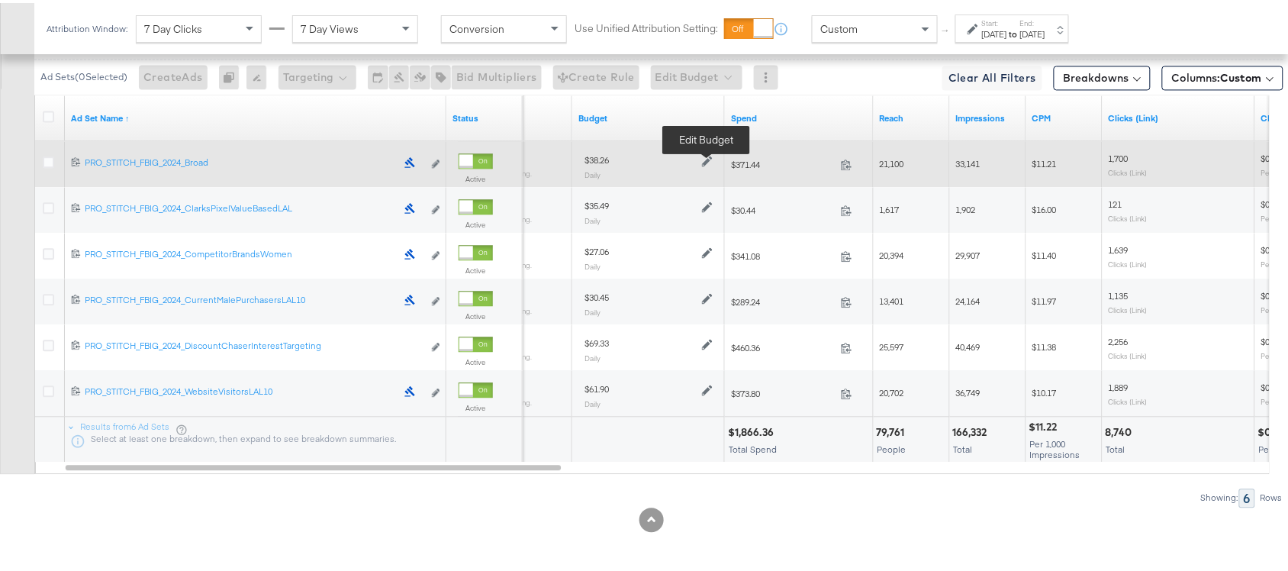
click at [706, 155] on icon at bounding box center [707, 158] width 11 height 11
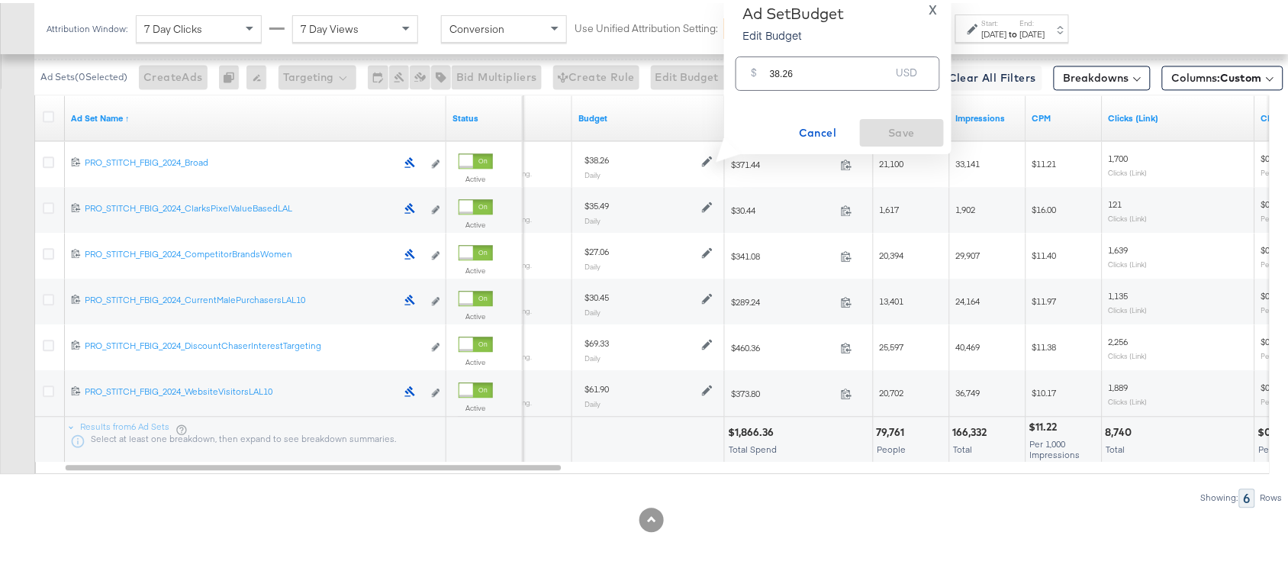
click at [807, 67] on input "38.26" at bounding box center [830, 64] width 121 height 33
paste input "$79.75"
click at [773, 54] on input "$79.75" at bounding box center [830, 46] width 126 height 33
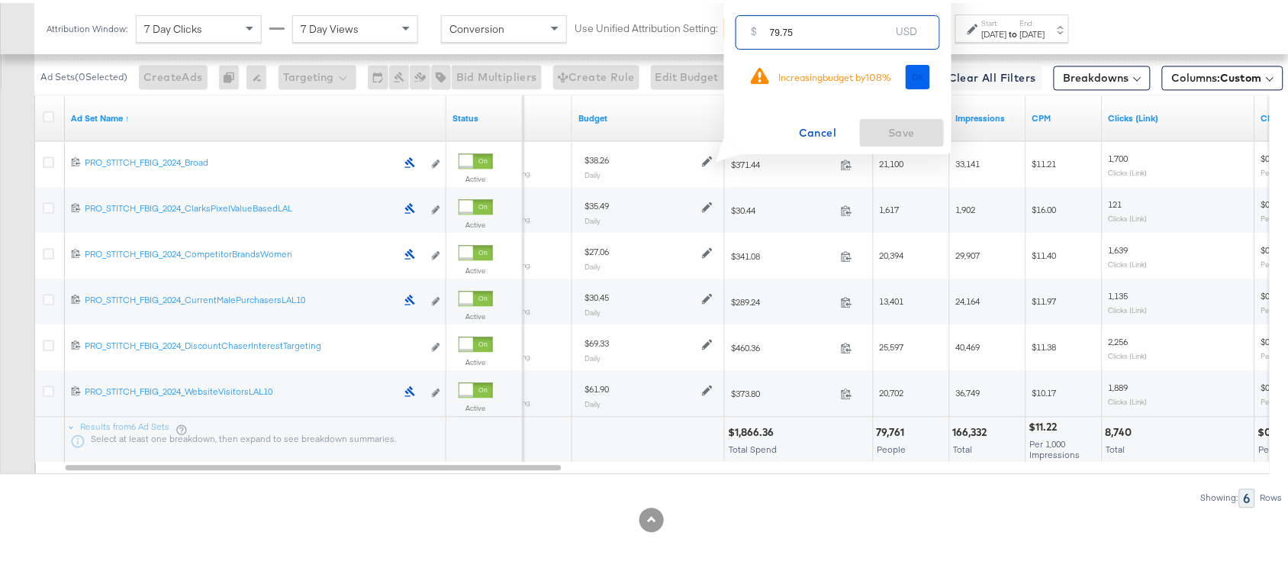
type input "79.75"
click at [914, 67] on button "Ok" at bounding box center [918, 74] width 24 height 24
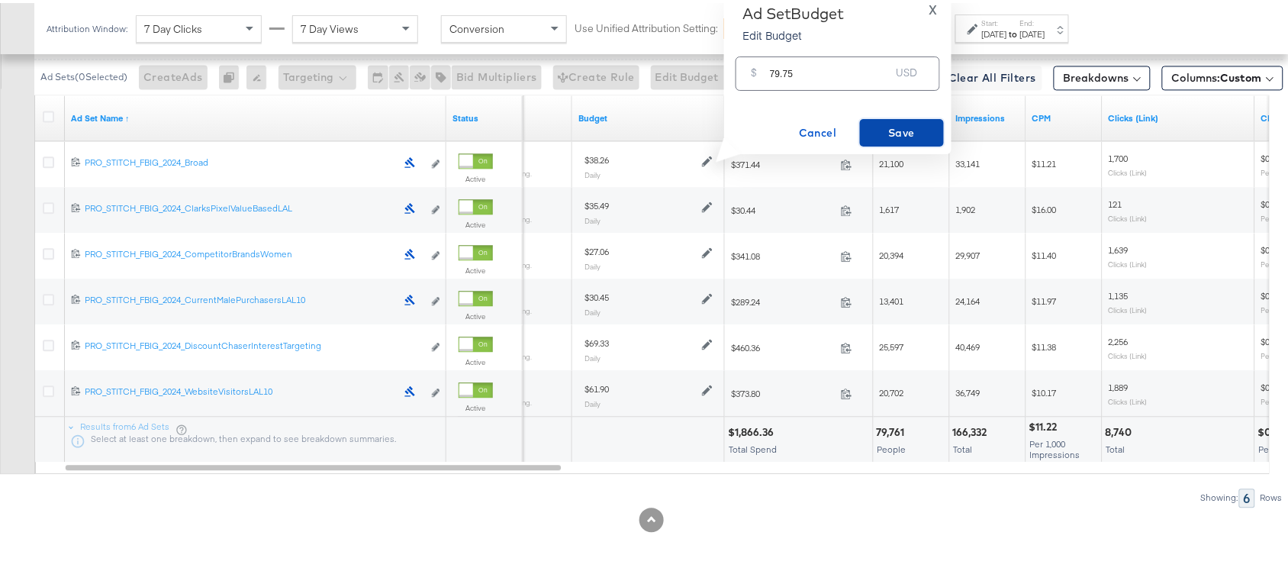
click at [900, 126] on span "Save" at bounding box center [902, 130] width 72 height 19
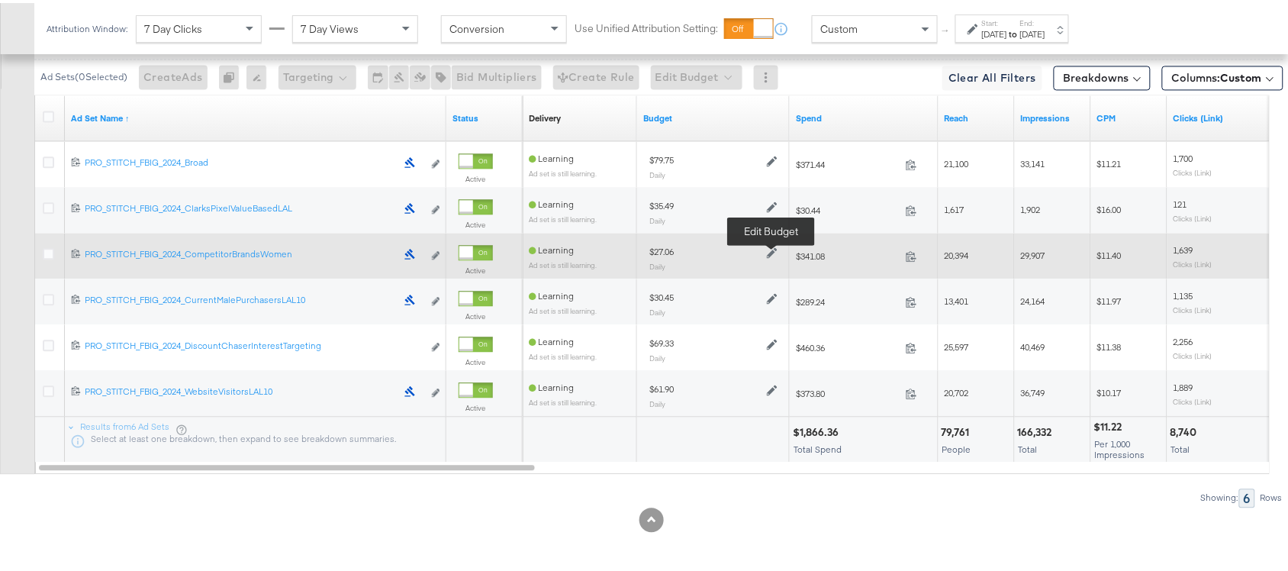
click at [773, 246] on icon at bounding box center [772, 249] width 11 height 11
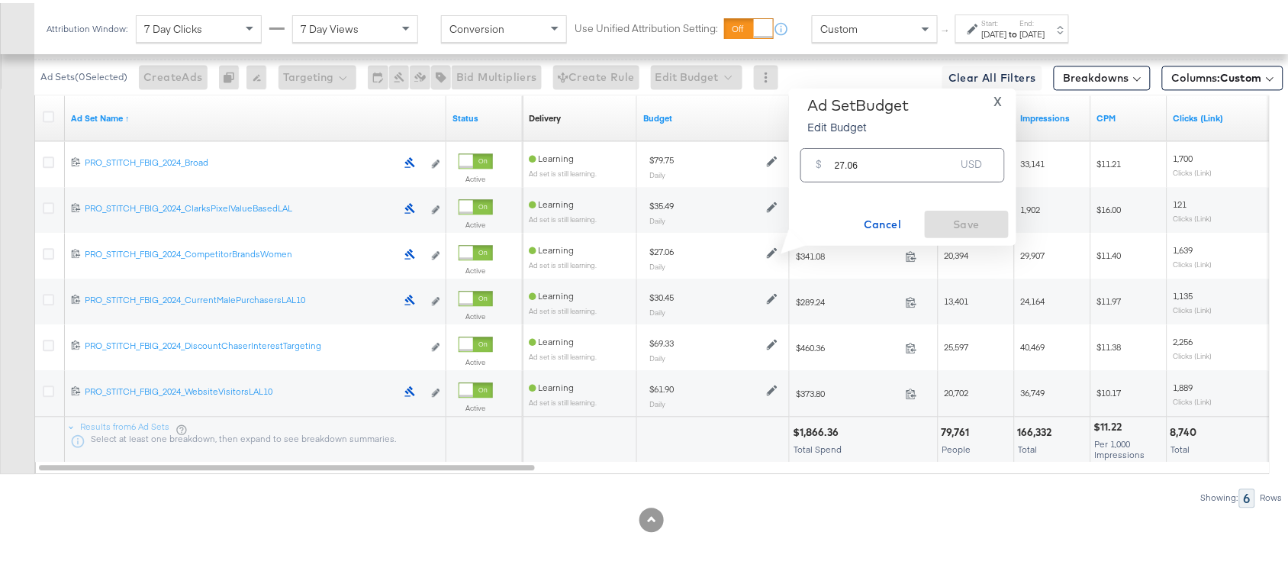
click at [872, 161] on input "27.06" at bounding box center [895, 156] width 121 height 33
paste input "$35.69"
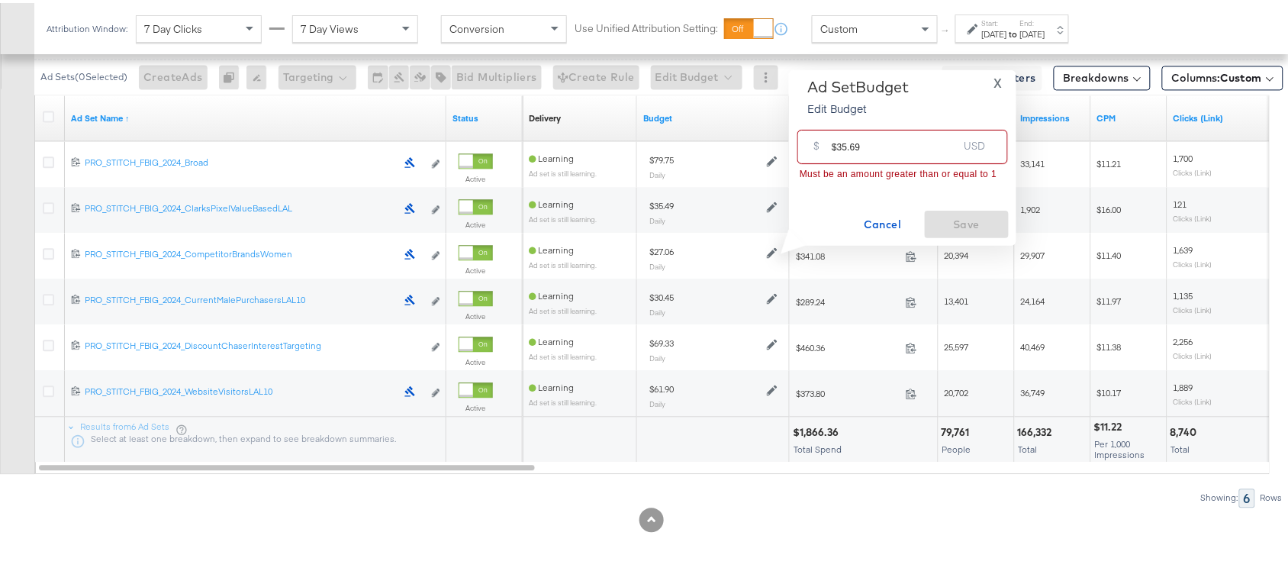
click at [836, 147] on input "$35.69" at bounding box center [895, 137] width 126 height 33
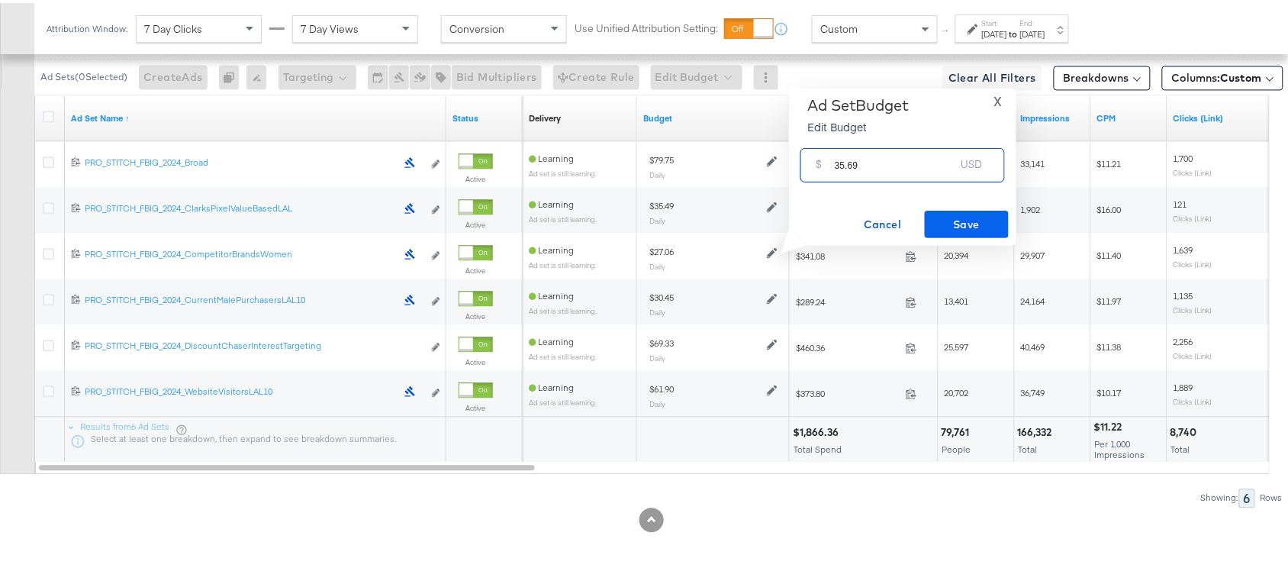
type input "35.69"
click at [965, 214] on span "Save" at bounding box center [967, 221] width 72 height 19
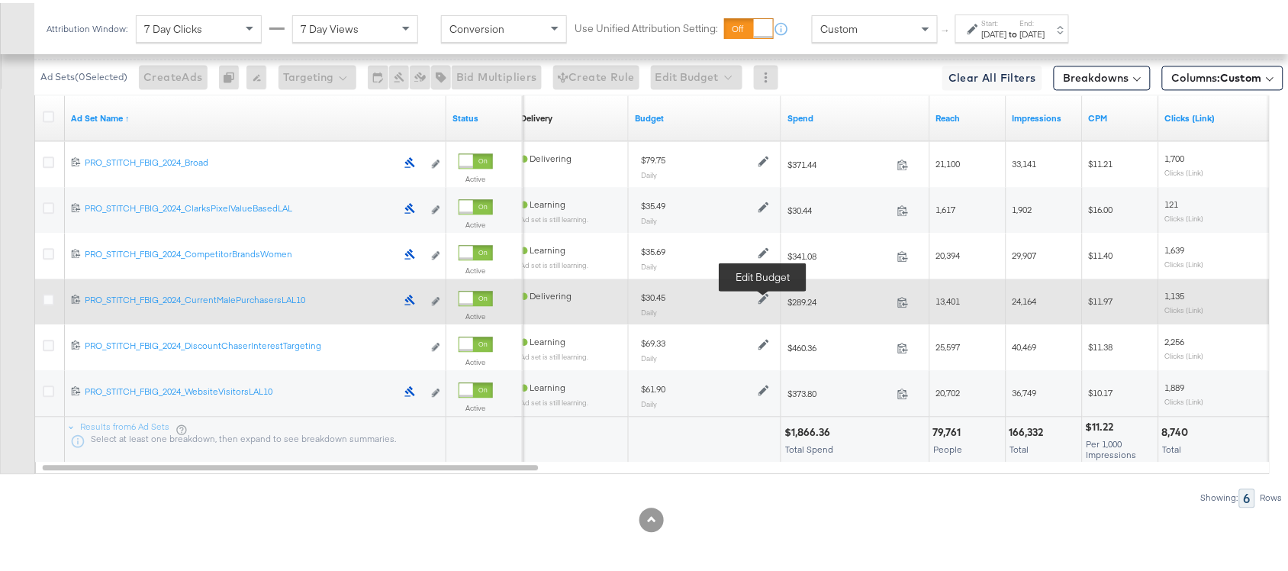
click at [763, 294] on icon at bounding box center [763, 295] width 11 height 11
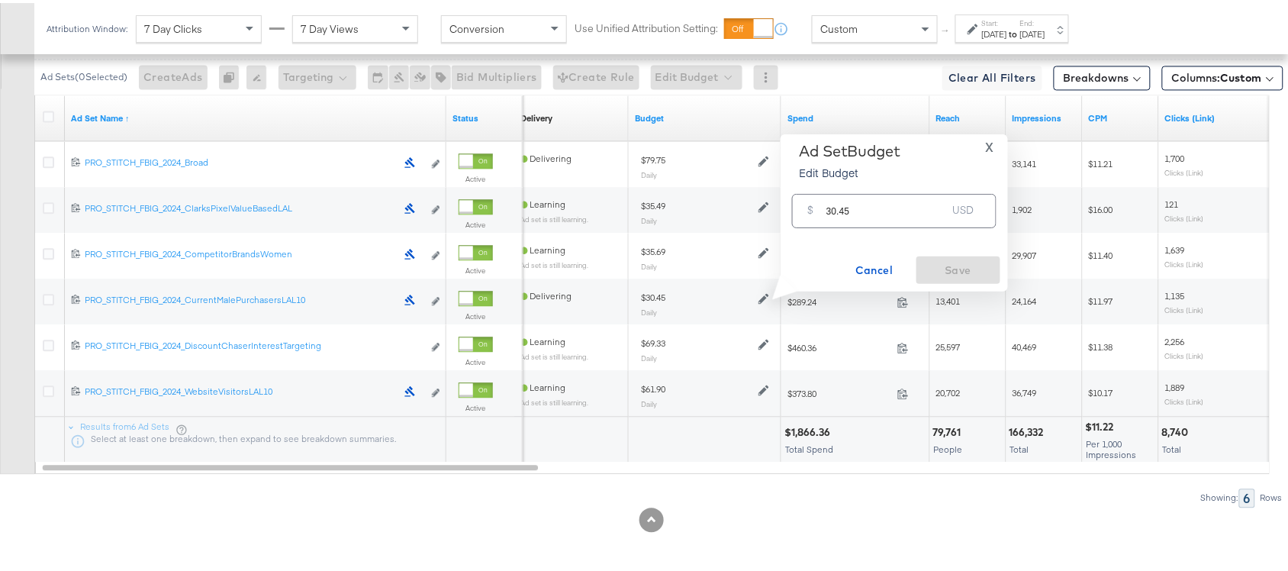
click at [868, 207] on input "30.45" at bounding box center [886, 201] width 121 height 33
paste input "$18.13"
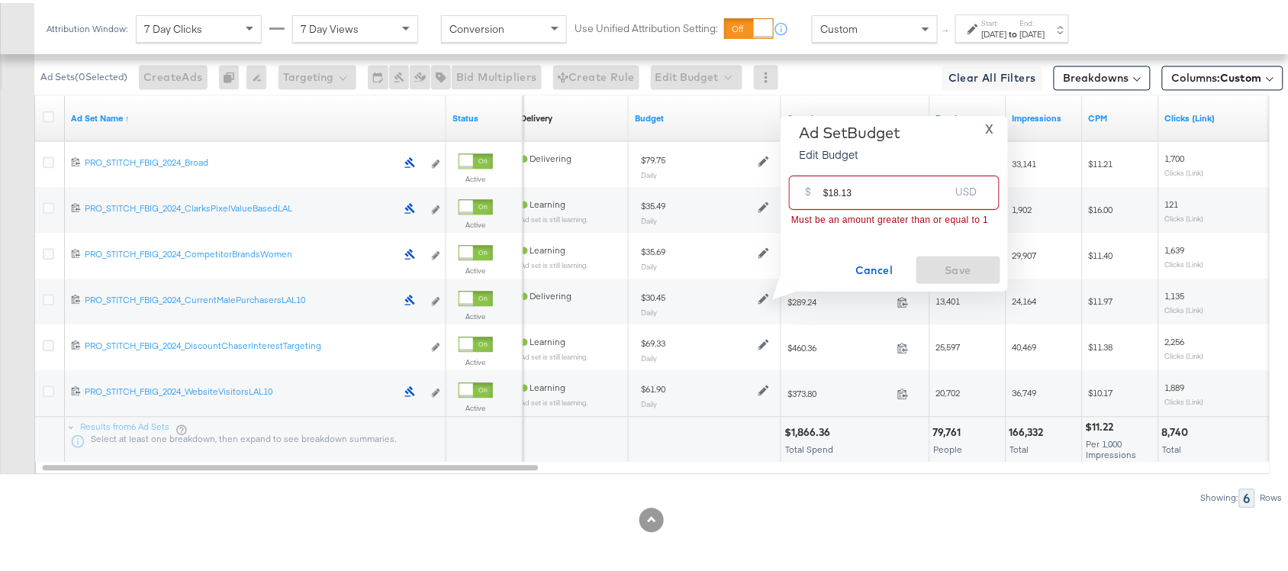
click at [829, 192] on input "$18.13" at bounding box center [886, 183] width 126 height 33
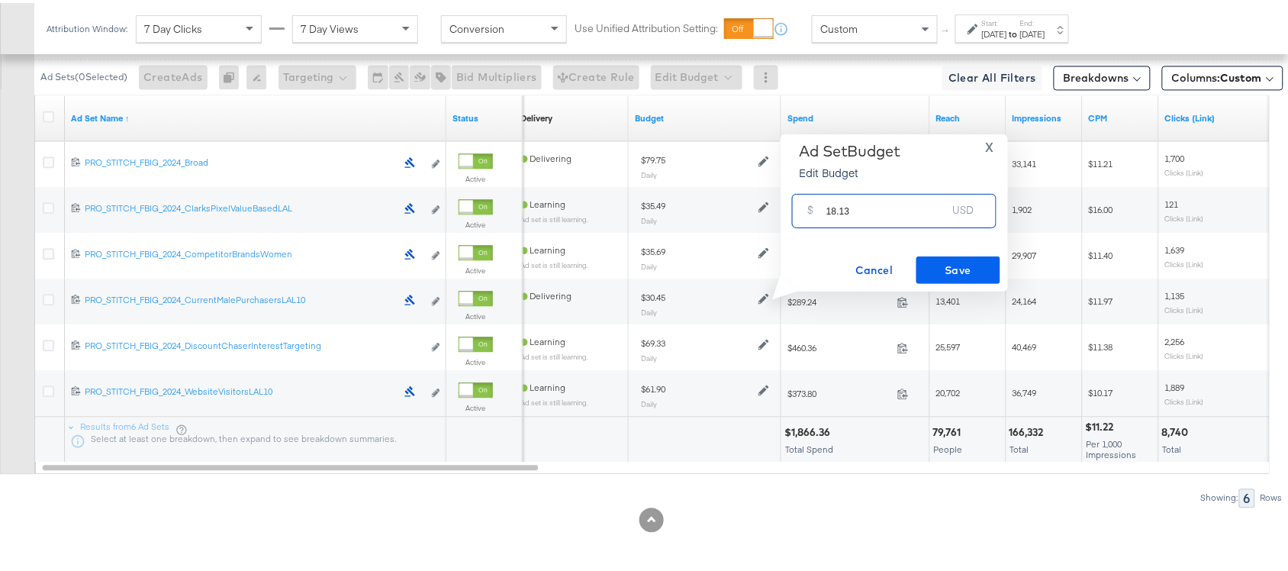
type input "18.13"
click at [950, 267] on span "Save" at bounding box center [959, 267] width 72 height 19
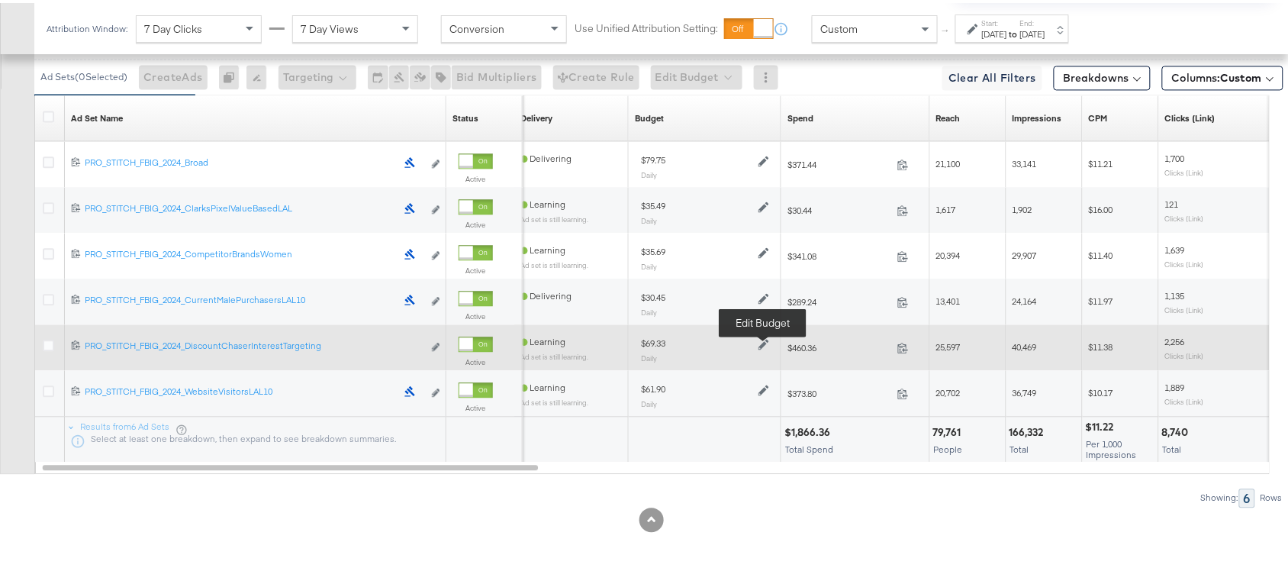
click at [765, 337] on icon at bounding box center [763, 341] width 11 height 11
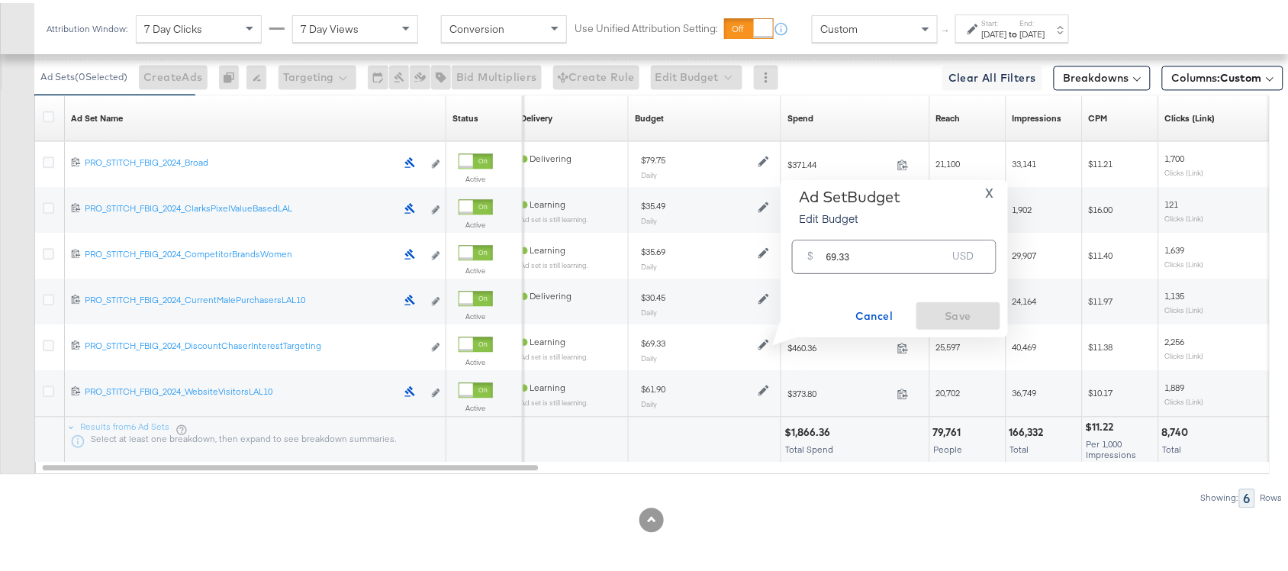
click at [883, 252] on input "69.33" at bounding box center [886, 247] width 121 height 33
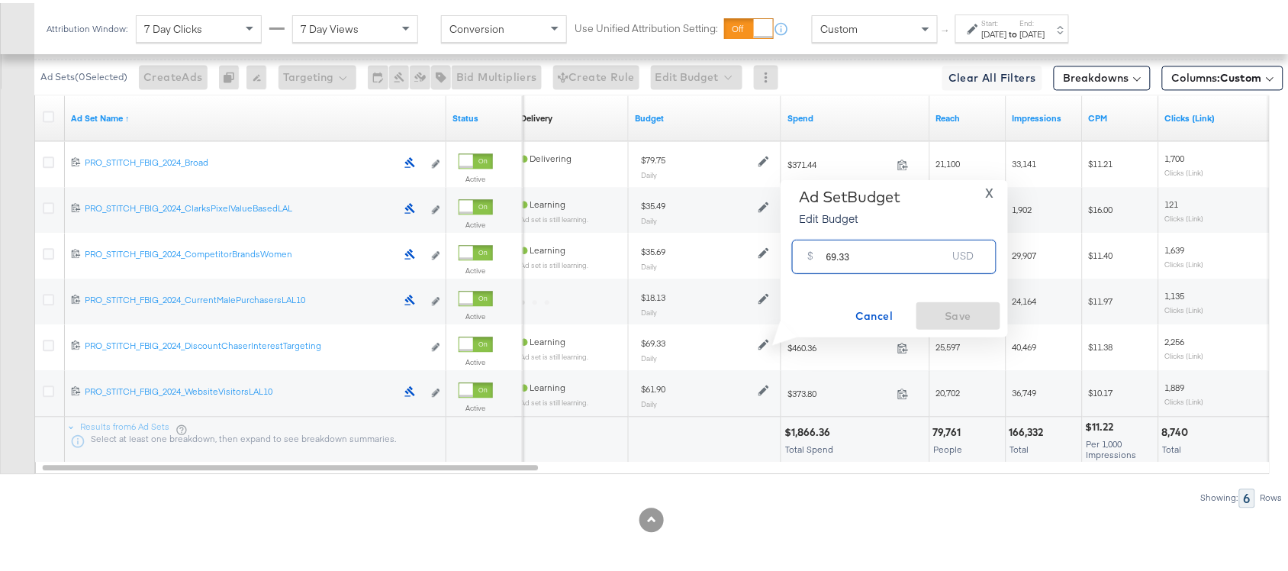
click at [883, 252] on input "69.33" at bounding box center [886, 247] width 121 height 33
paste input "$67.02"
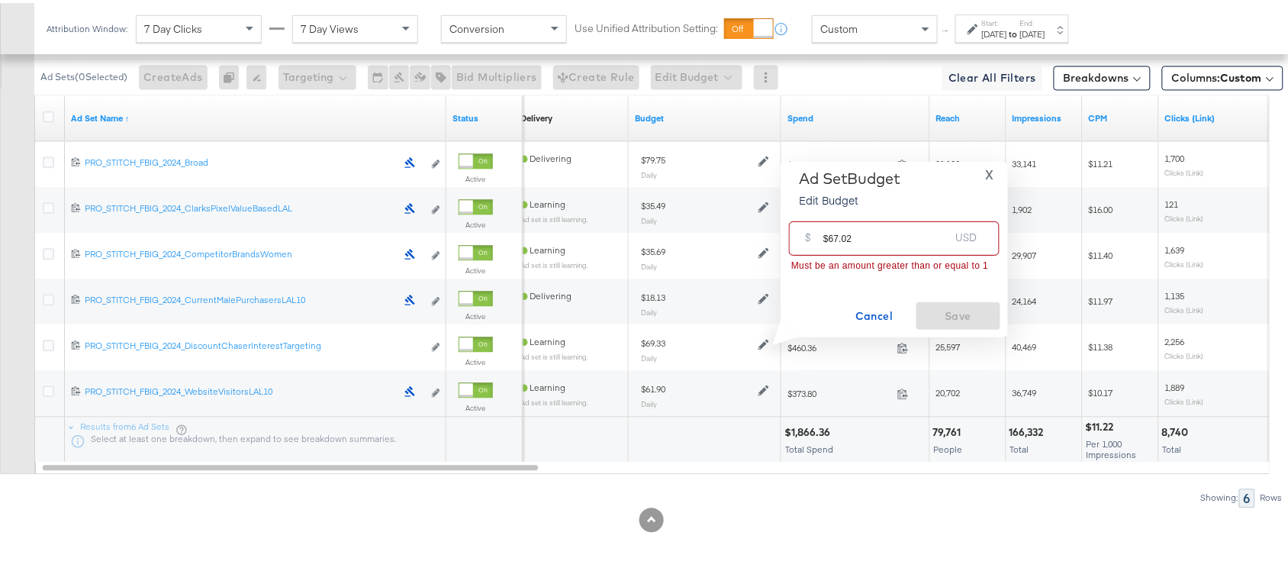
click at [825, 235] on input "$67.02" at bounding box center [886, 229] width 126 height 33
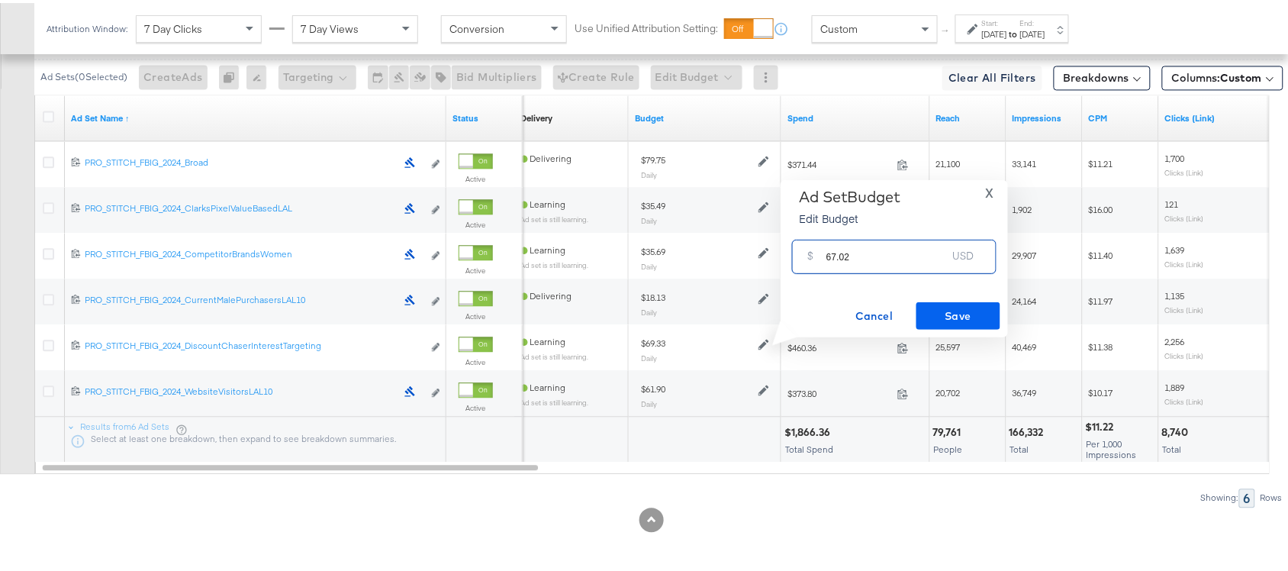
type input "67.02"
click at [968, 313] on span "Save" at bounding box center [959, 313] width 72 height 19
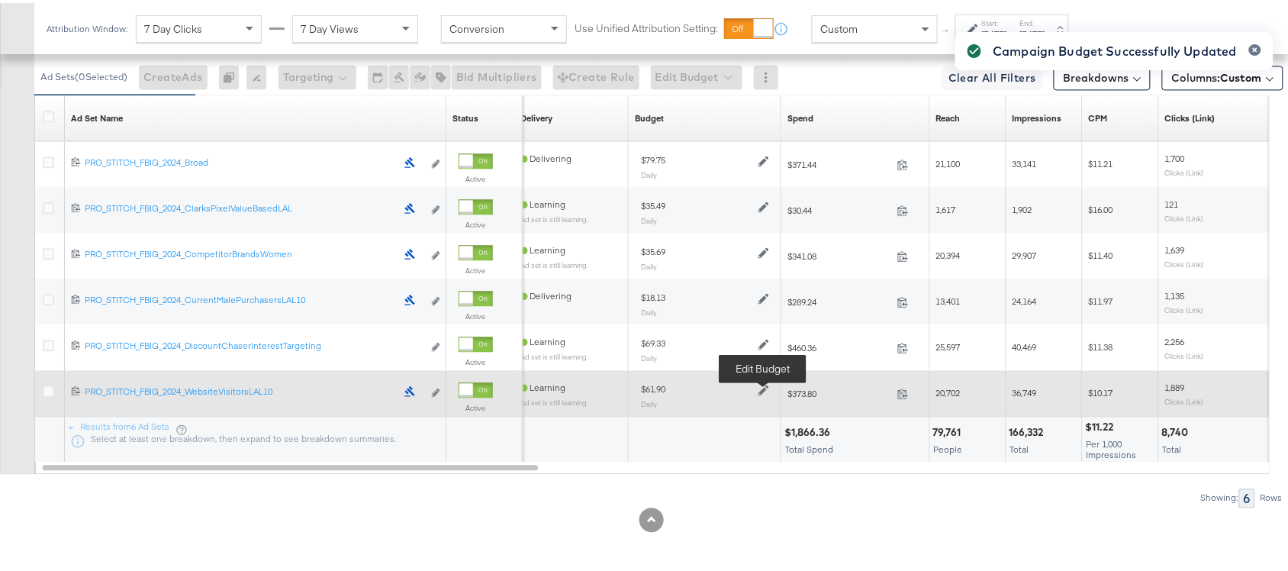
click at [763, 387] on icon at bounding box center [763, 387] width 11 height 11
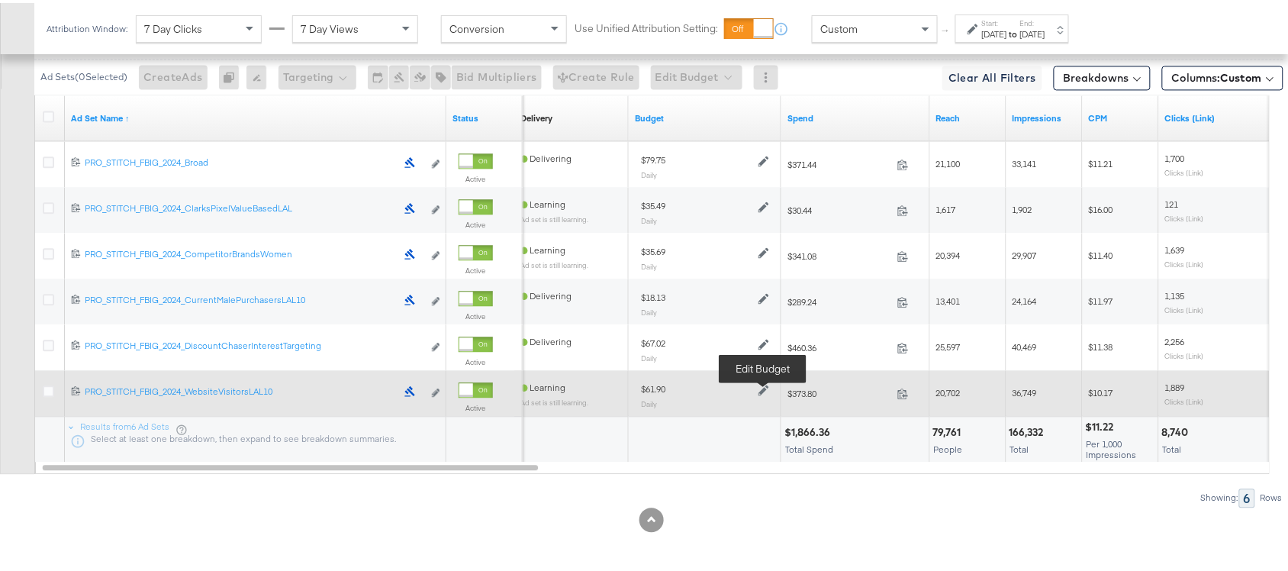
click at [760, 385] on icon at bounding box center [763, 387] width 11 height 11
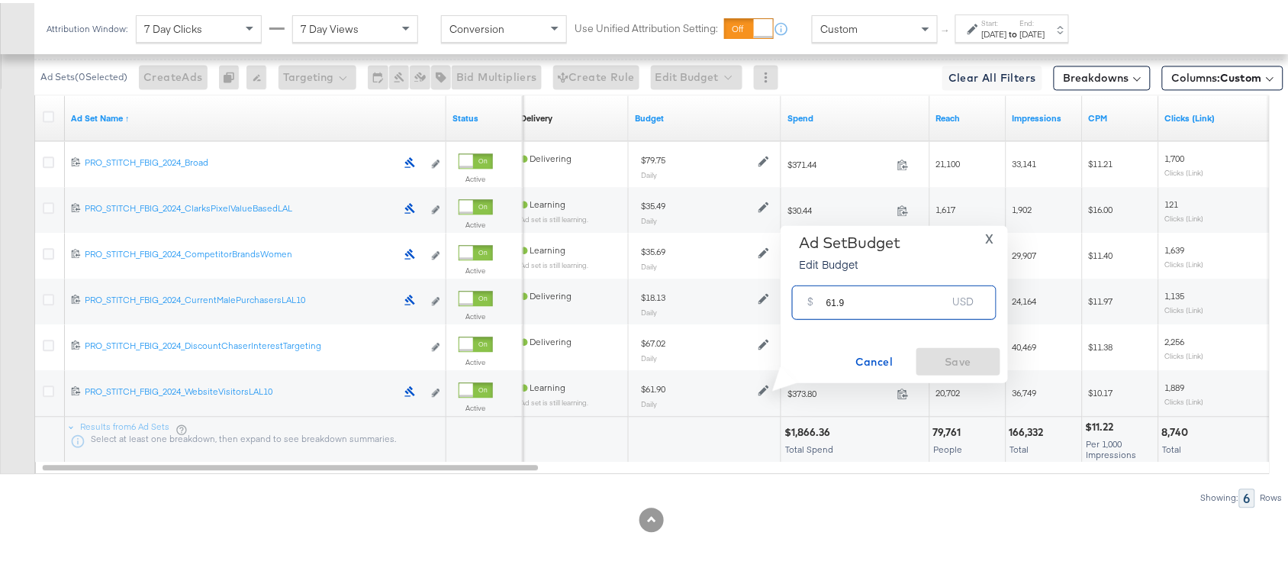
click at [852, 308] on input "61.9" at bounding box center [886, 293] width 121 height 33
paste input "$79.31"
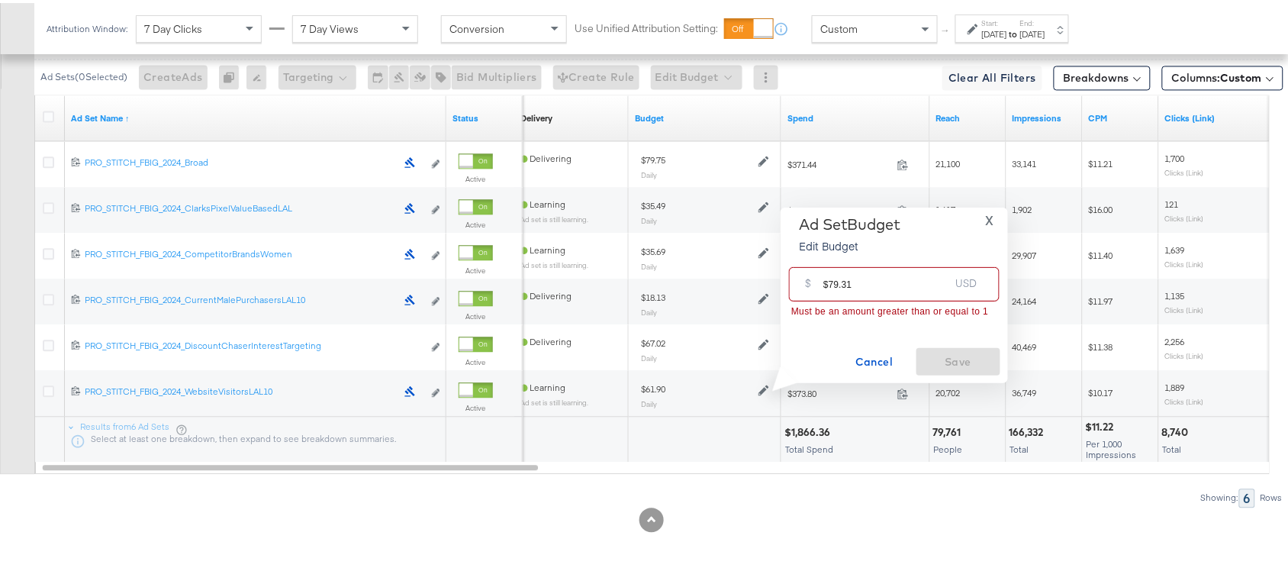
click at [829, 284] on input "$79.31" at bounding box center [886, 275] width 126 height 33
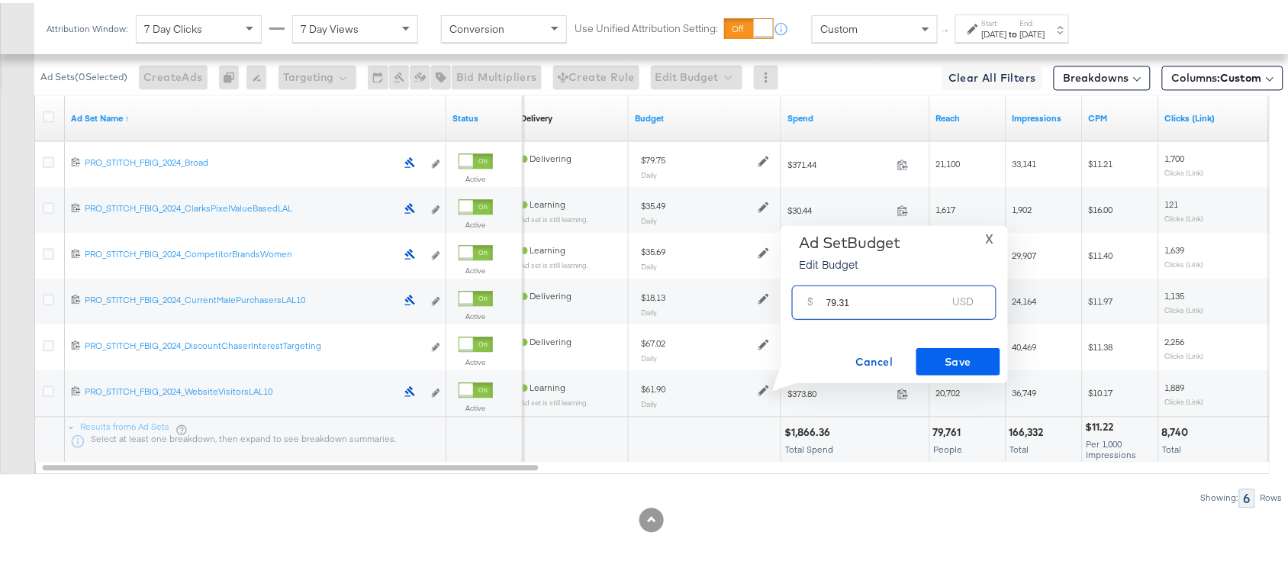
type input "79.31"
click at [952, 349] on span "Save" at bounding box center [959, 358] width 72 height 19
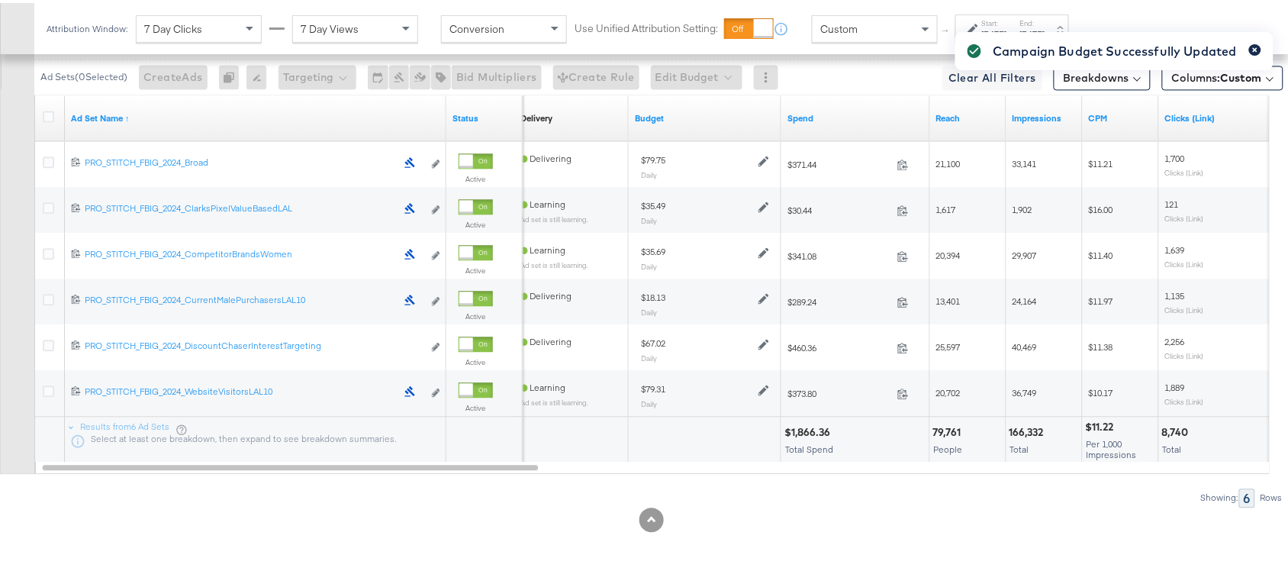
click at [1249, 41] on button "button" at bounding box center [1255, 46] width 12 height 11
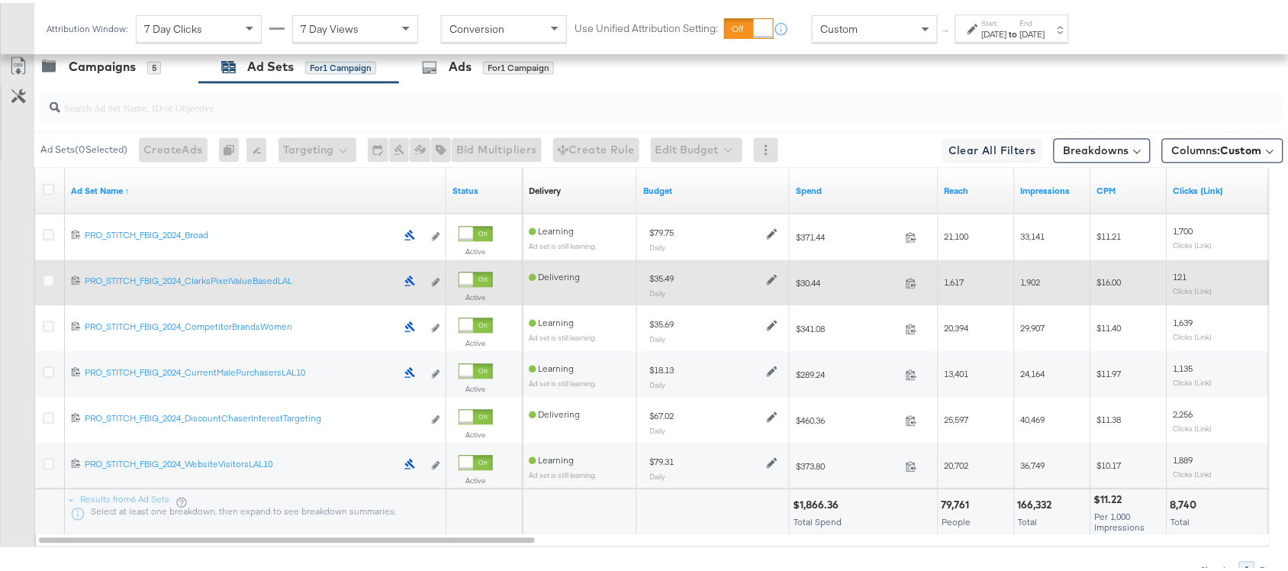
scroll to position [636, 0]
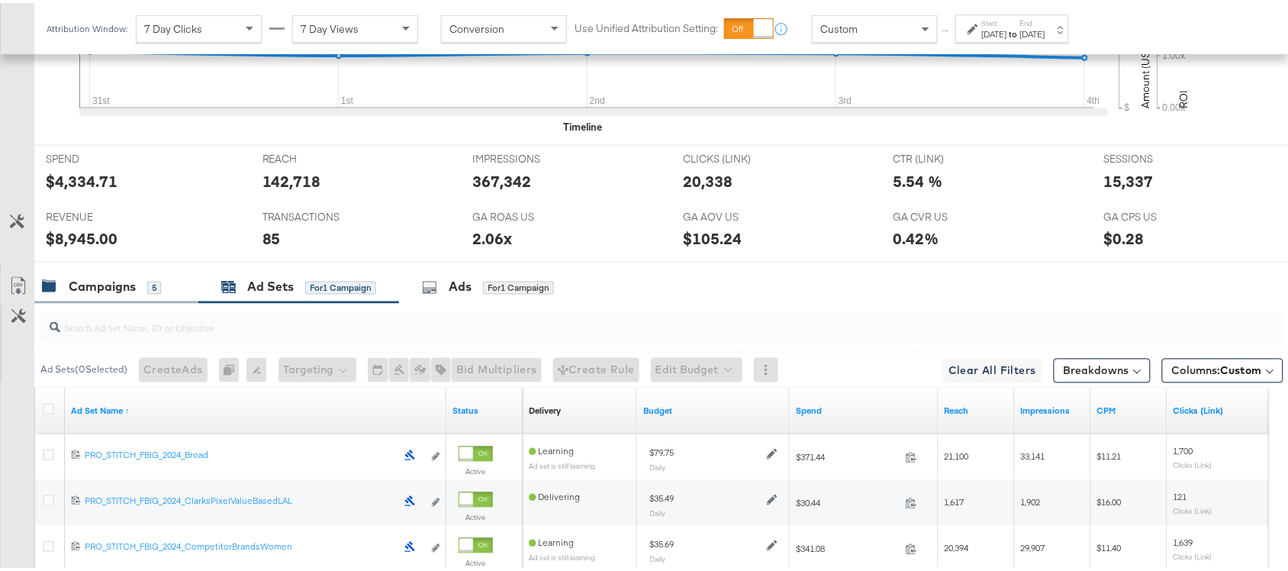
click at [98, 279] on div "Campaigns" at bounding box center [102, 284] width 67 height 18
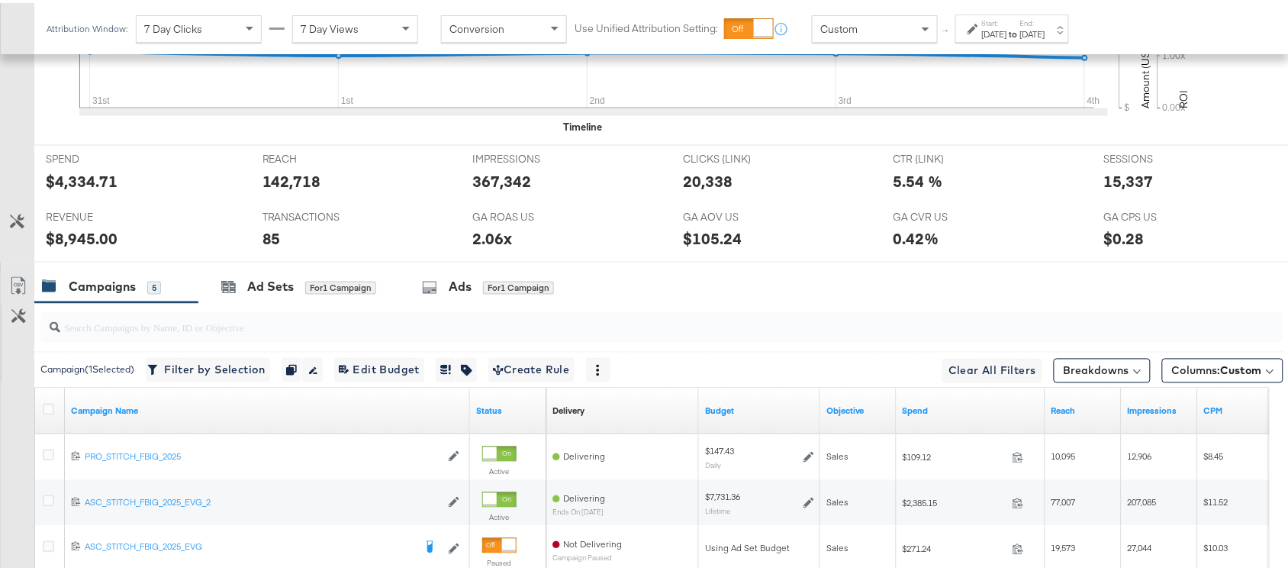
scroll to position [710, 0]
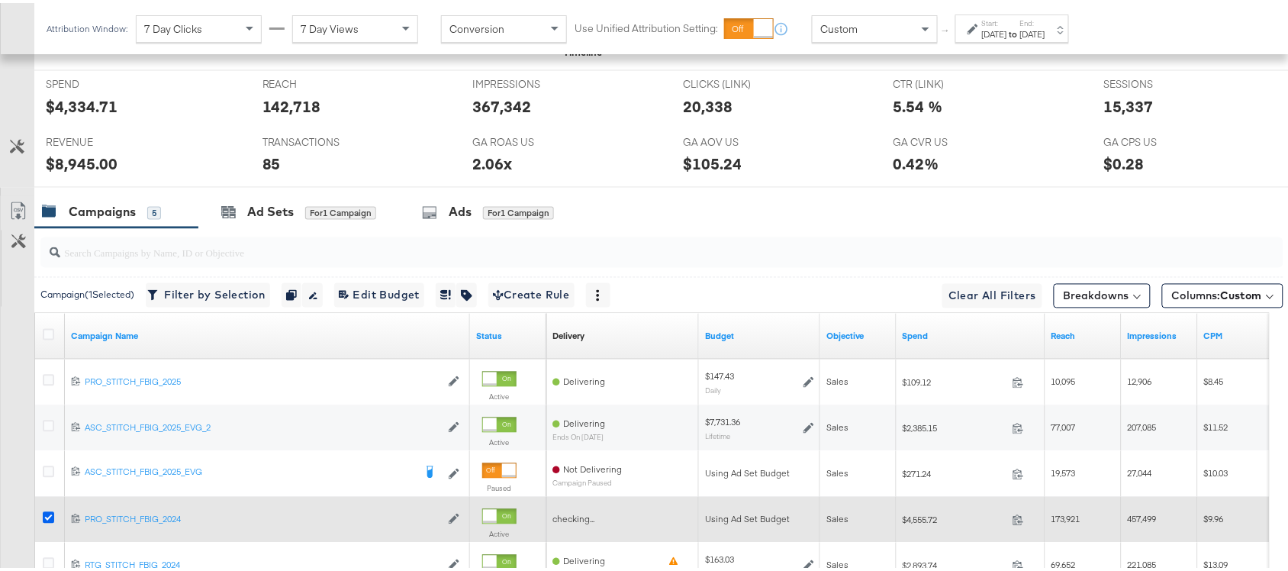
click at [47, 519] on icon at bounding box center [48, 514] width 11 height 11
click at [0, 0] on input "checkbox" at bounding box center [0, 0] width 0 height 0
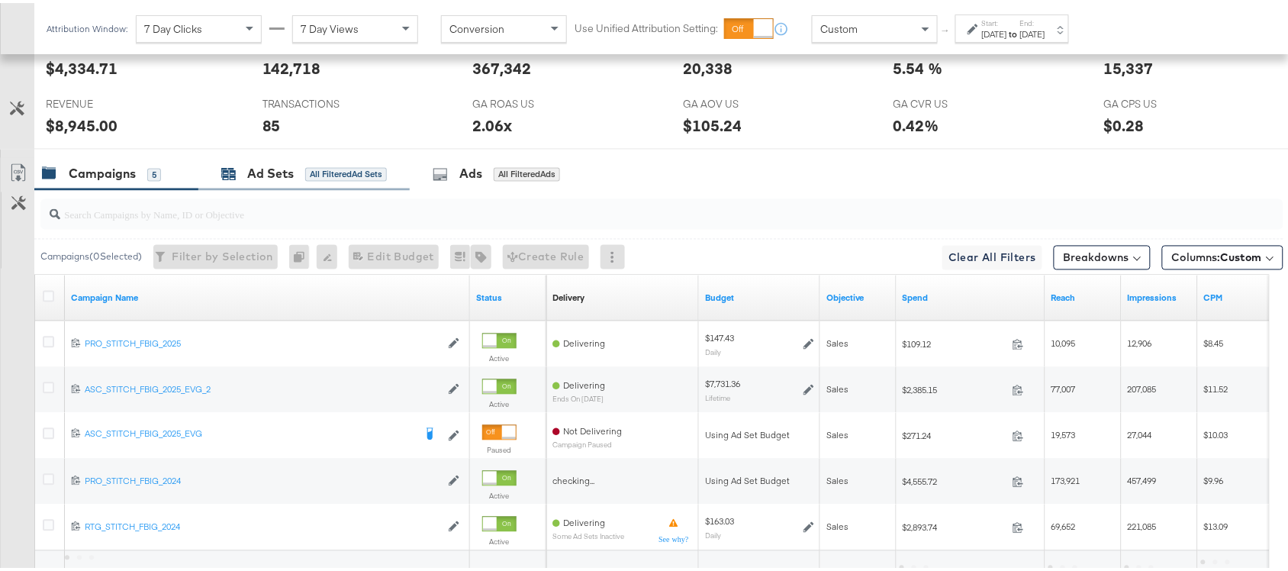
scroll to position [0, 0]
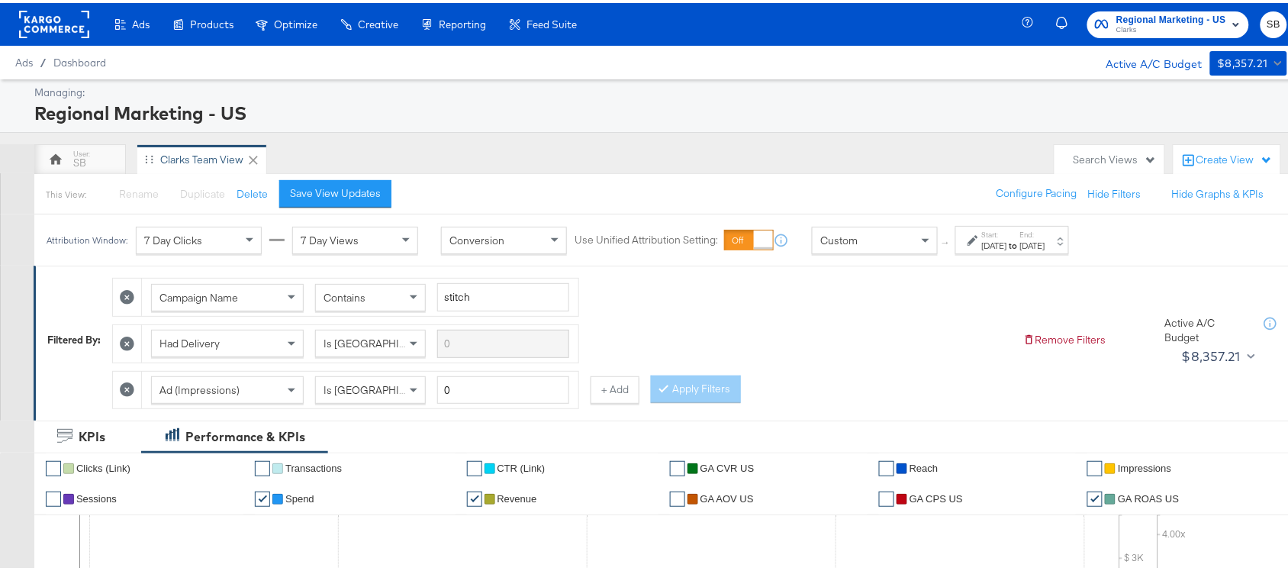
click at [55, 27] on rect at bounding box center [54, 21] width 70 height 27
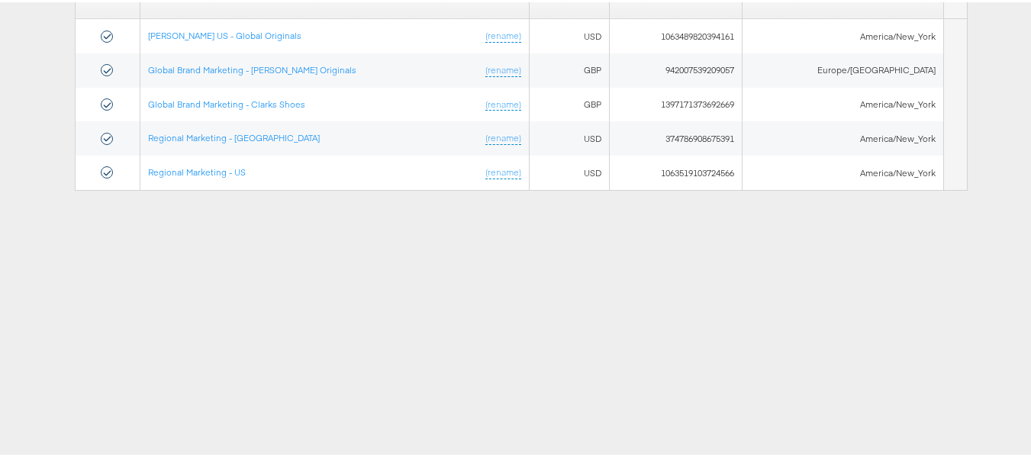
scroll to position [182, 0]
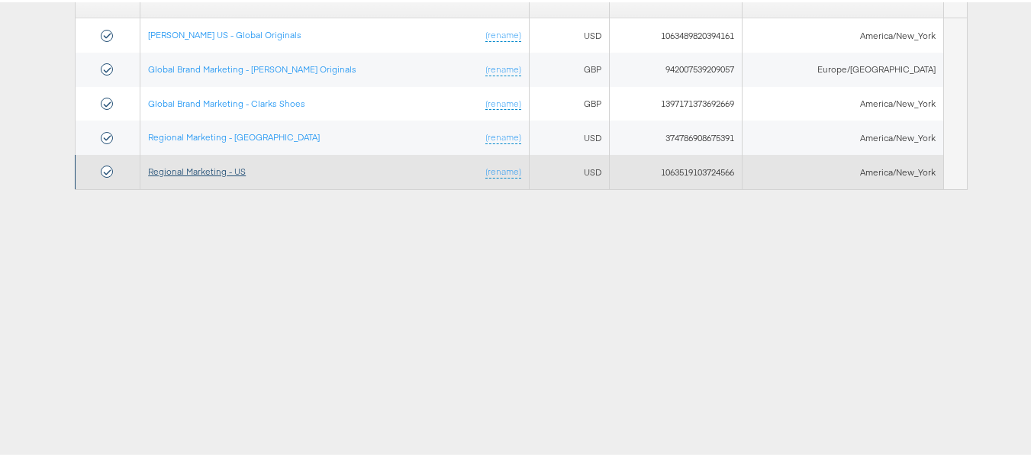
click at [218, 169] on link "Regional Marketing - US" at bounding box center [197, 168] width 98 height 11
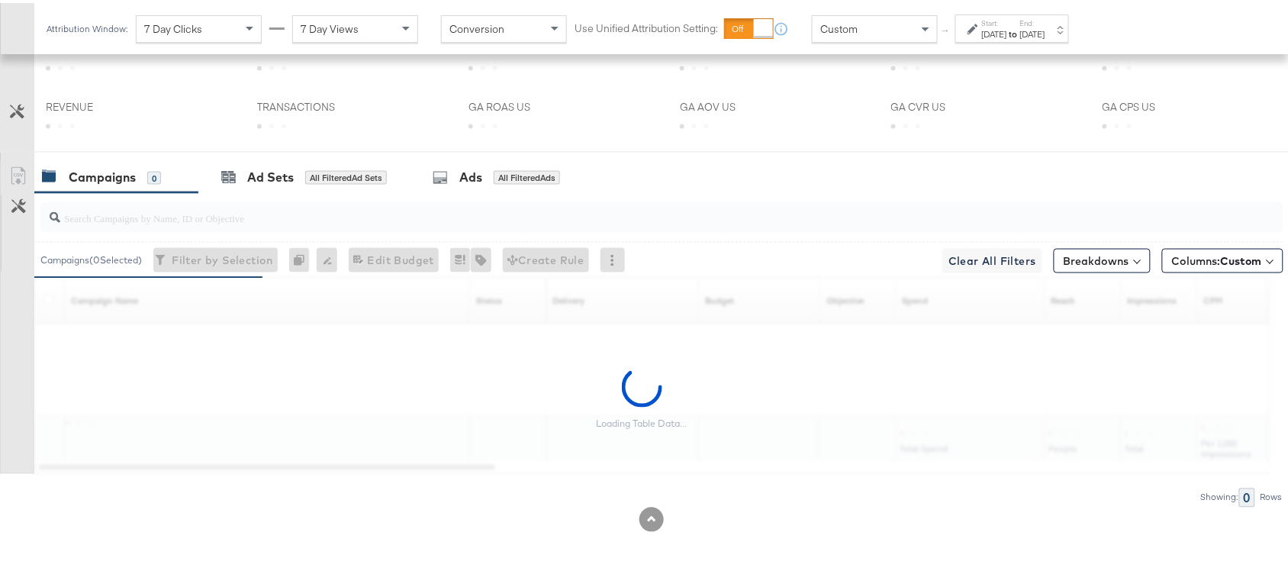
scroll to position [749, 0]
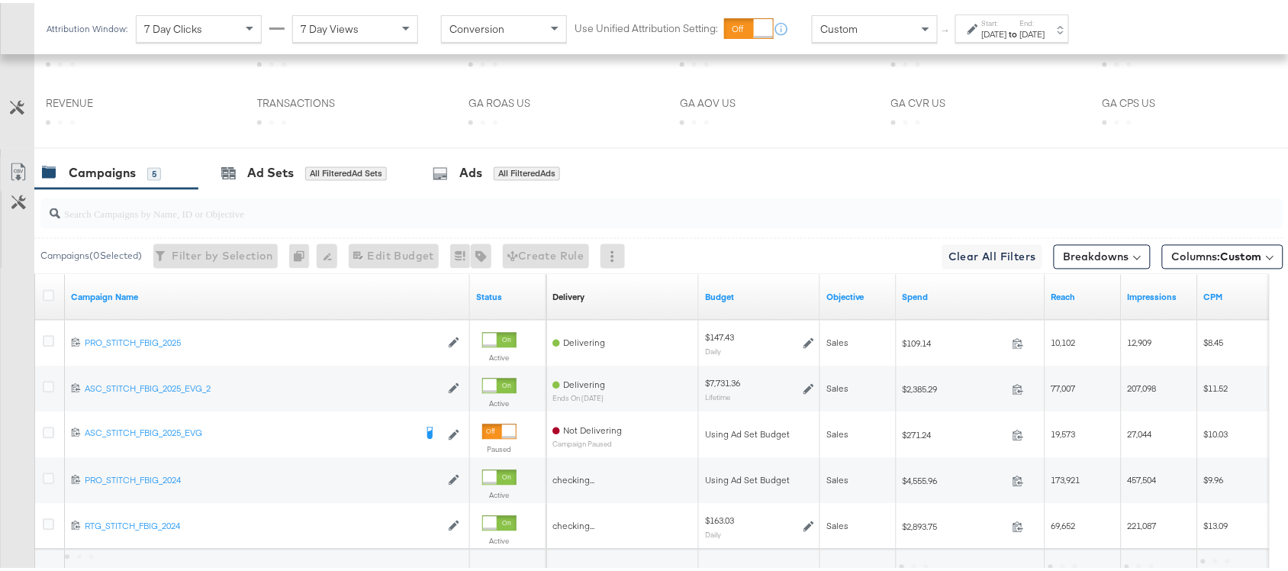
click at [1020, 34] on strong "to" at bounding box center [1013, 30] width 13 height 11
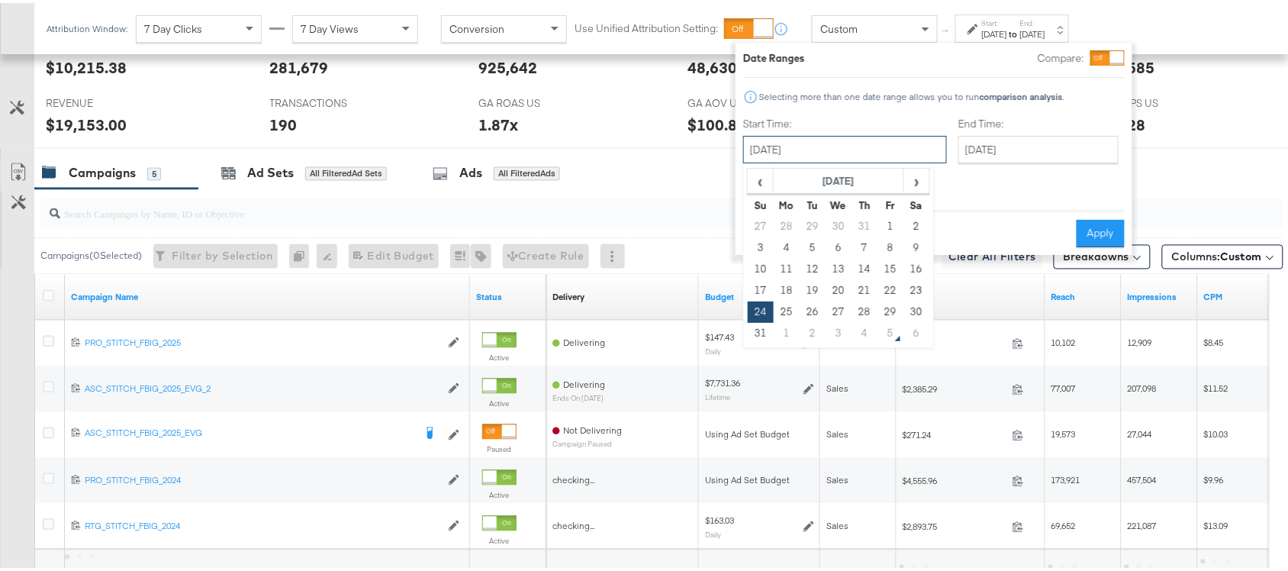
click at [859, 150] on input "[DATE]" at bounding box center [845, 146] width 204 height 27
click at [764, 326] on td "31" at bounding box center [761, 330] width 26 height 21
type input "[DATE]"
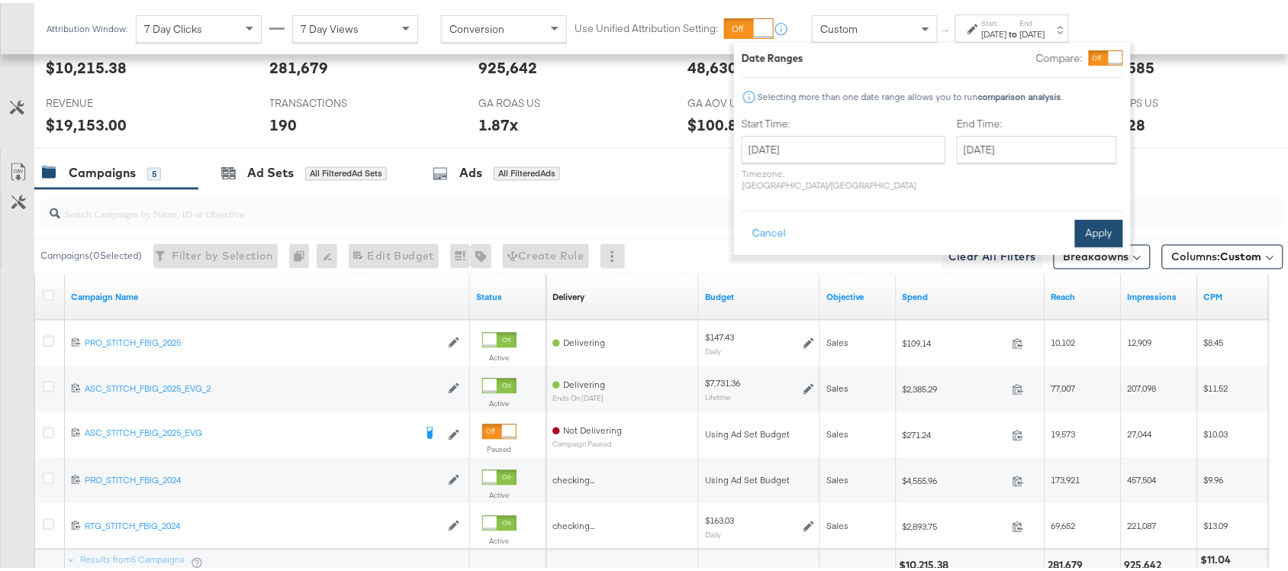
click at [1093, 217] on button "Apply" at bounding box center [1099, 230] width 48 height 27
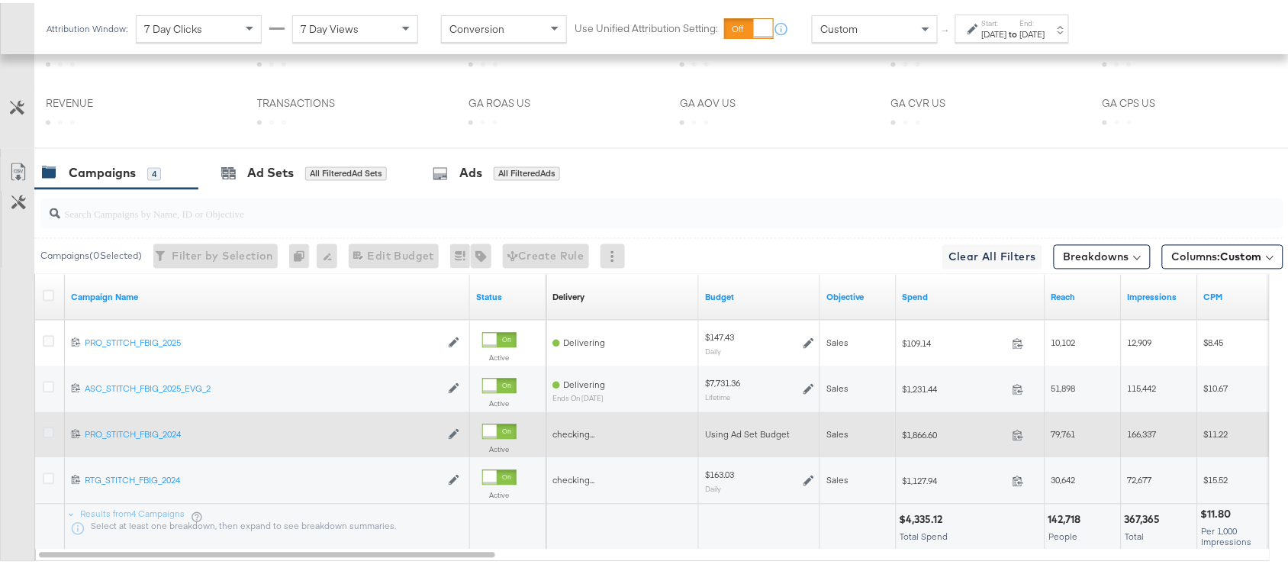
click at [47, 435] on icon at bounding box center [48, 429] width 11 height 11
click at [0, 0] on input "checkbox" at bounding box center [0, 0] width 0 height 0
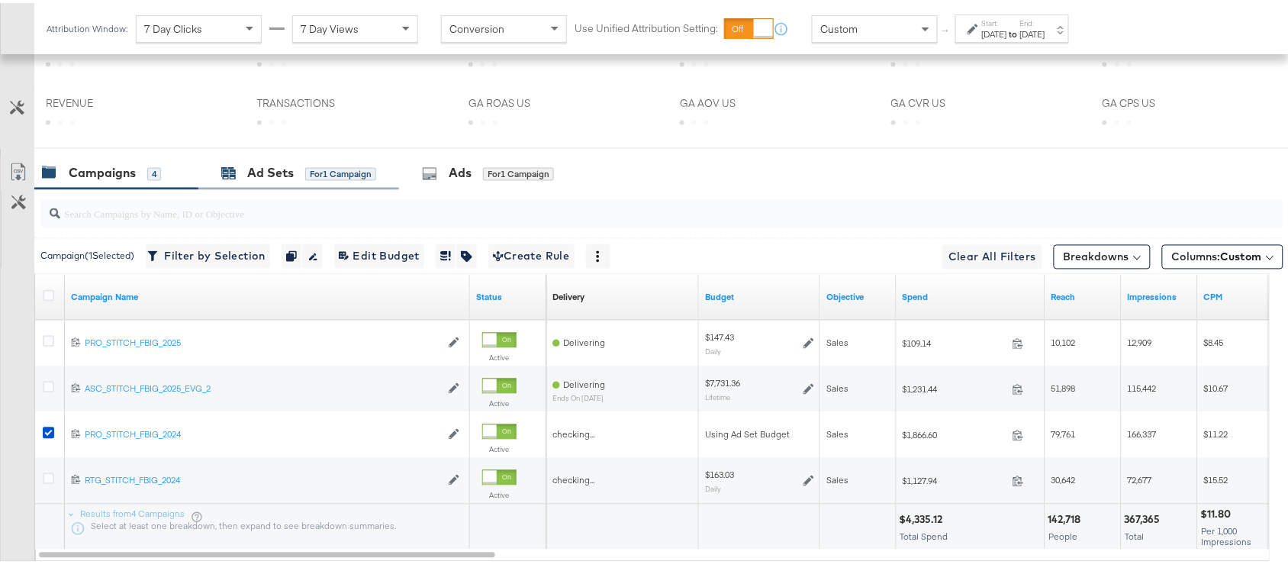
click at [259, 170] on div "Ad Sets" at bounding box center [270, 171] width 47 height 18
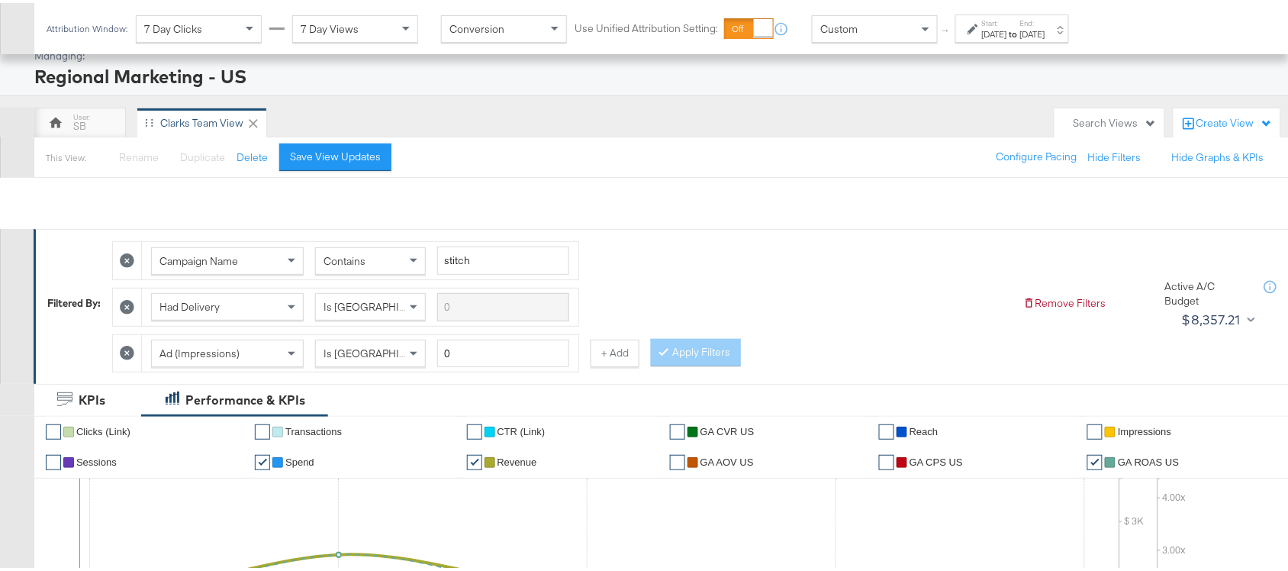
scroll to position [932, 0]
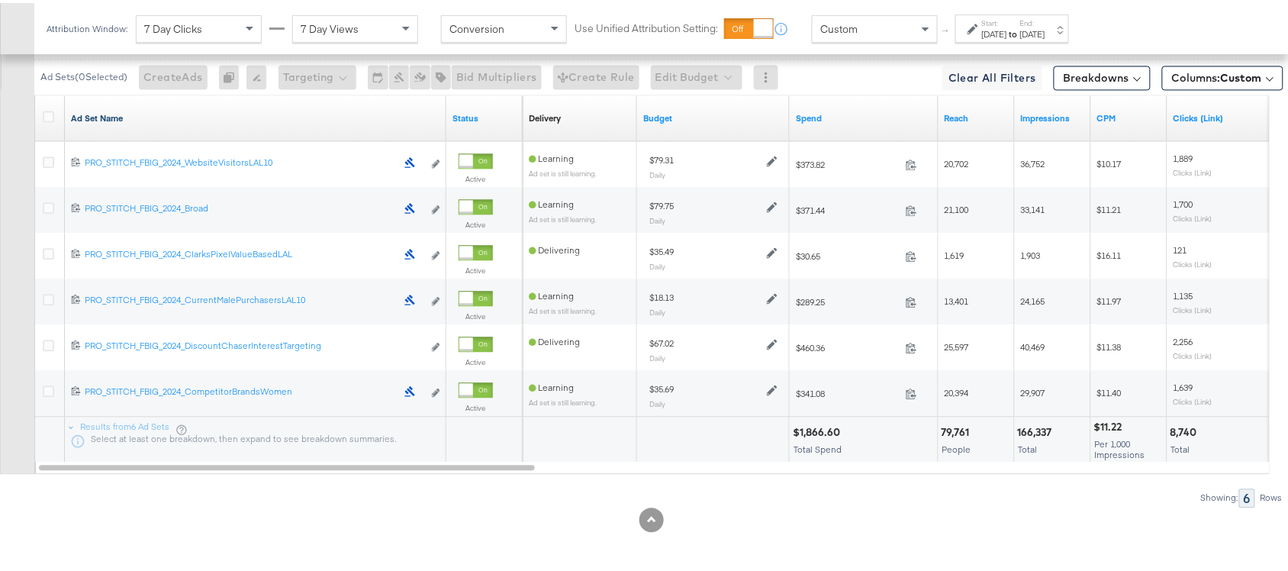
click at [141, 116] on link "Ad Set Name" at bounding box center [255, 115] width 369 height 12
click at [141, 116] on link "Ad Set Name ↓" at bounding box center [255, 115] width 369 height 12
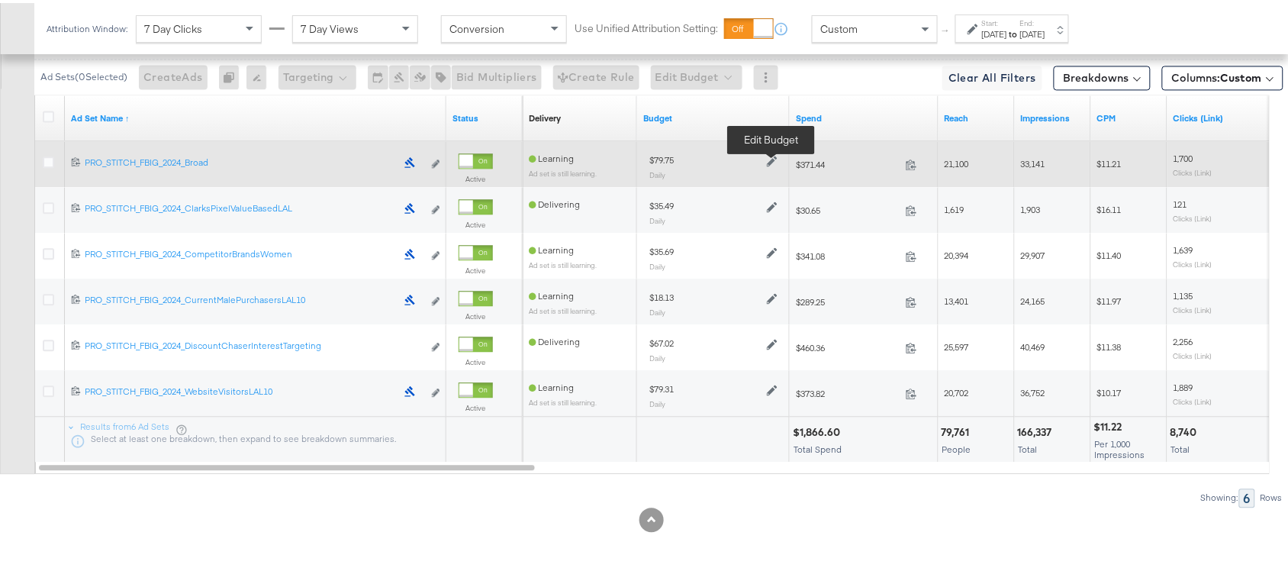
click at [768, 154] on icon at bounding box center [772, 158] width 11 height 11
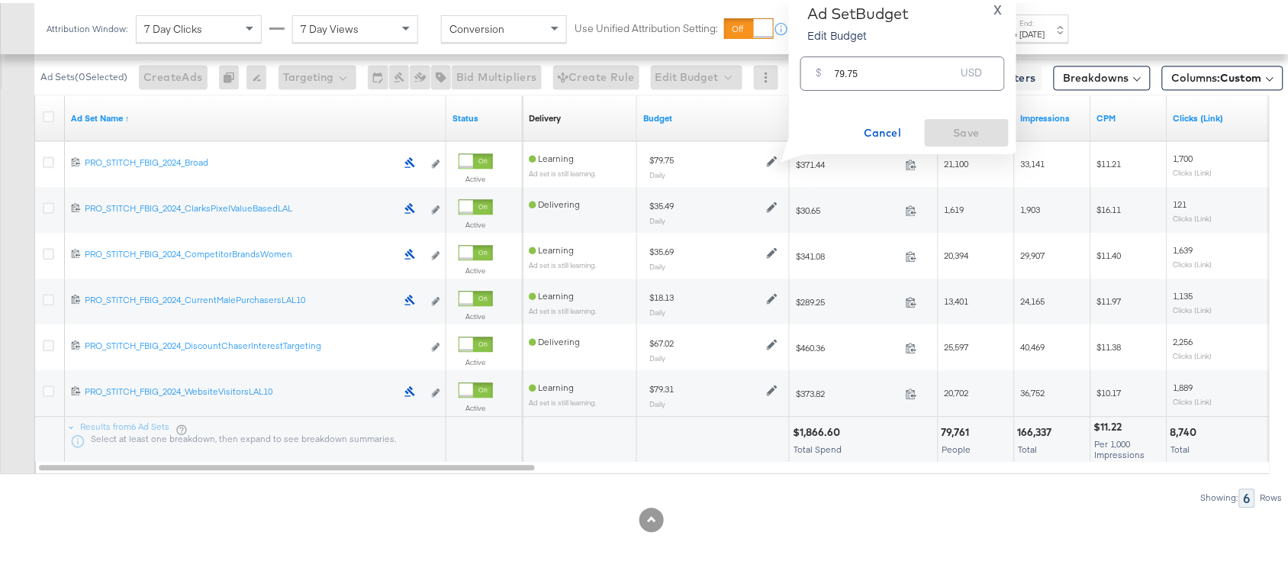
click at [879, 70] on input "79.75" at bounding box center [895, 64] width 121 height 33
paste input "$66.46"
click at [836, 54] on input "$66.46" at bounding box center [895, 46] width 126 height 33
type input "66.46"
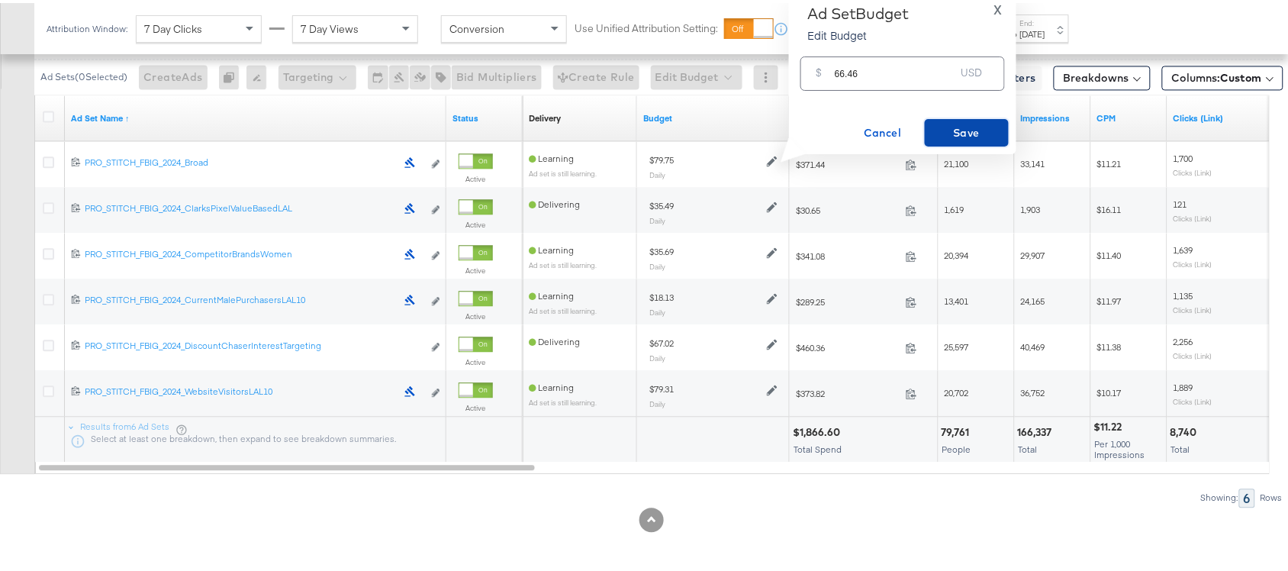
click at [969, 127] on span "Save" at bounding box center [967, 130] width 72 height 19
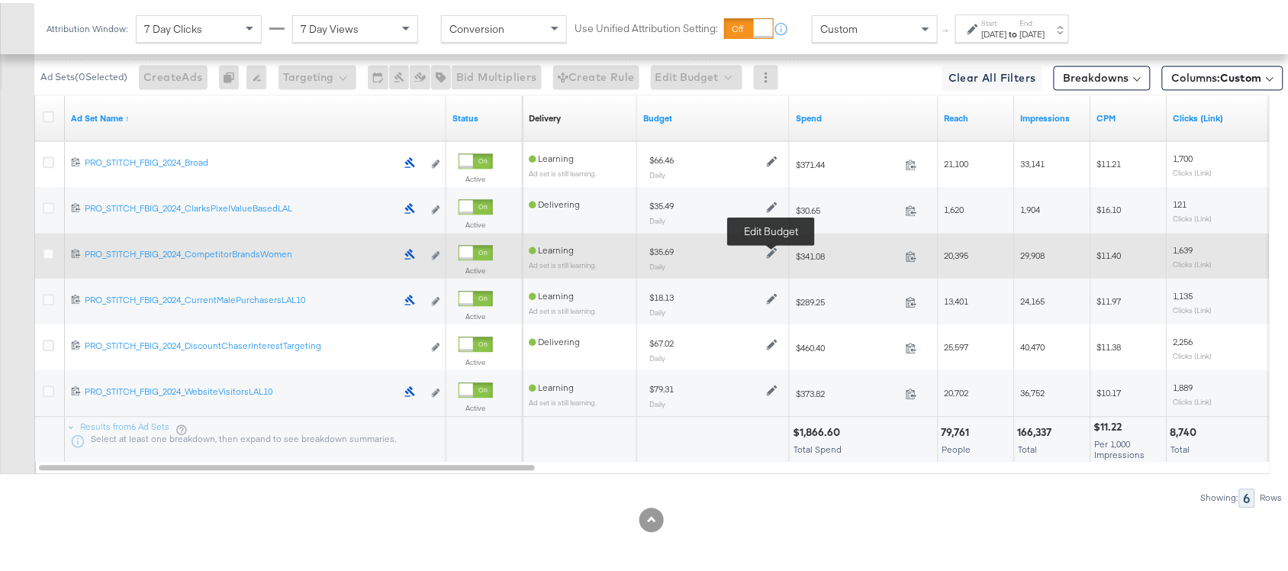
click at [769, 249] on icon at bounding box center [772, 249] width 11 height 11
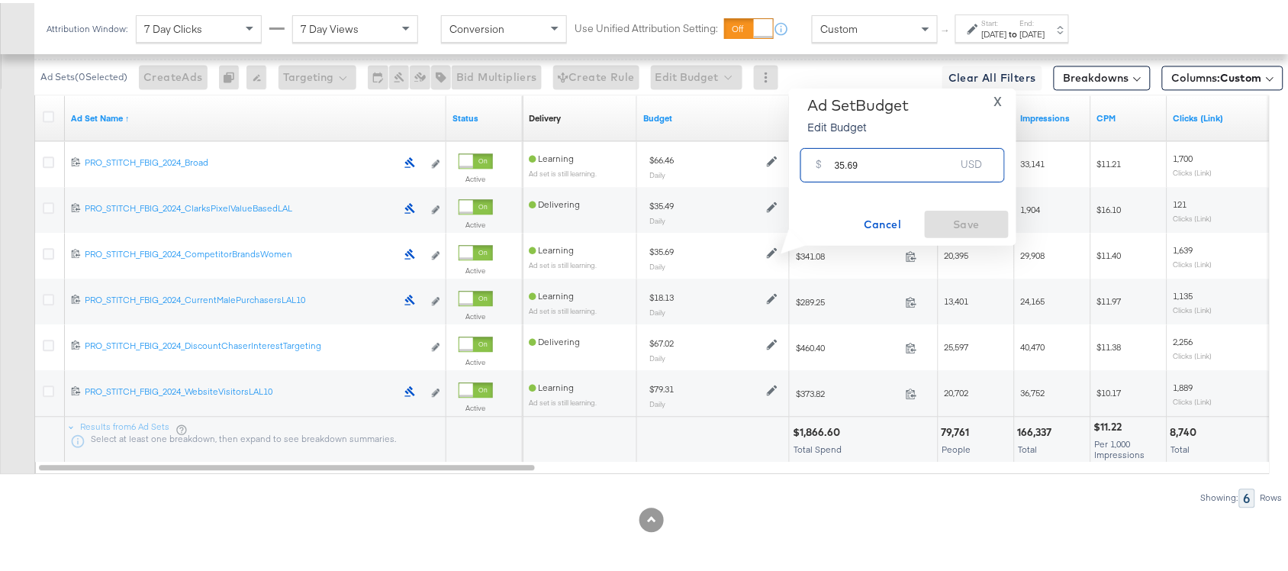
click at [875, 162] on input "35.69" at bounding box center [895, 156] width 121 height 33
paste input "$29.75"
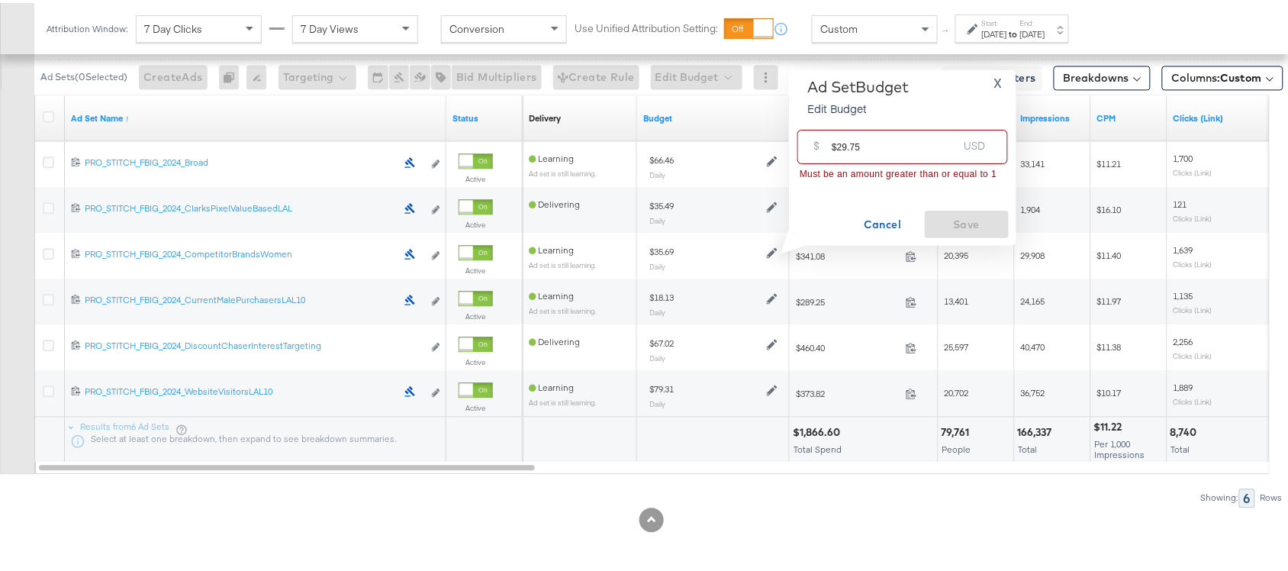
click at [837, 146] on input "$29.75" at bounding box center [895, 137] width 126 height 33
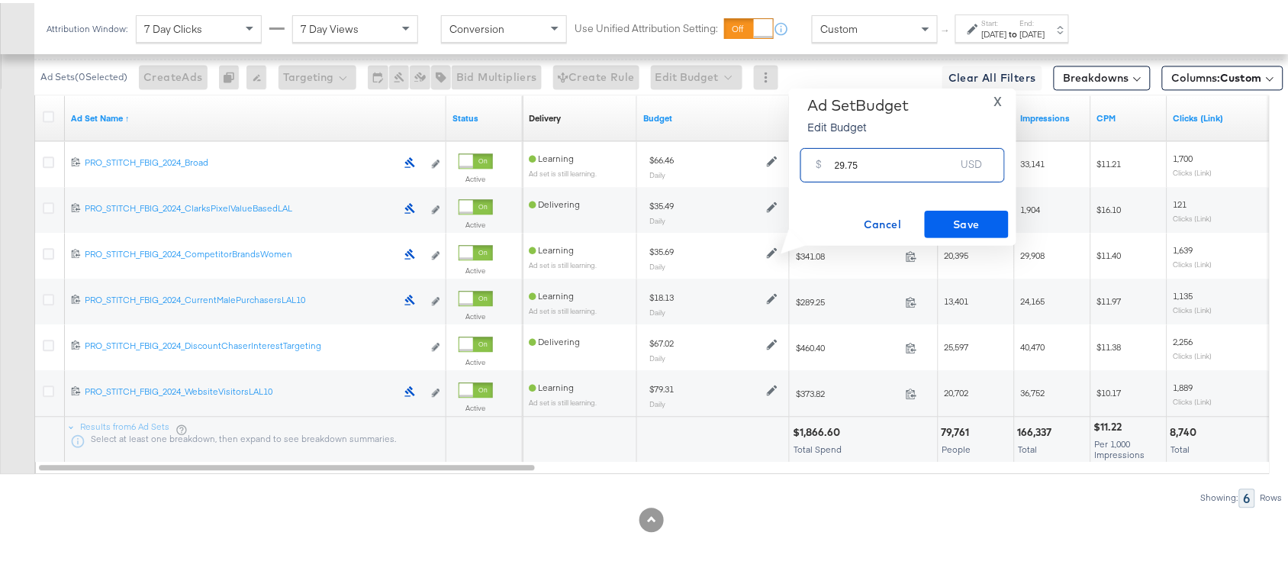
type input "29.75"
click at [958, 218] on span "Save" at bounding box center [967, 221] width 72 height 19
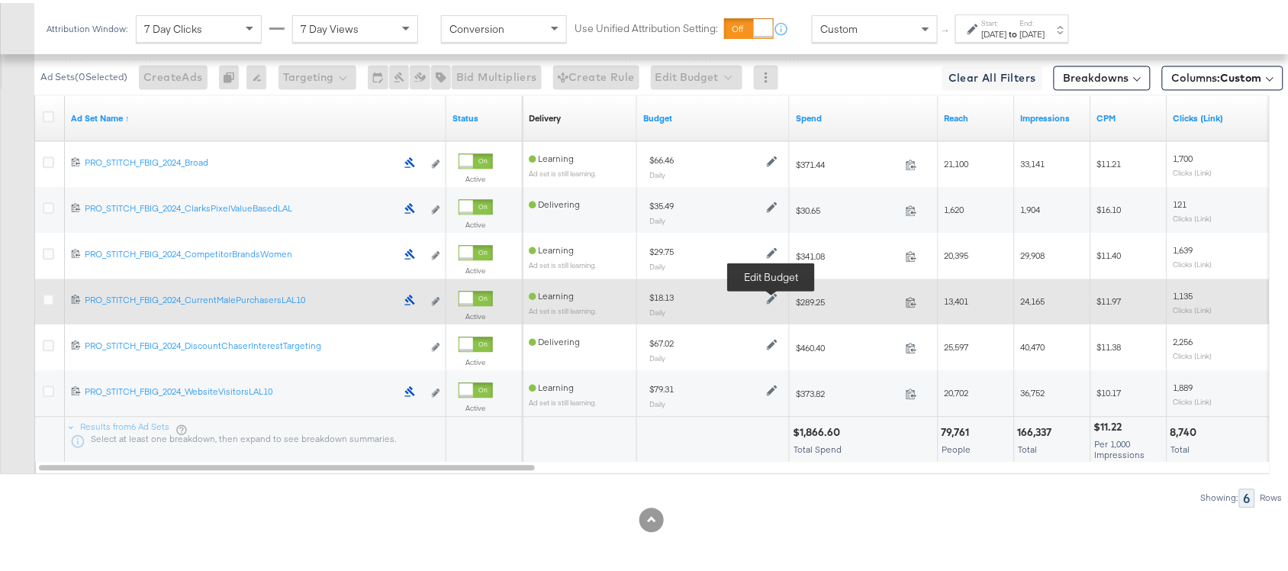
click at [772, 291] on icon at bounding box center [772, 295] width 11 height 11
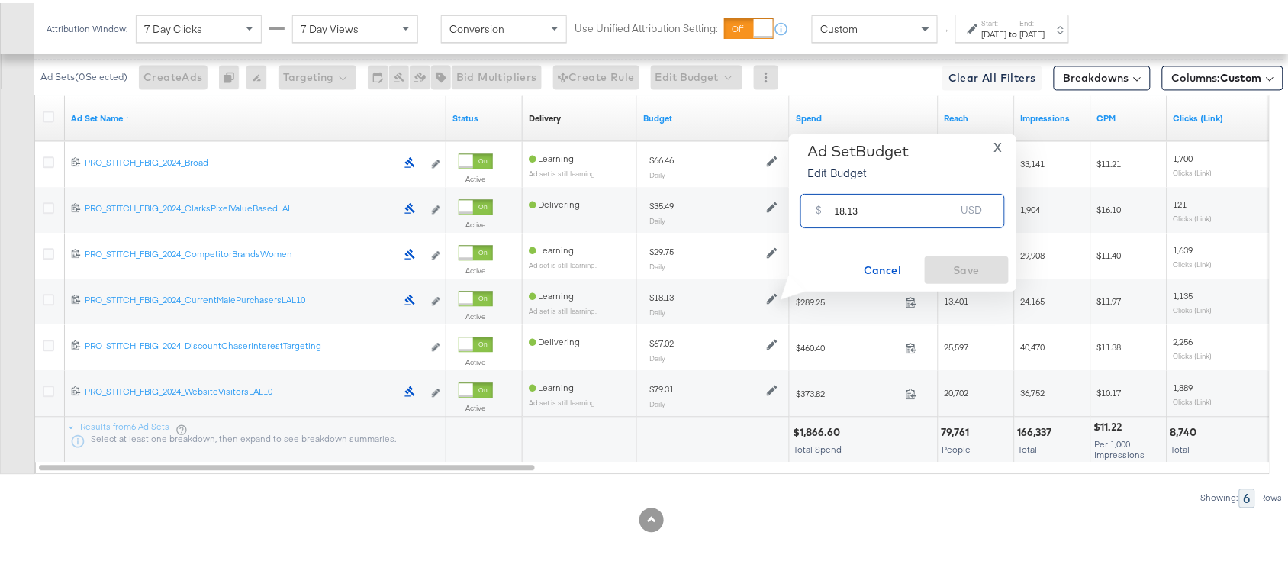
click at [883, 214] on input "18.13" at bounding box center [895, 201] width 121 height 33
paste input "$15.11"
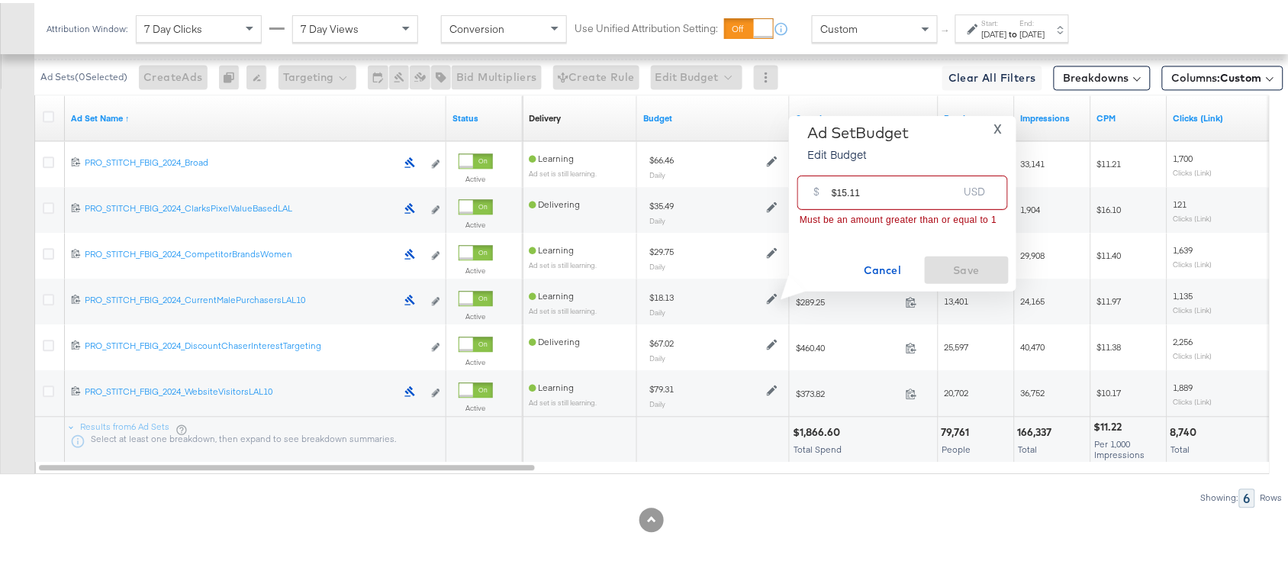
click at [839, 192] on input "$15.11" at bounding box center [895, 183] width 126 height 33
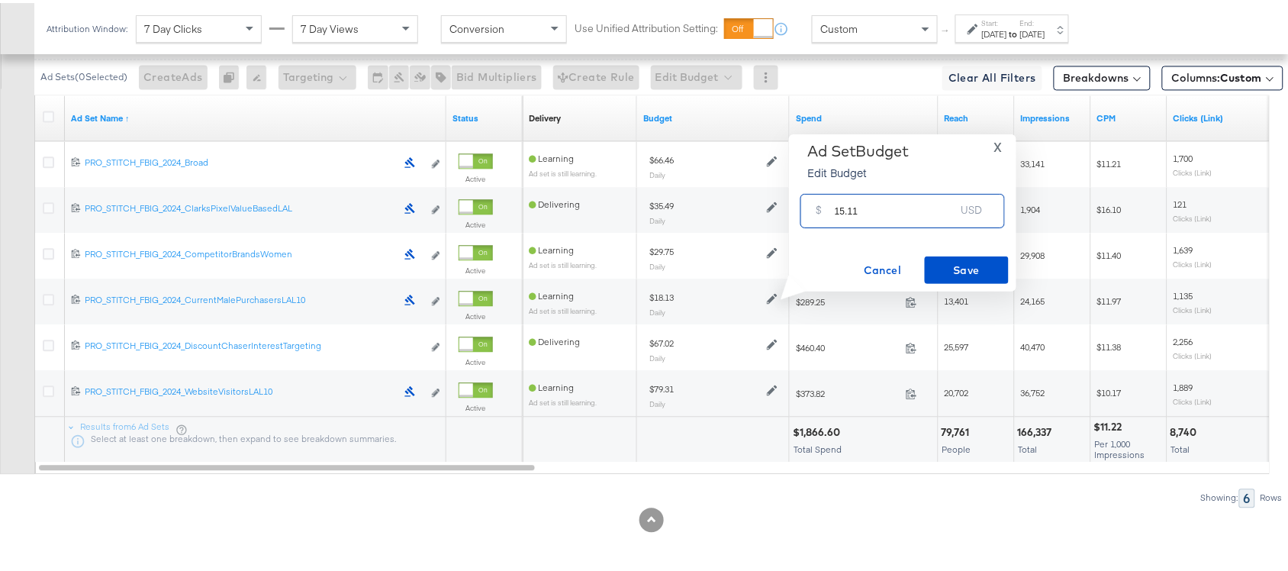
type input "15.11"
click at [964, 256] on button "Save" at bounding box center [967, 266] width 84 height 27
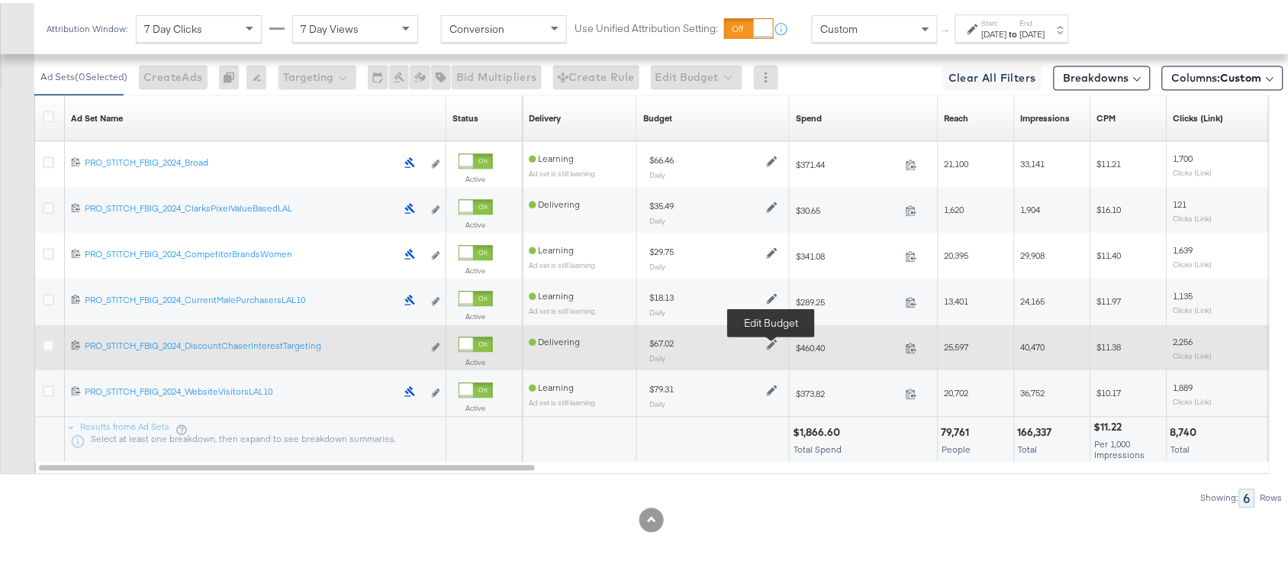
click at [771, 340] on icon at bounding box center [772, 341] width 11 height 11
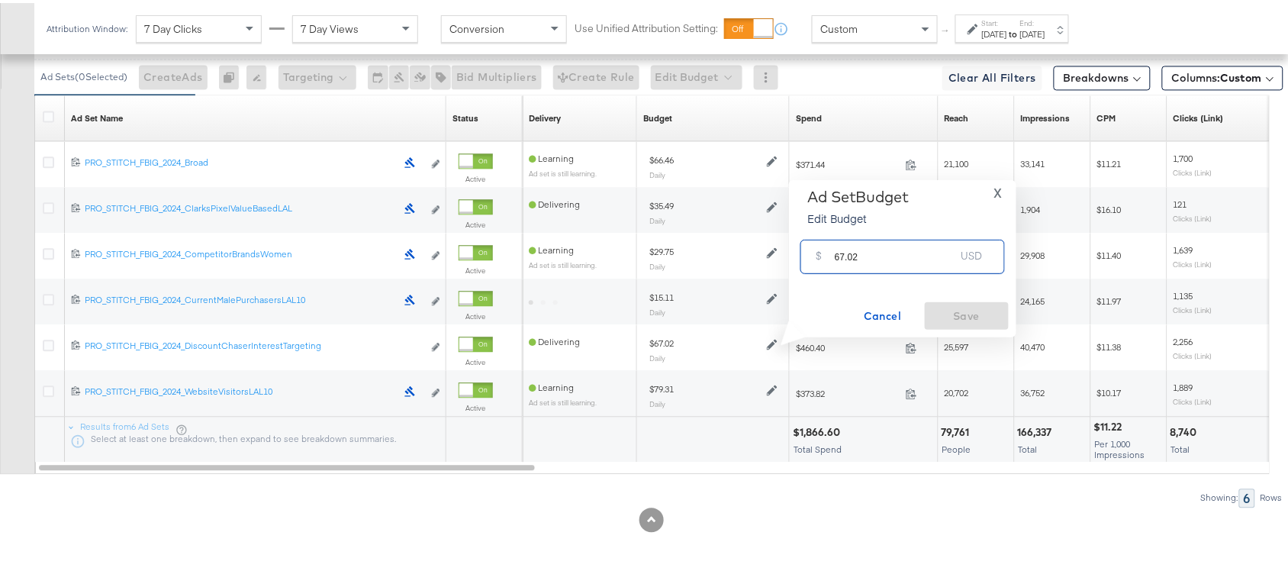
click at [874, 253] on input "67.02" at bounding box center [895, 247] width 121 height 33
paste input "$55.85"
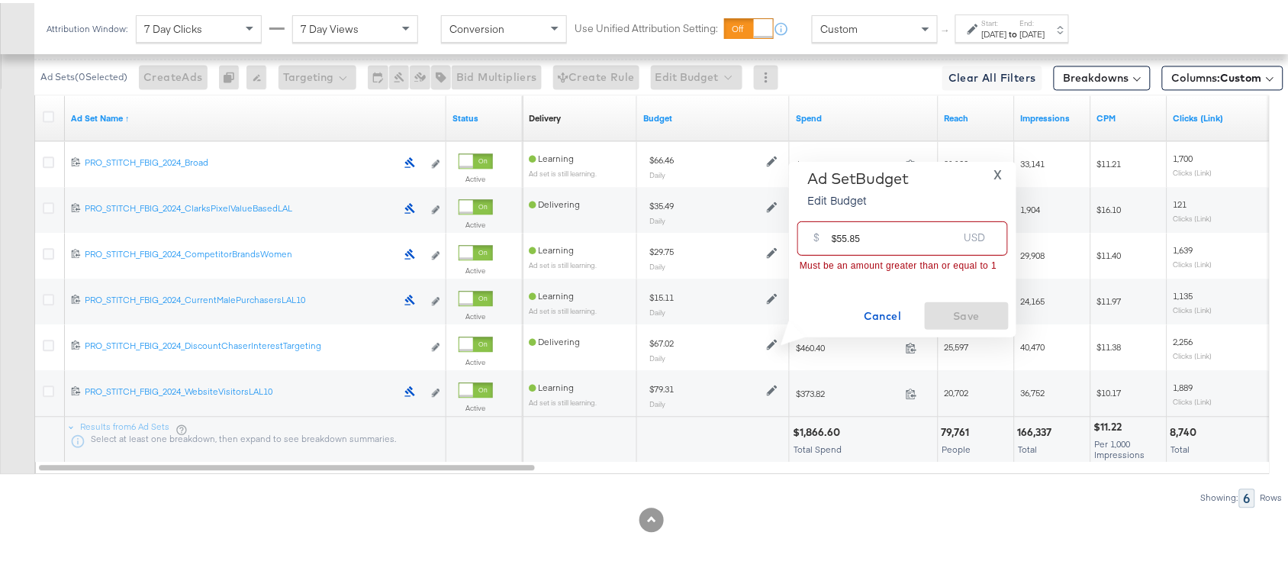
click at [834, 239] on input "$55.85" at bounding box center [895, 229] width 126 height 33
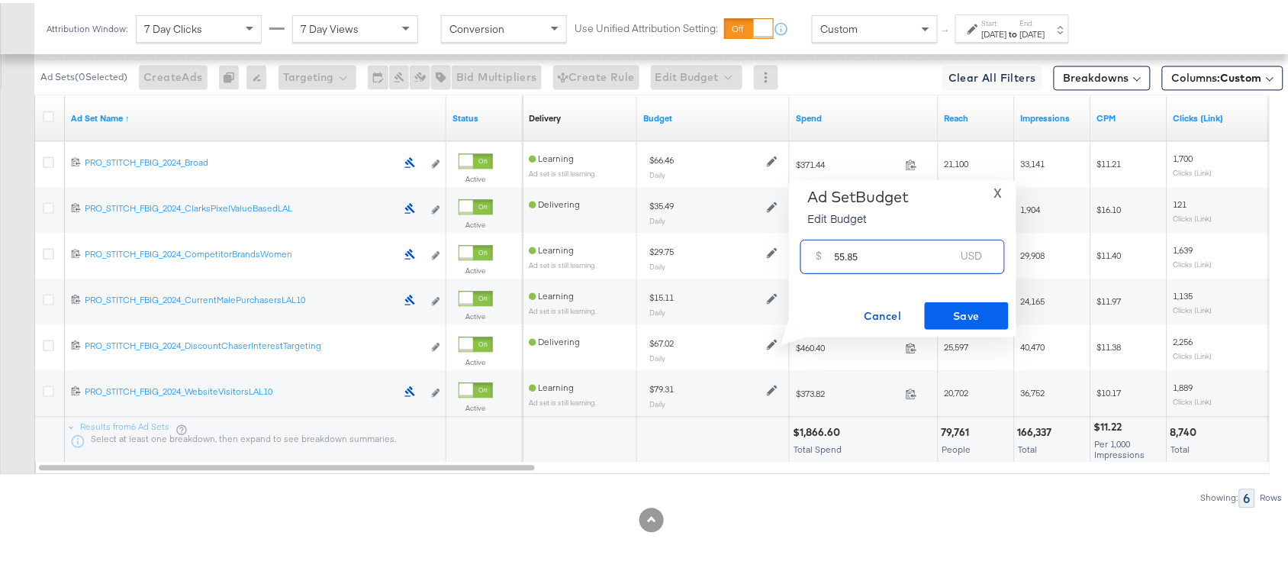
type input "55.85"
click at [975, 304] on span "Save" at bounding box center [967, 313] width 72 height 19
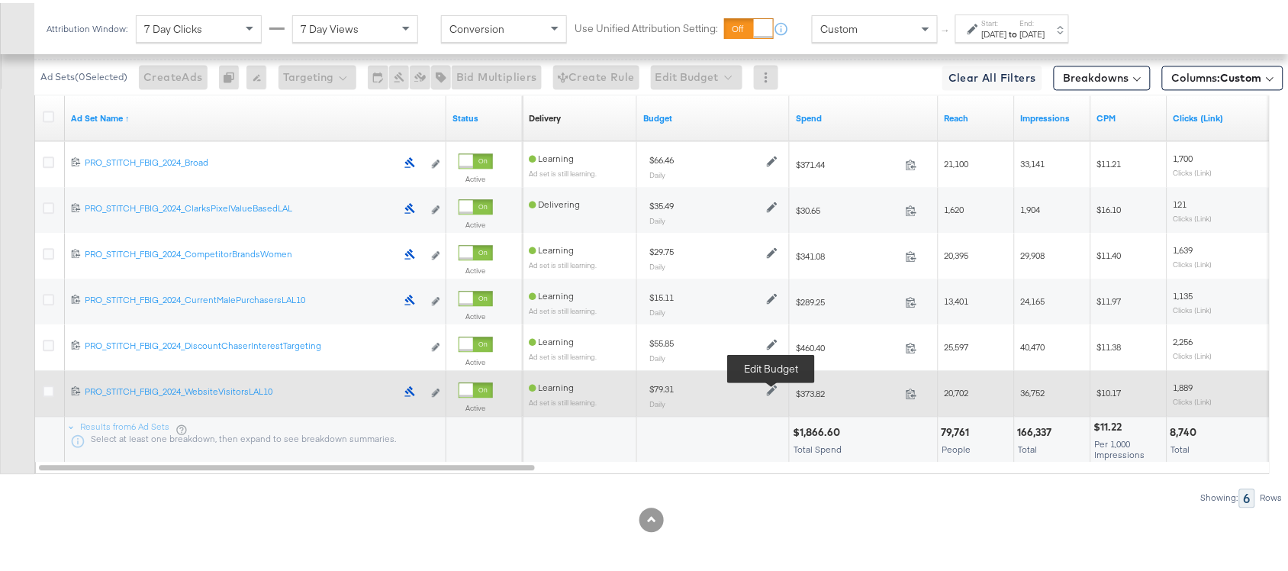
click at [775, 384] on icon at bounding box center [772, 387] width 11 height 11
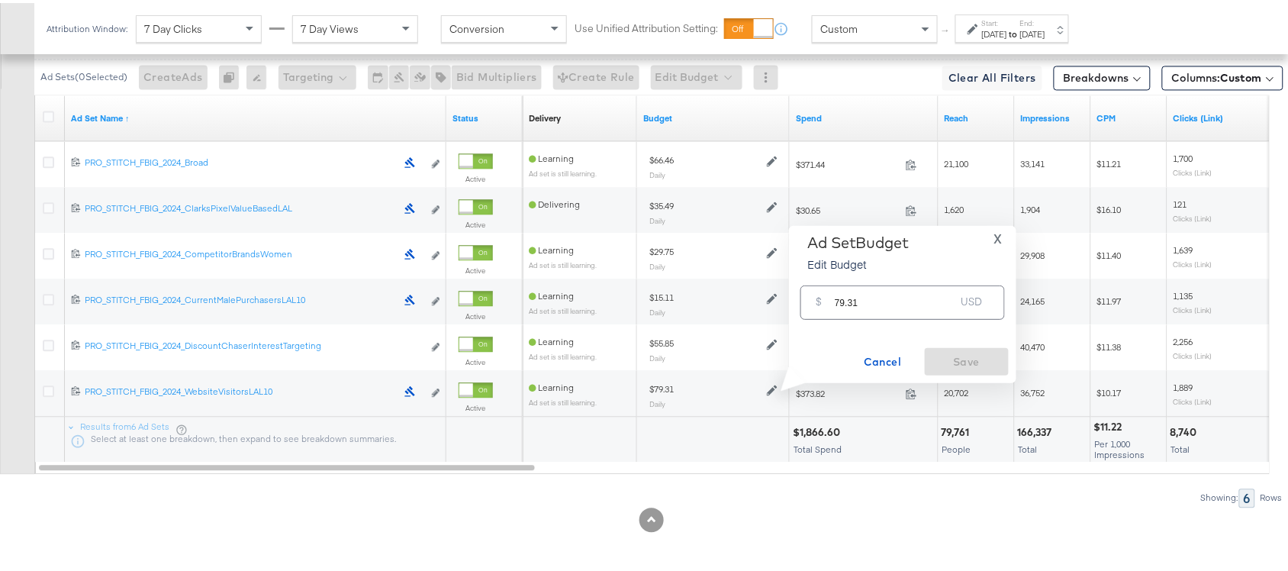
click at [870, 301] on input "79.31" at bounding box center [895, 293] width 121 height 33
paste input "$66.10"
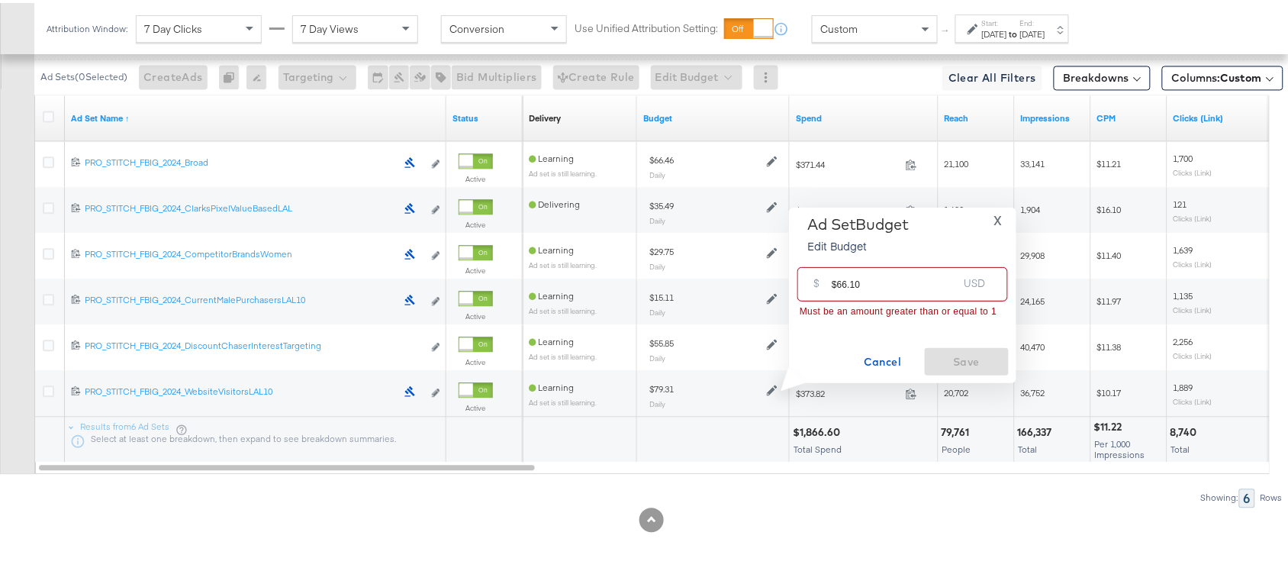
click at [836, 279] on input "$66.10" at bounding box center [895, 275] width 126 height 33
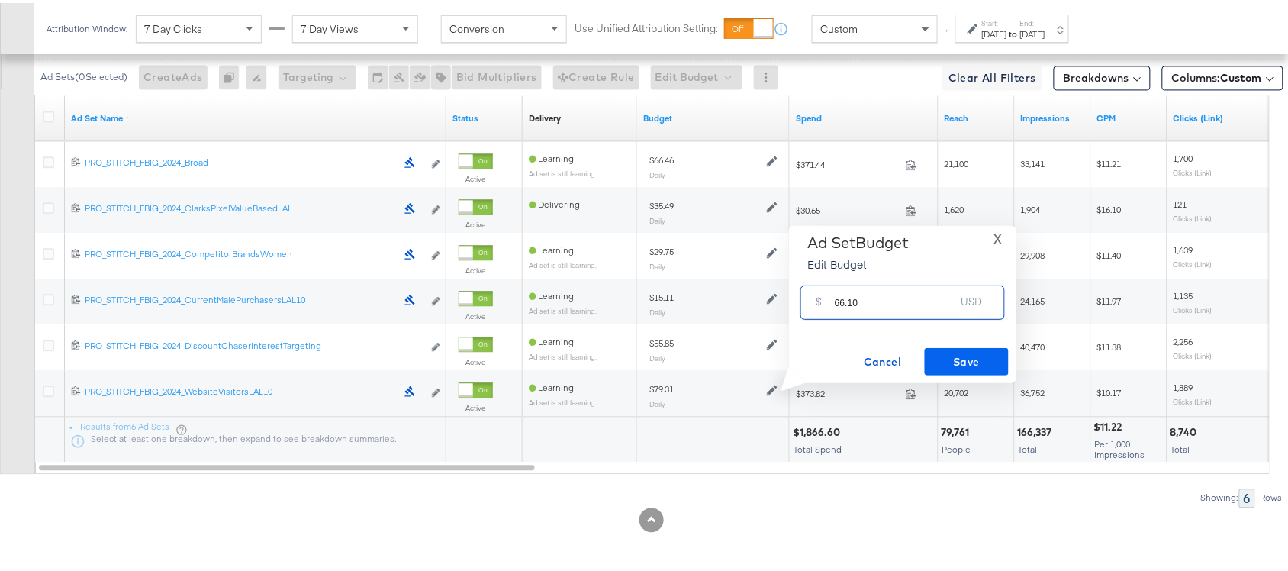
type input "66.10"
click at [961, 356] on span "Save" at bounding box center [967, 358] width 72 height 19
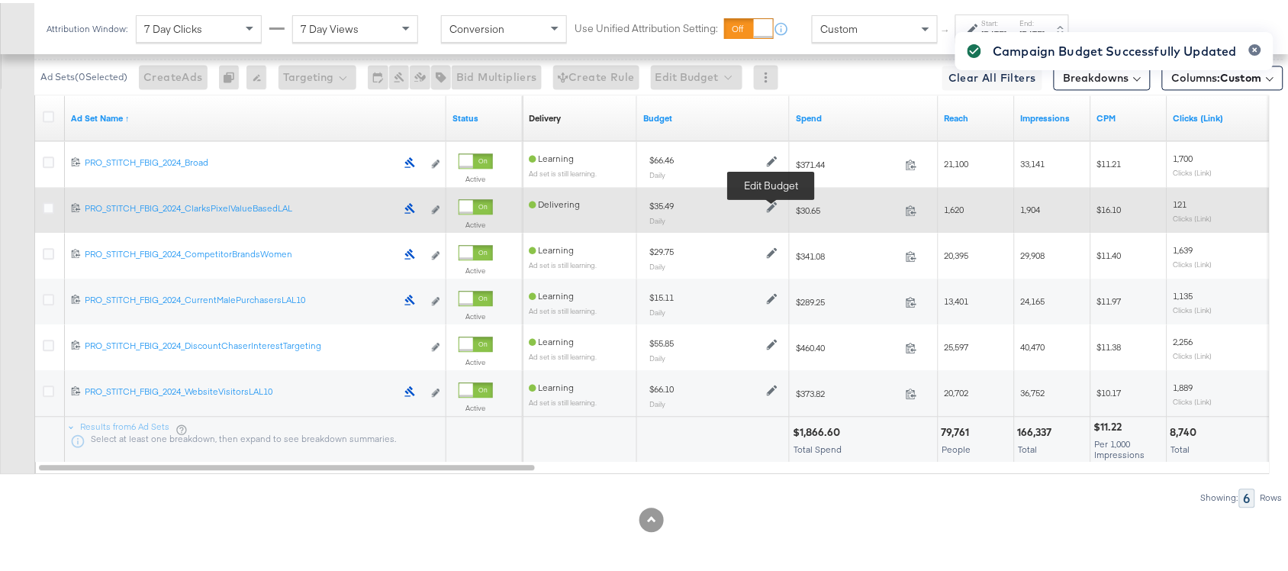
click at [769, 201] on icon at bounding box center [772, 203] width 11 height 11
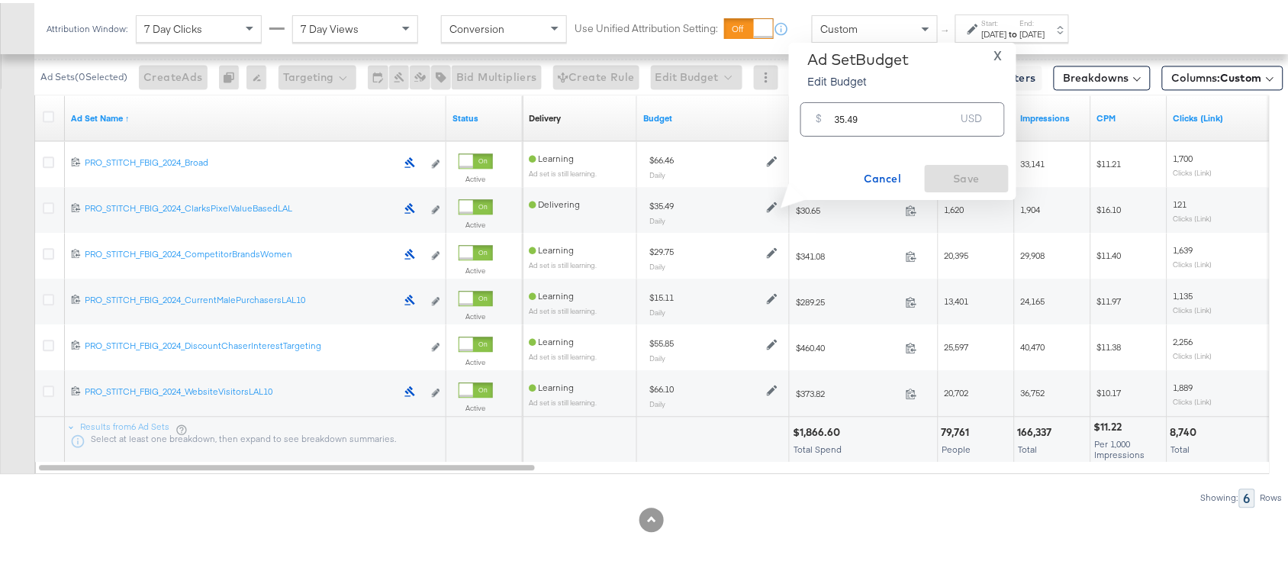
click at [889, 120] on input "35.49" at bounding box center [895, 110] width 121 height 33
paste input "$0.00"
click at [838, 99] on input "$0.00" at bounding box center [895, 92] width 126 height 33
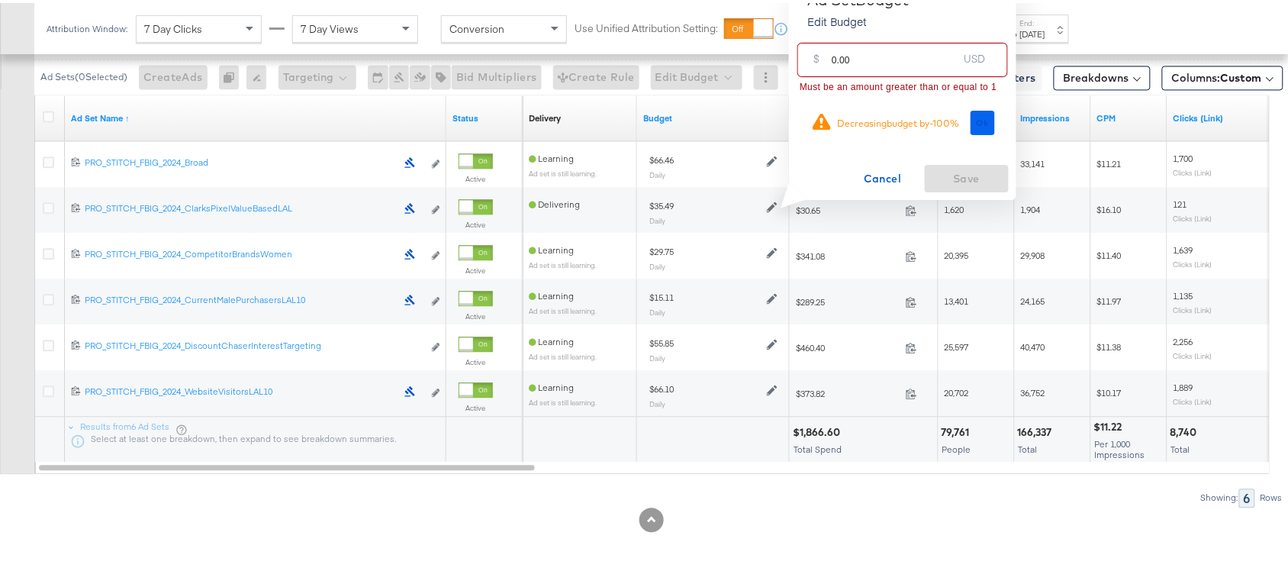
type input "0.00"
click at [981, 121] on span "Ok" at bounding box center [983, 119] width 12 height 11
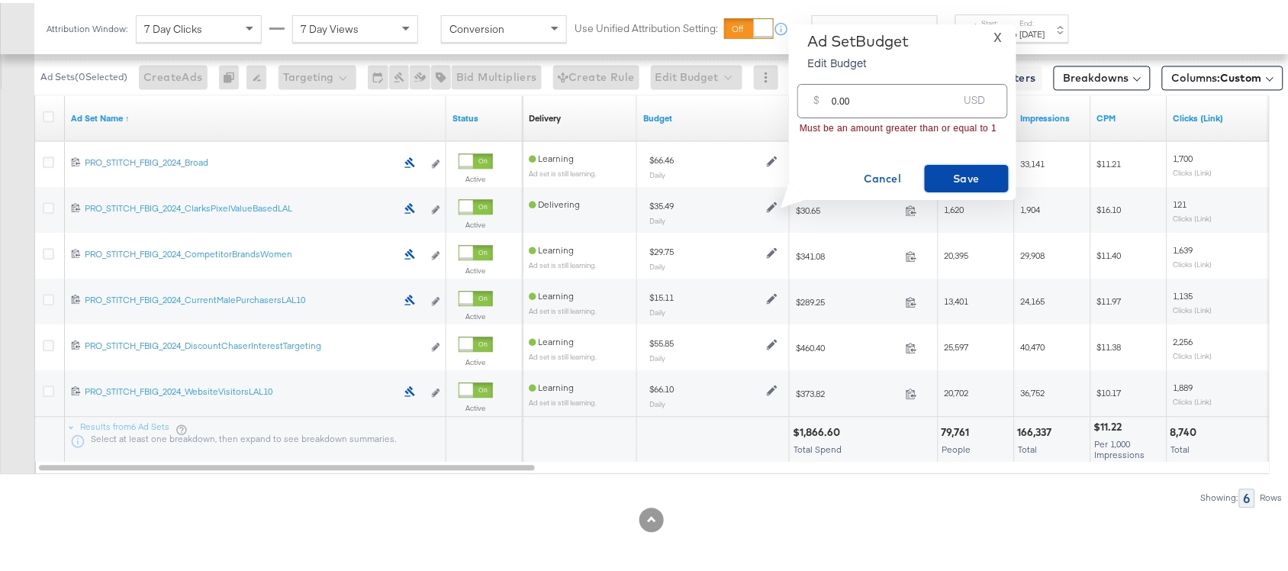
click at [944, 176] on span "Save" at bounding box center [967, 175] width 72 height 19
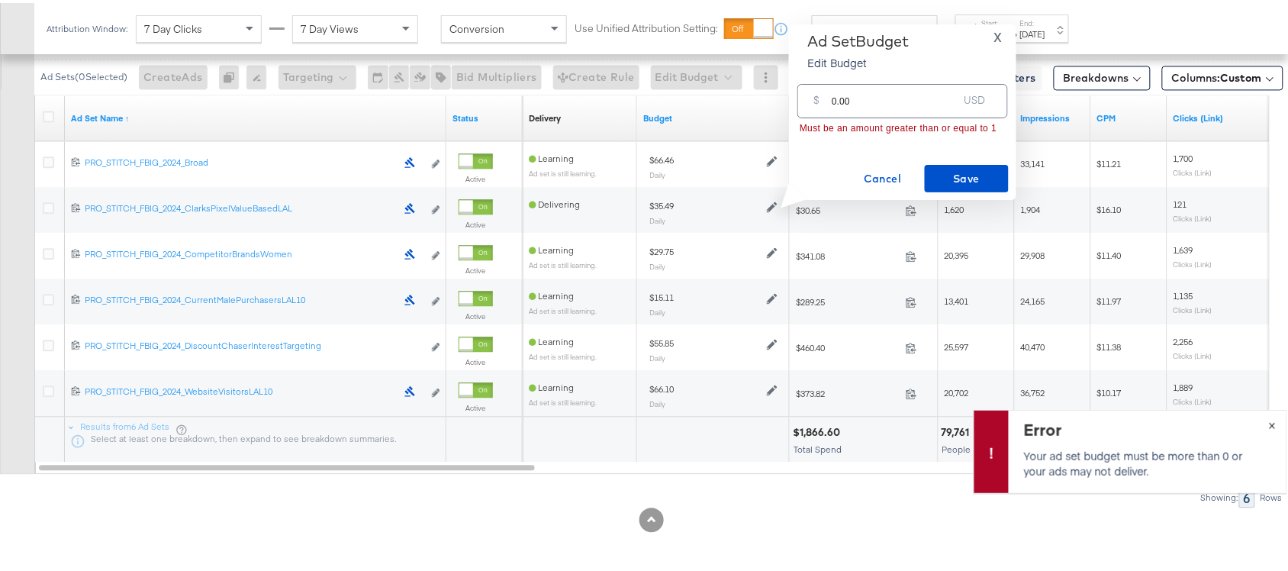
click at [1269, 418] on span "×" at bounding box center [1272, 421] width 7 height 18
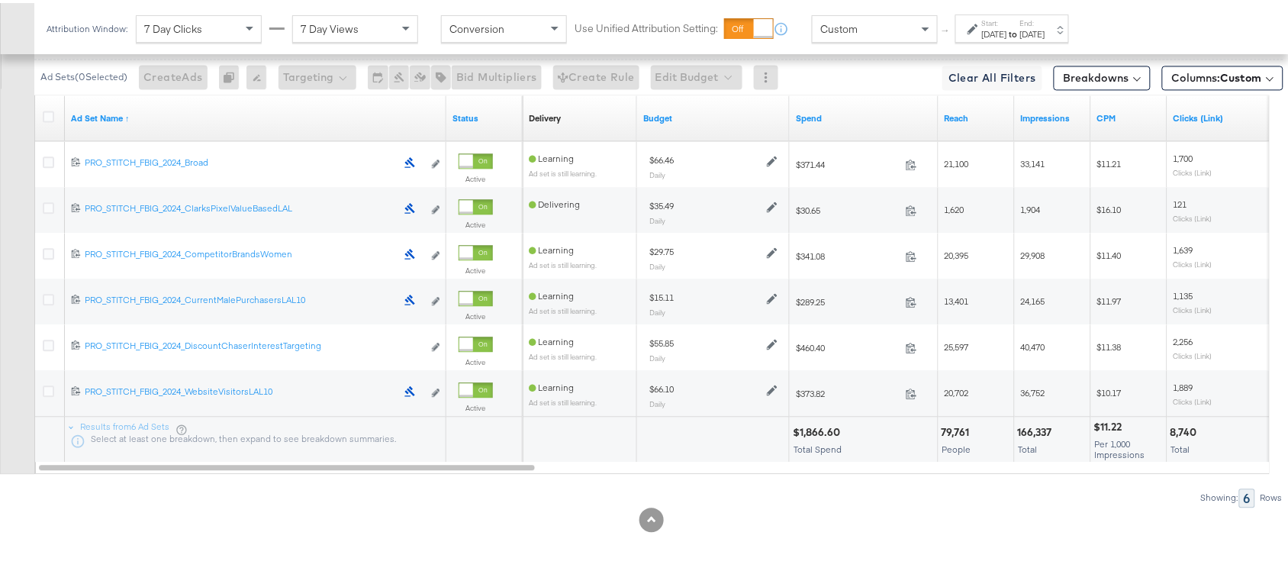
click at [967, 498] on div "Showing: 6 Rows" at bounding box center [641, 494] width 1283 height 19
